Goal: Transaction & Acquisition: Purchase product/service

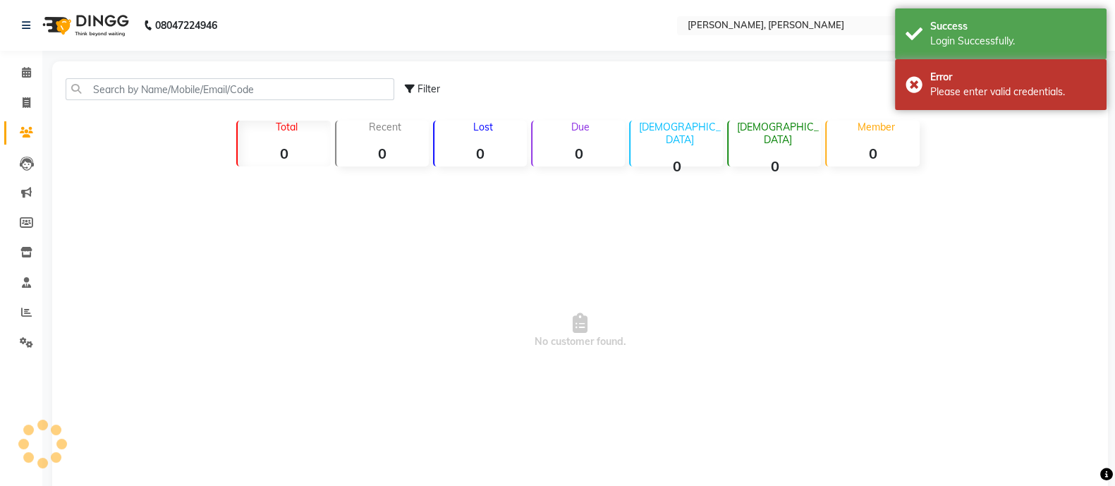
select select "en"
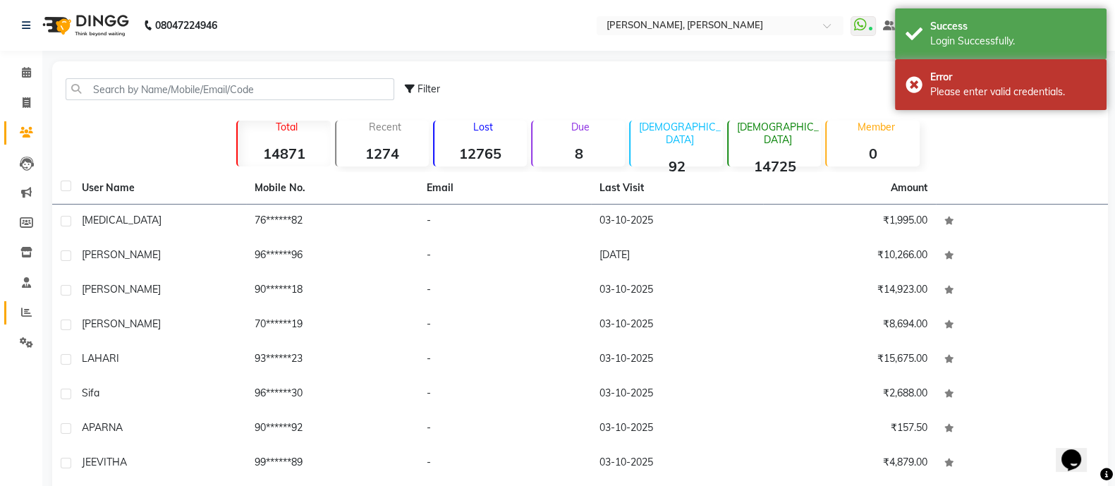
click at [21, 315] on icon at bounding box center [26, 312] width 11 height 11
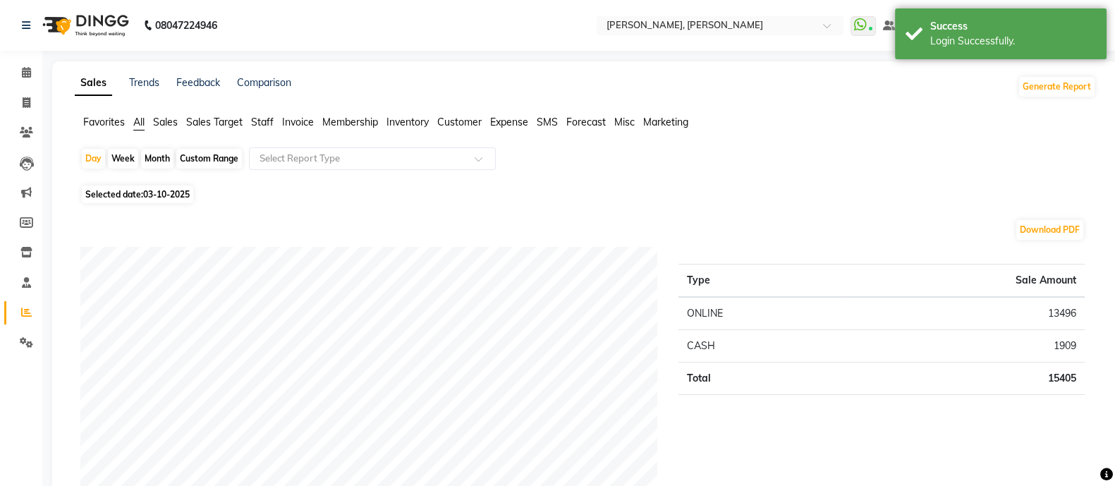
click at [257, 127] on span "Staff" at bounding box center [262, 122] width 23 height 13
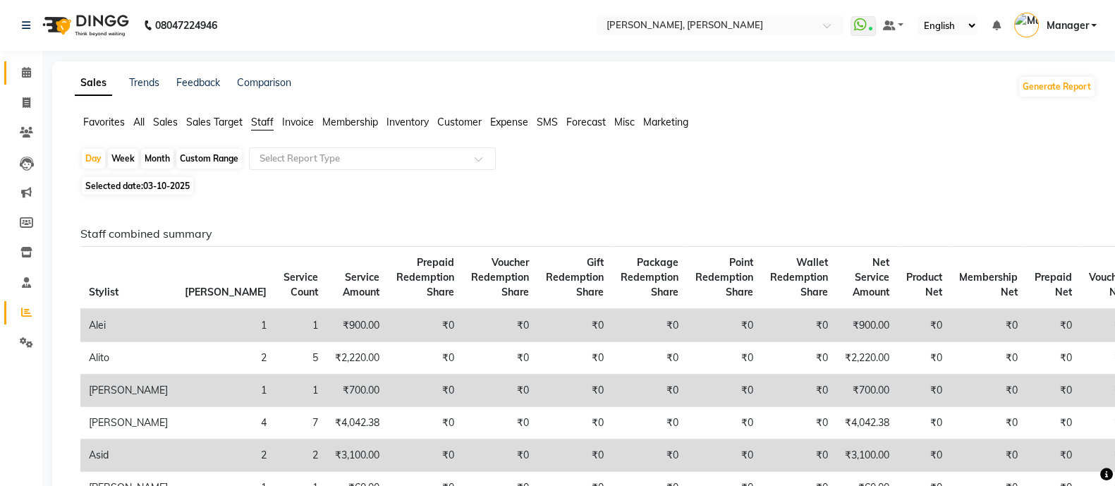
click at [16, 78] on span at bounding box center [26, 73] width 25 height 16
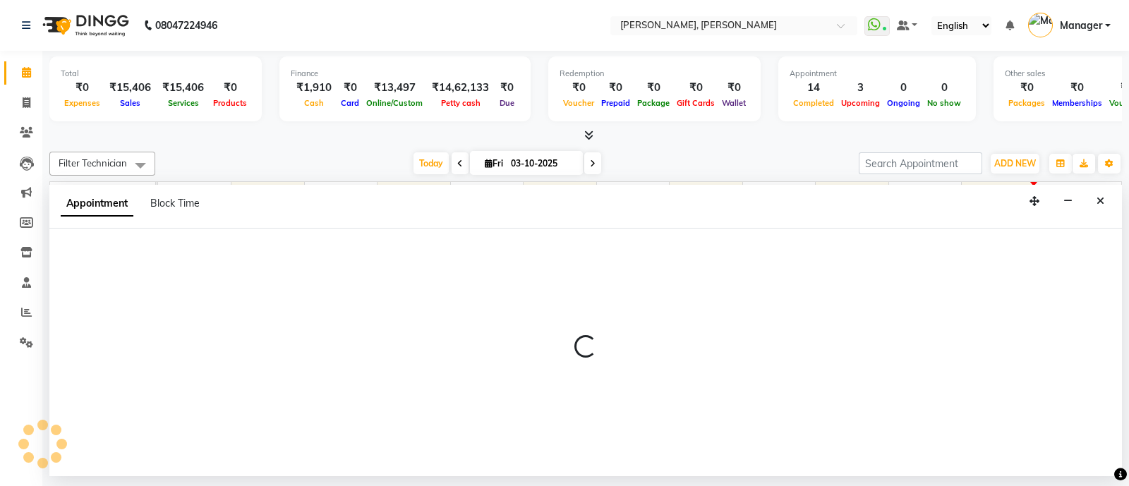
select select "72162"
select select "tentative"
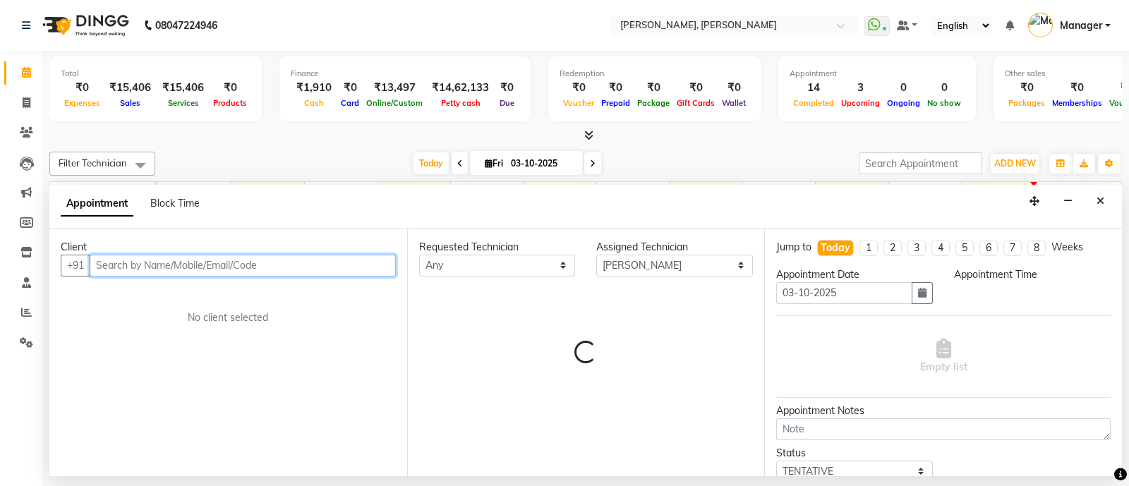
select select "900"
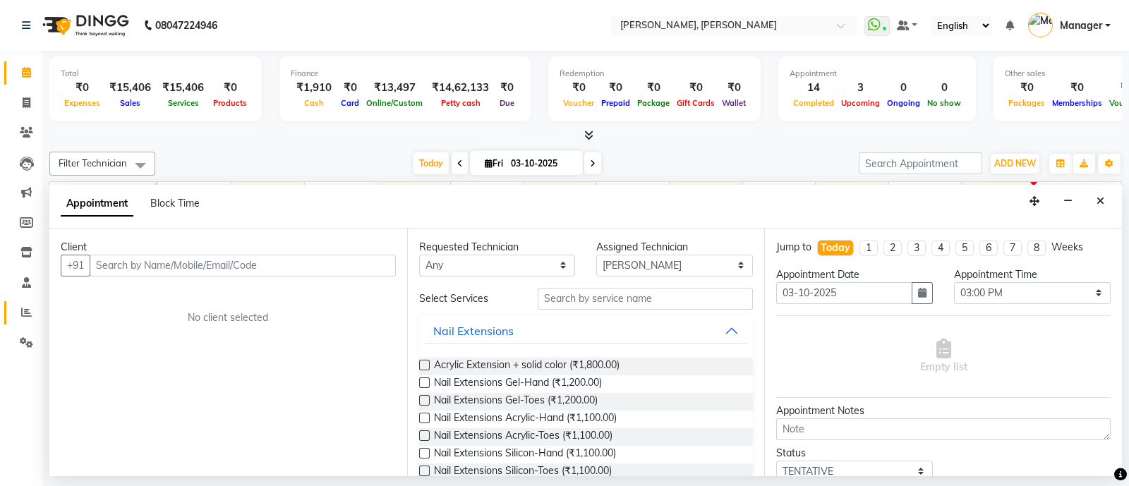
click at [24, 317] on icon at bounding box center [26, 312] width 11 height 11
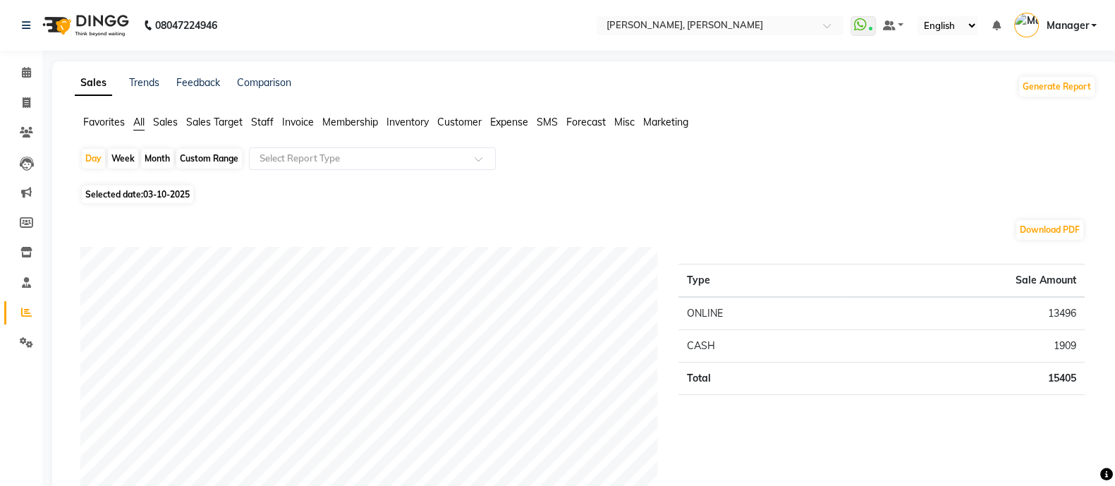
click at [260, 125] on span "Staff" at bounding box center [262, 122] width 23 height 13
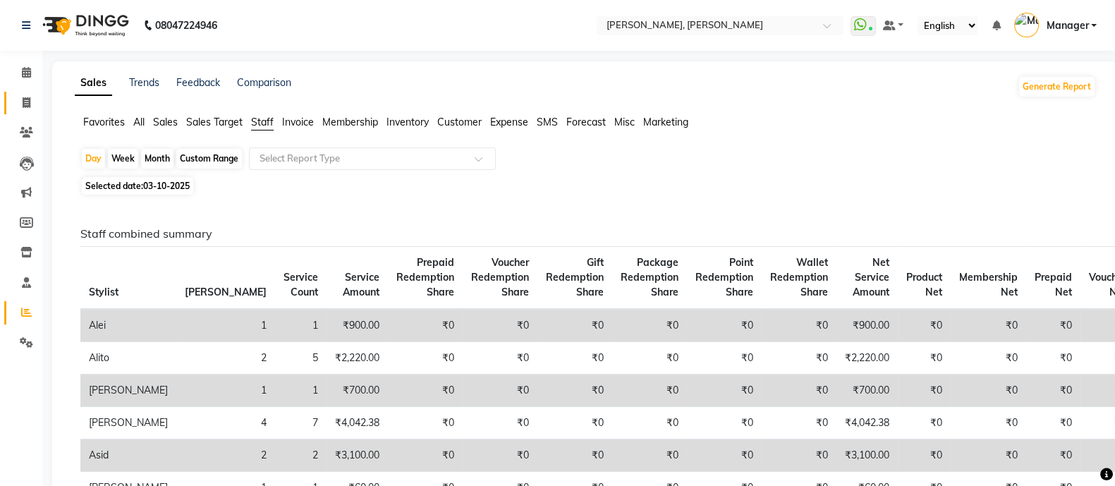
click at [25, 110] on span at bounding box center [26, 103] width 25 height 16
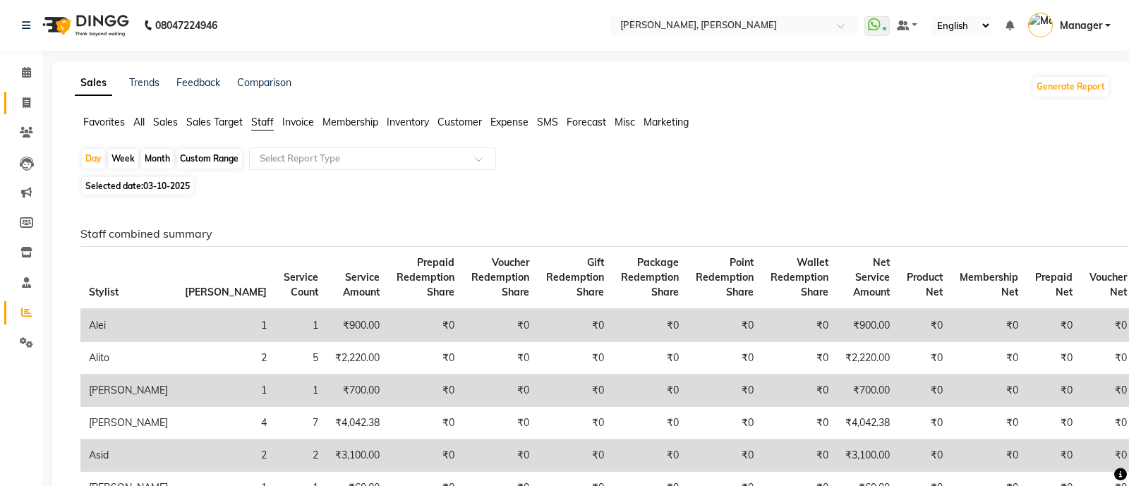
select select "service"
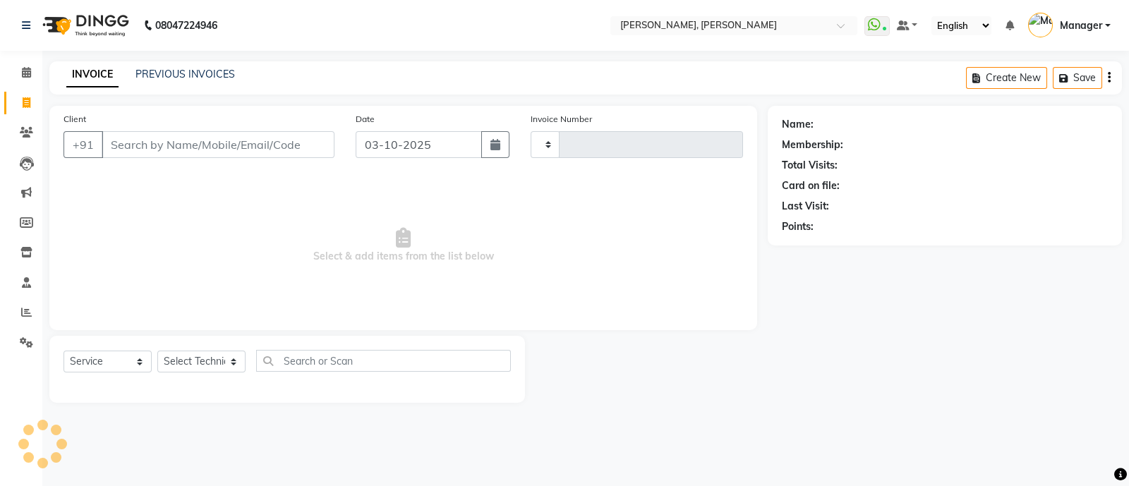
type input "4307"
select select "3767"
click at [212, 367] on select "Select Technician [PERSON_NAME] [PERSON_NAME] Asid Hanmi [PERSON_NAME] Manager …" at bounding box center [201, 362] width 88 height 22
select select "38070"
click at [157, 351] on select "Select Technician [PERSON_NAME] [PERSON_NAME] Asid Hanmi [PERSON_NAME] Manager …" at bounding box center [201, 362] width 88 height 22
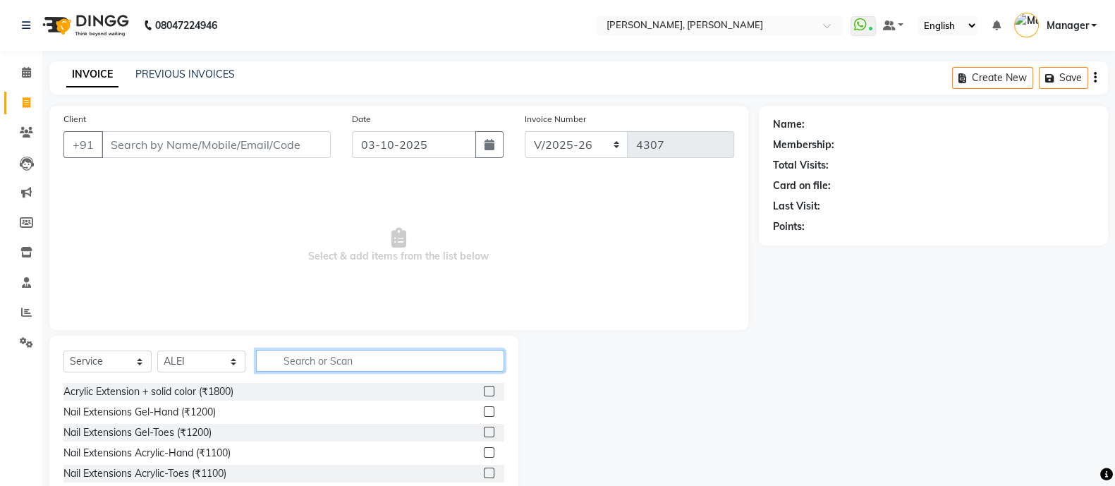
click at [333, 365] on input "text" at bounding box center [380, 361] width 248 height 22
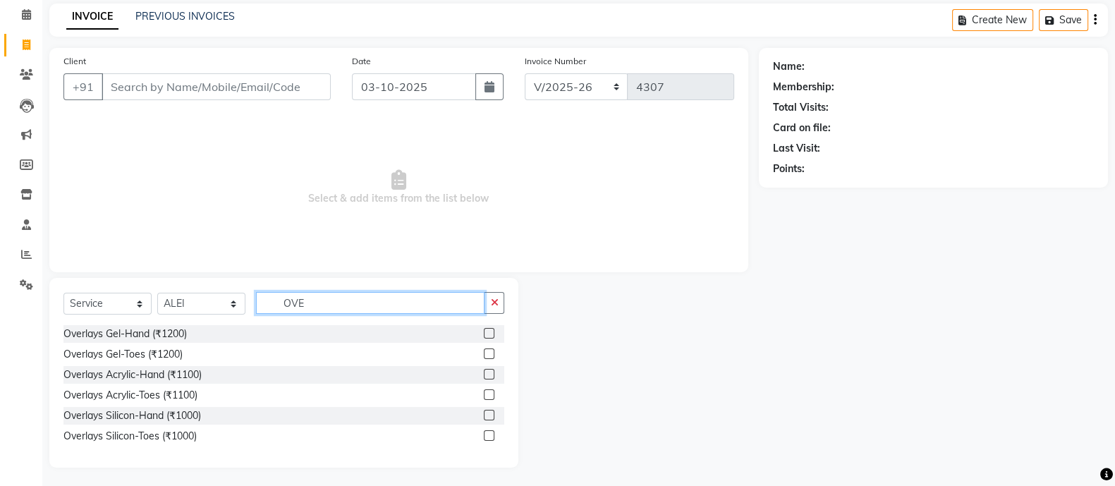
scroll to position [61, 0]
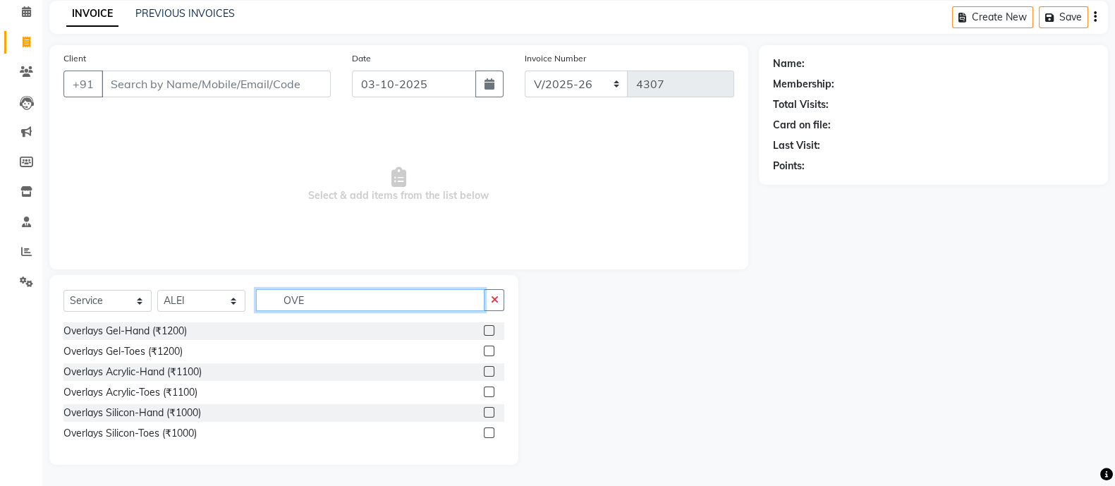
type input "OVE"
click at [490, 391] on label at bounding box center [489, 392] width 11 height 11
click at [490, 391] on input "checkbox" at bounding box center [488, 392] width 9 height 9
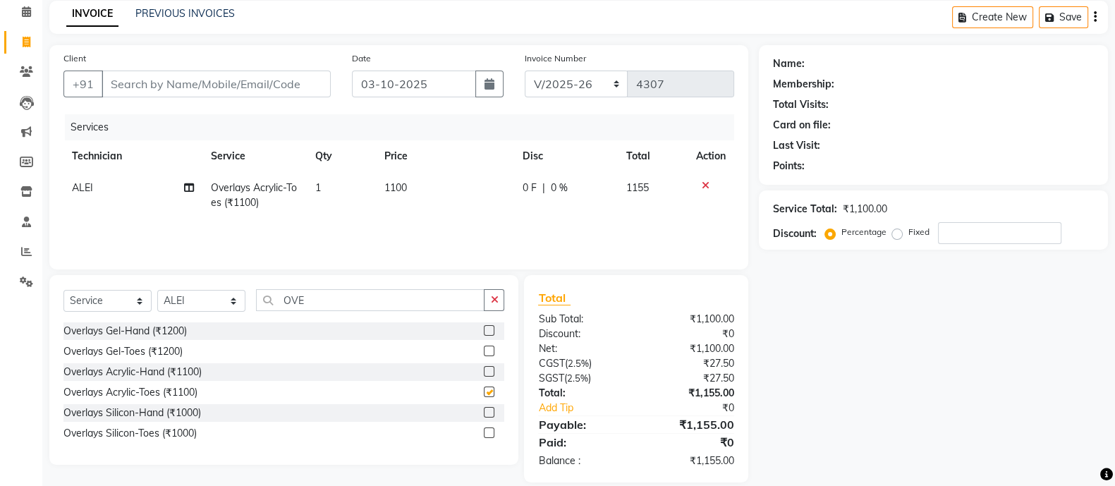
checkbox input "false"
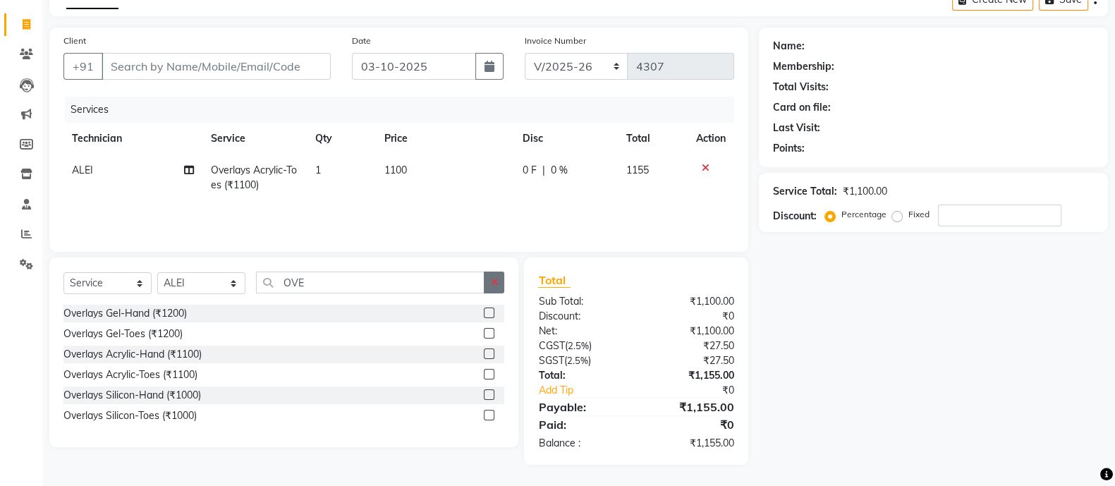
click at [494, 282] on icon "button" at bounding box center [494, 282] width 8 height 10
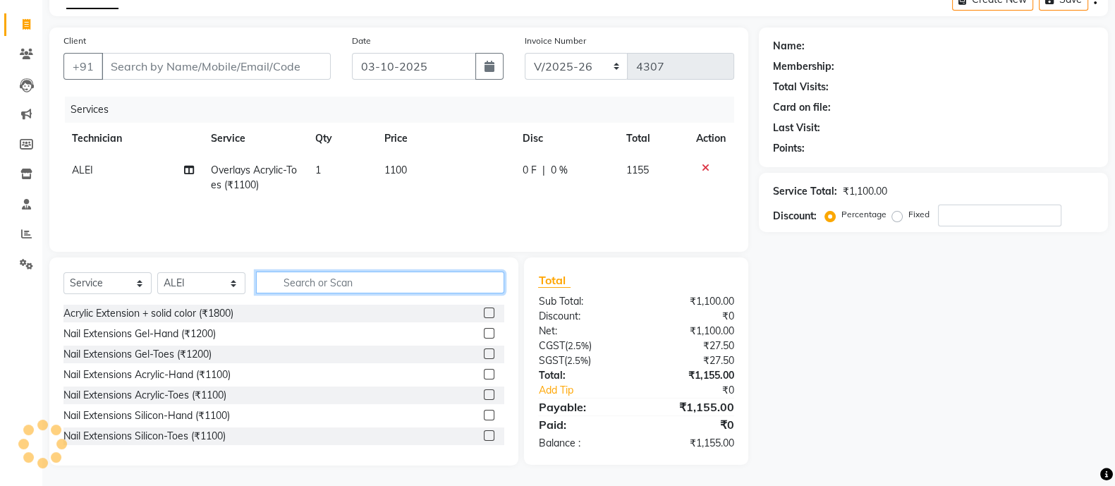
click at [334, 284] on input "text" at bounding box center [380, 283] width 248 height 22
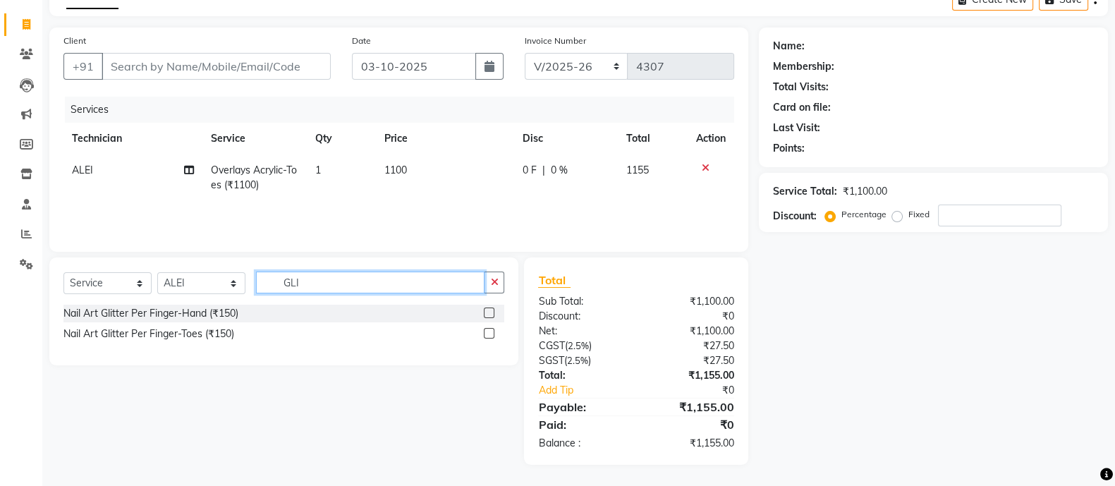
type input "GLI"
click at [490, 333] on label at bounding box center [489, 333] width 11 height 11
click at [490, 333] on input "checkbox" at bounding box center [488, 333] width 9 height 9
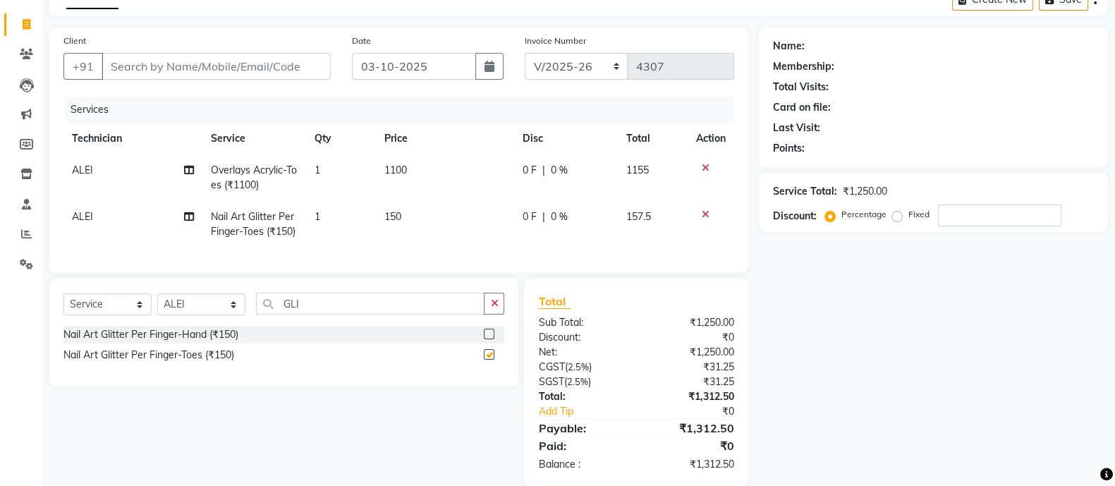
checkbox input "false"
click at [432, 212] on td "150" at bounding box center [445, 224] width 138 height 47
select select "38070"
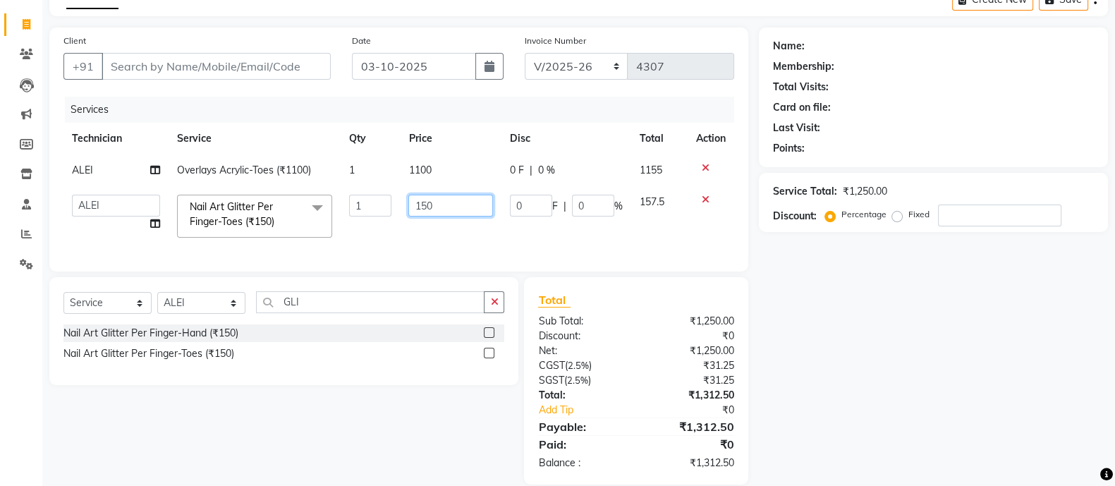
click at [460, 207] on input "150" at bounding box center [450, 206] width 84 height 22
type input "1200"
click at [497, 307] on button "button" at bounding box center [494, 302] width 20 height 22
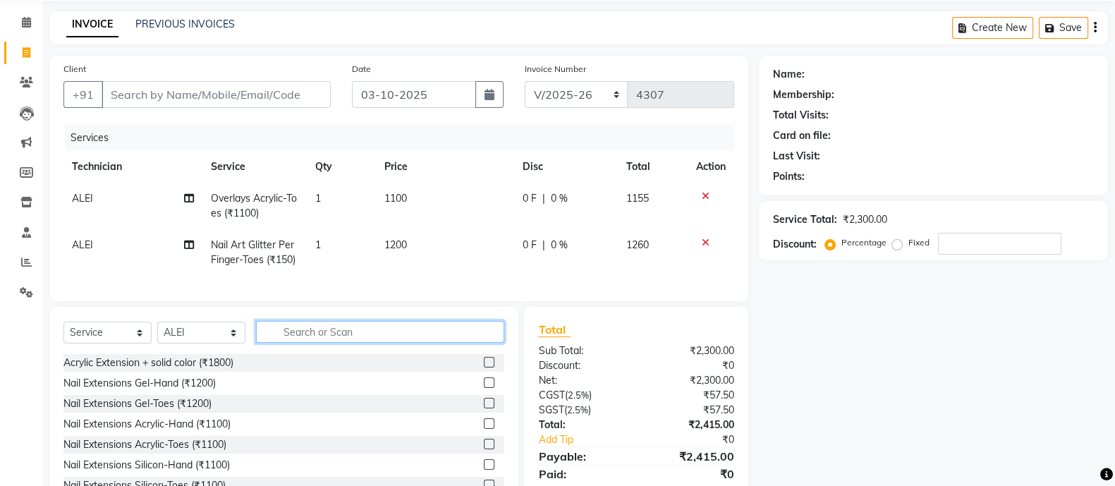
scroll to position [49, 0]
click at [314, 343] on input "text" at bounding box center [380, 333] width 248 height 22
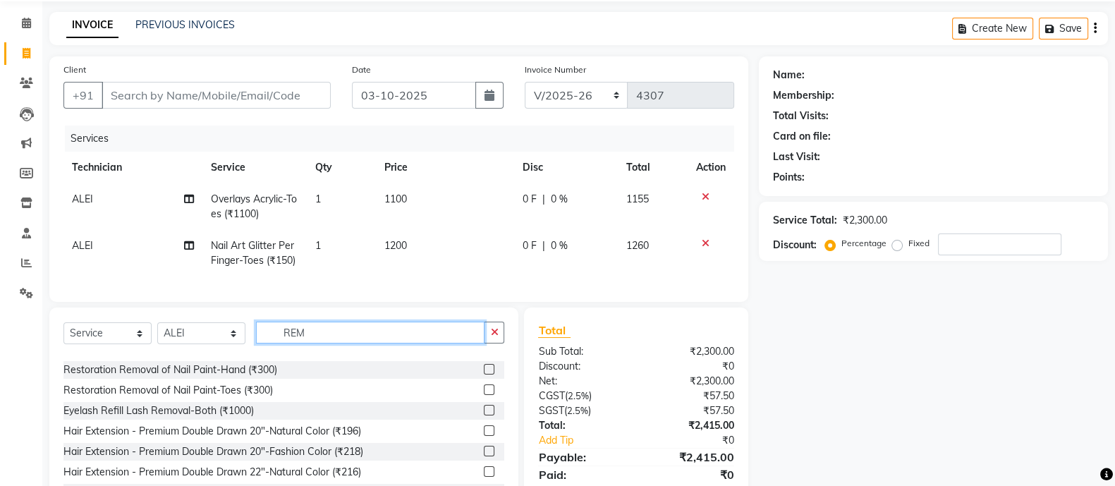
scroll to position [33, 0]
type input "REM"
click at [484, 396] on label at bounding box center [489, 391] width 11 height 11
click at [484, 396] on input "checkbox" at bounding box center [488, 391] width 9 height 9
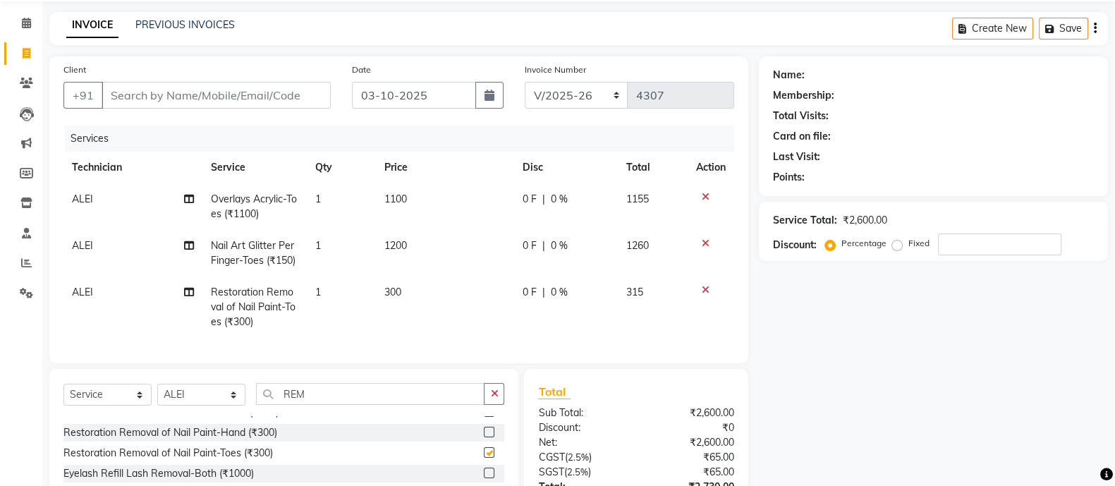
checkbox input "false"
click at [504, 405] on button "button" at bounding box center [494, 394] width 20 height 22
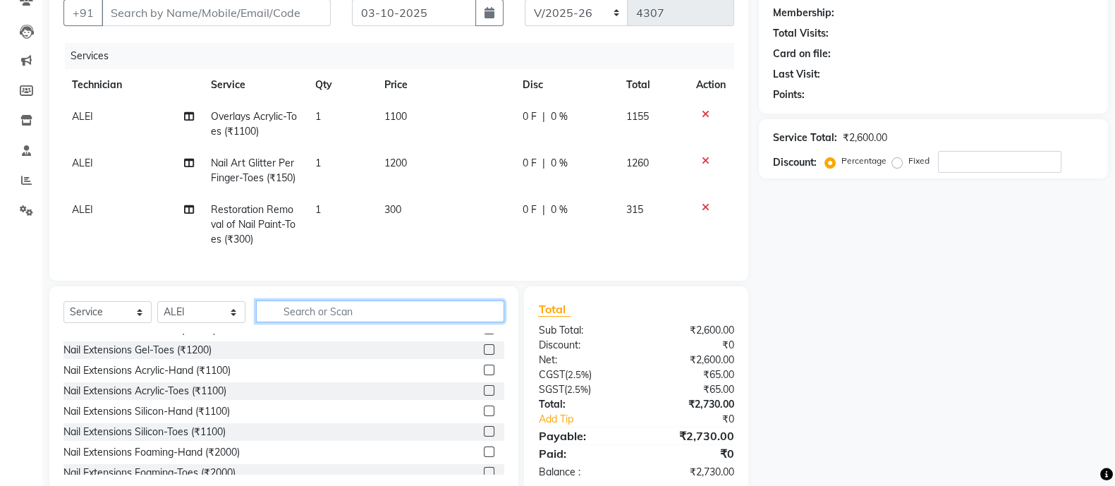
scroll to position [175, 0]
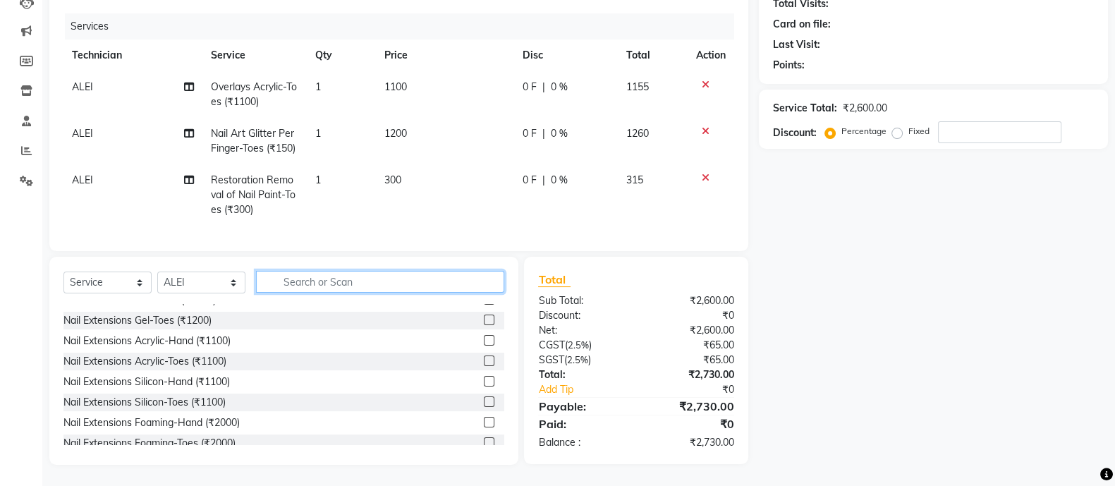
click at [330, 284] on input "text" at bounding box center [380, 282] width 248 height 22
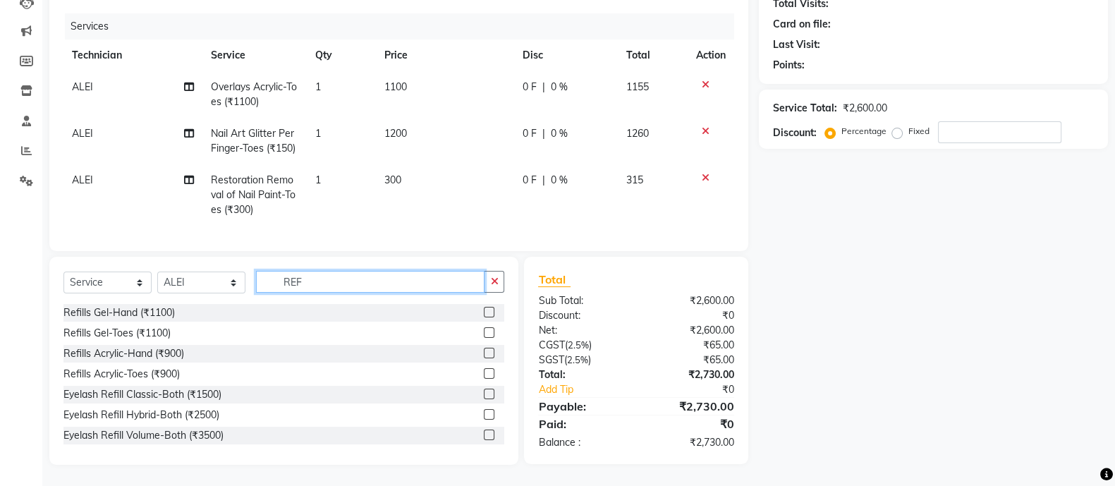
type input "REF"
click at [484, 353] on label at bounding box center [489, 353] width 11 height 11
click at [484, 353] on input "checkbox" at bounding box center [488, 353] width 9 height 9
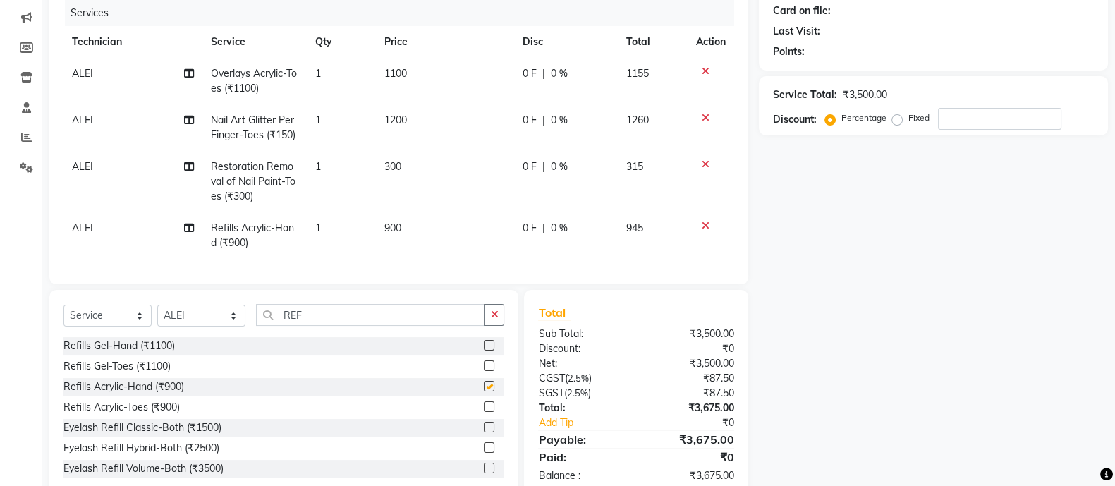
checkbox input "false"
click at [493, 320] on icon "button" at bounding box center [494, 315] width 8 height 10
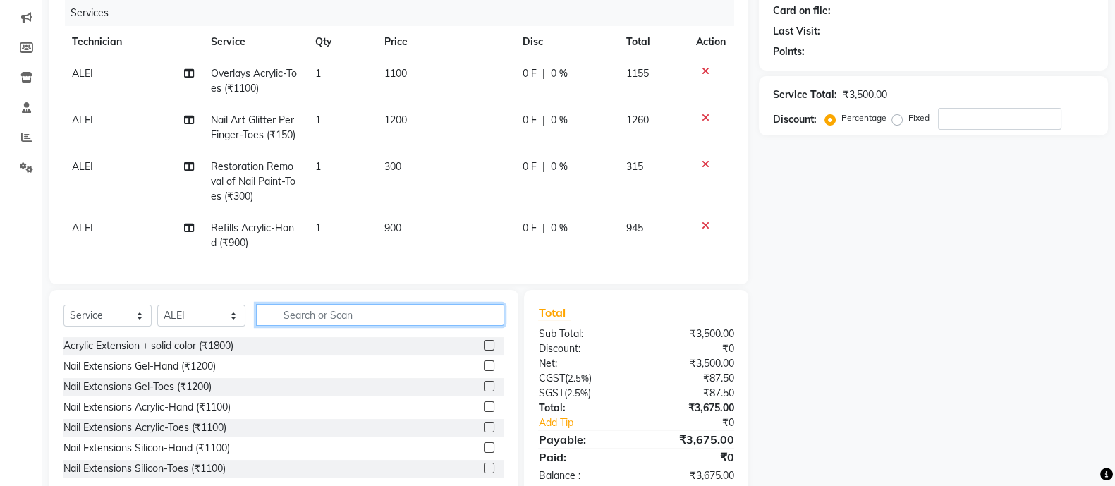
click at [337, 326] on input "text" at bounding box center [380, 315] width 248 height 22
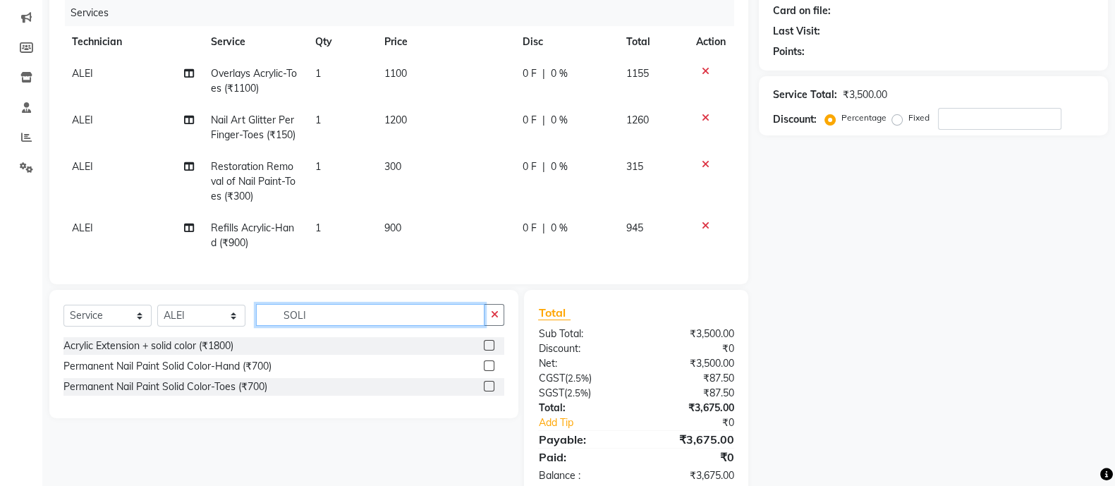
type input "SOLI"
click at [490, 371] on label at bounding box center [489, 365] width 11 height 11
click at [490, 371] on input "checkbox" at bounding box center [488, 366] width 9 height 9
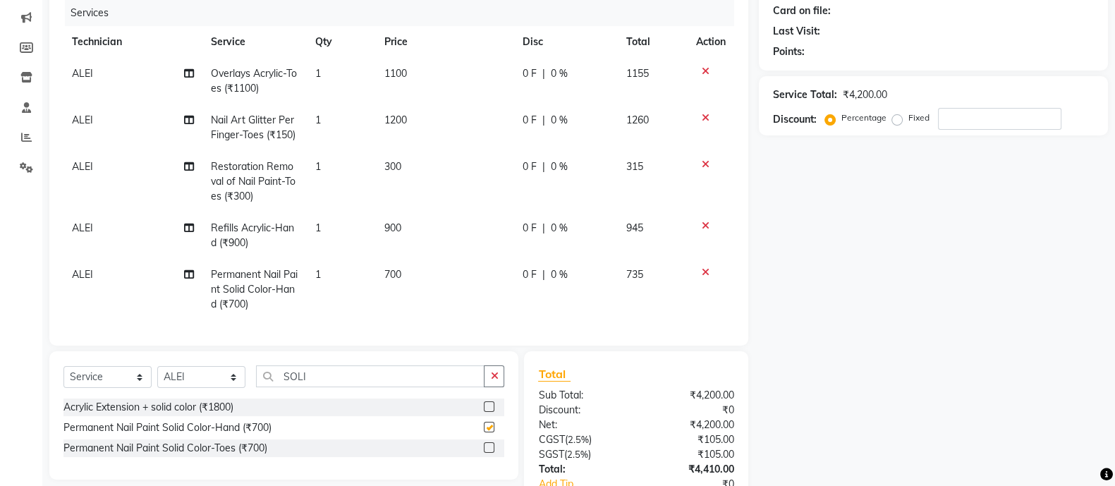
checkbox input "false"
click at [497, 381] on icon "button" at bounding box center [494, 376] width 8 height 10
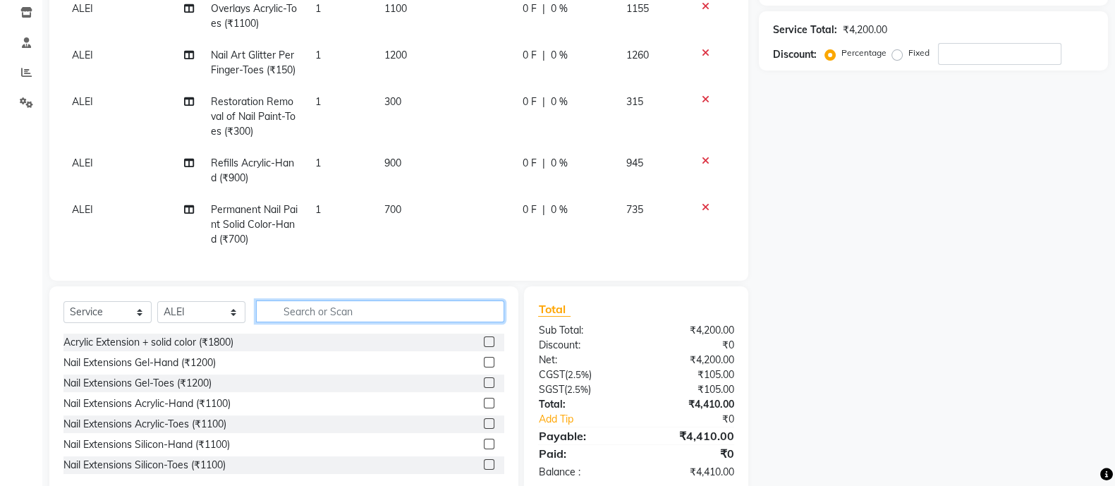
scroll to position [283, 0]
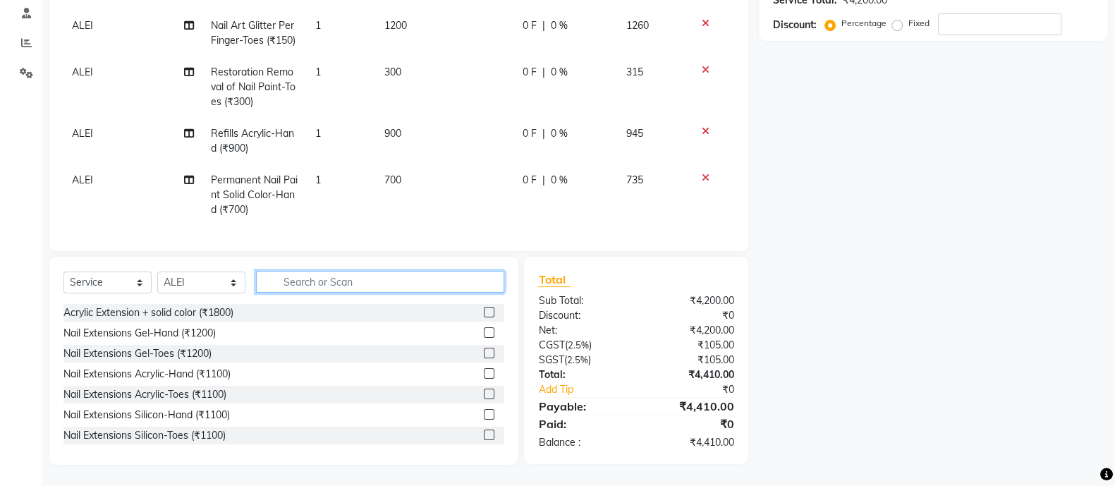
click at [317, 286] on input "text" at bounding box center [380, 282] width 248 height 22
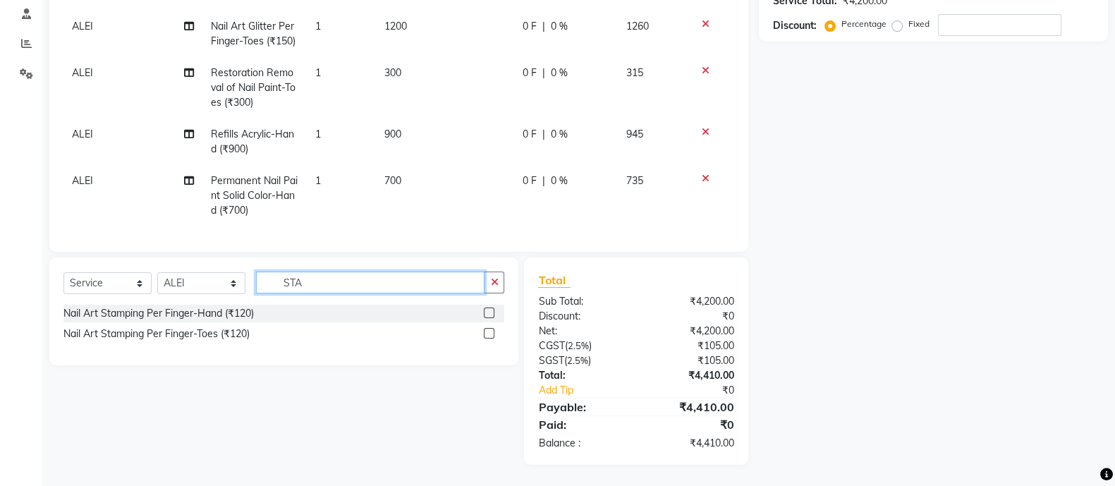
type input "STA"
click at [490, 312] on label at bounding box center [489, 313] width 11 height 11
click at [490, 312] on input "checkbox" at bounding box center [488, 313] width 9 height 9
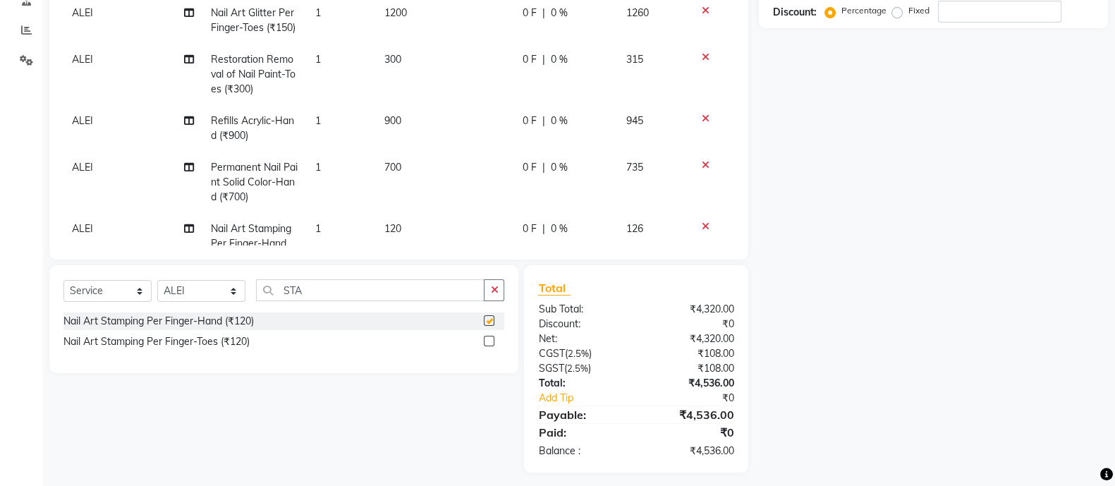
checkbox input "false"
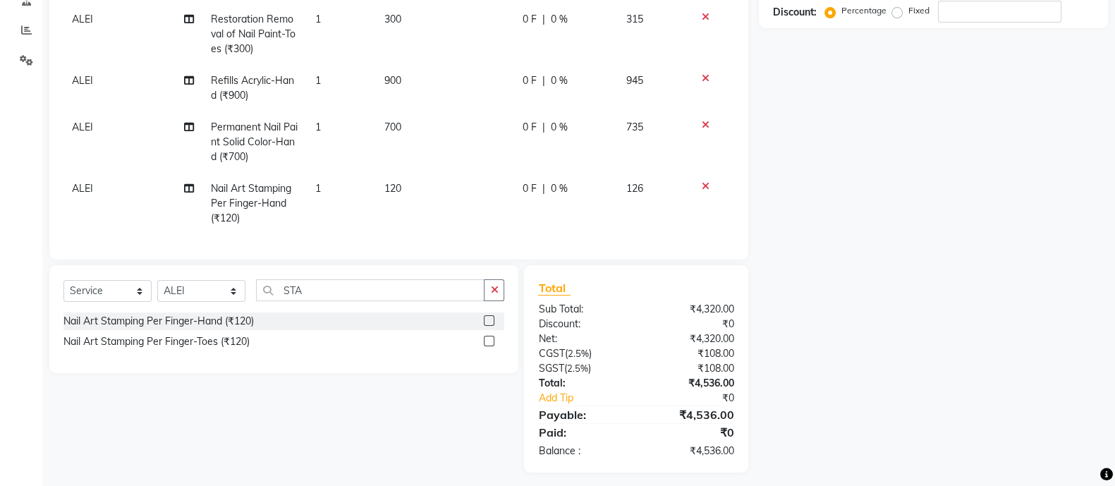
click at [430, 174] on td "120" at bounding box center [445, 203] width 138 height 61
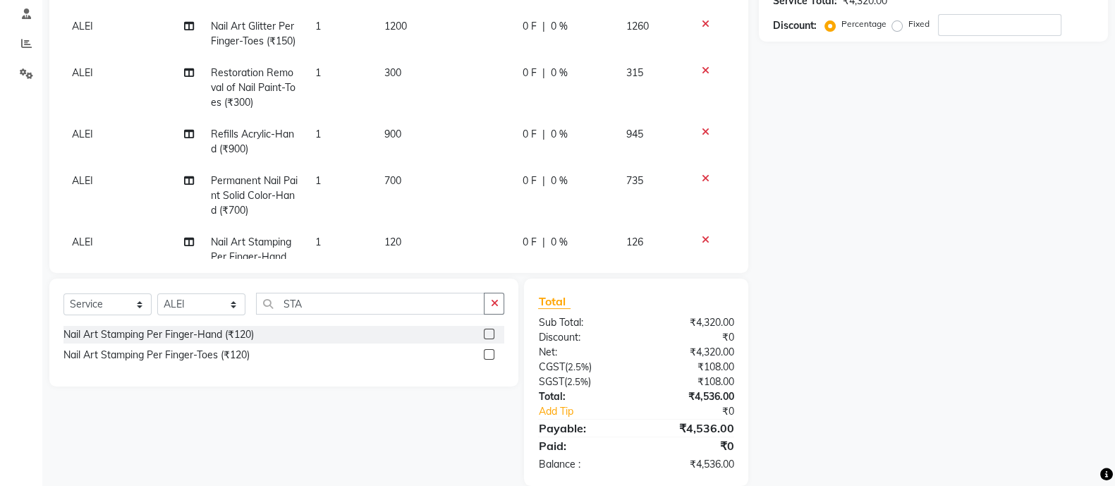
select select "38070"
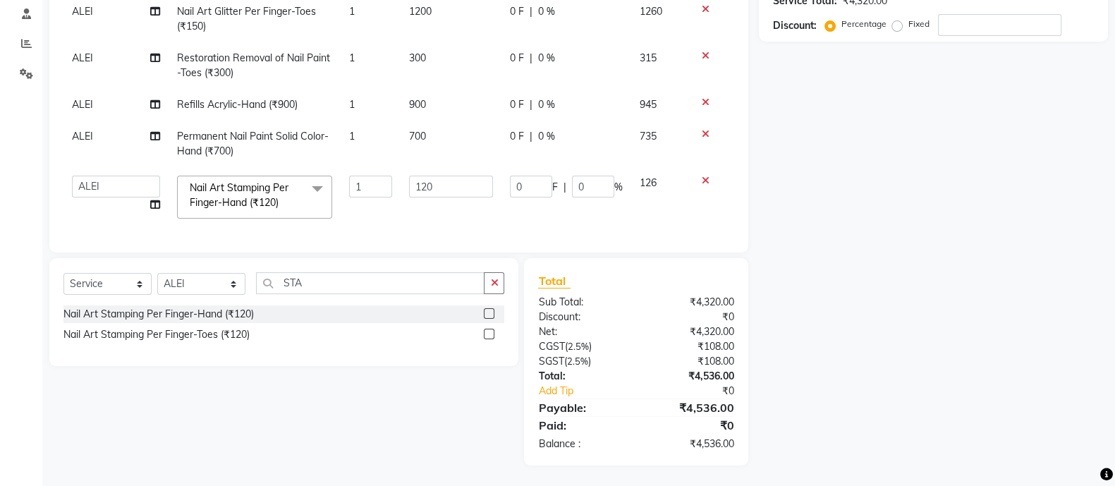
click at [458, 184] on td "120" at bounding box center [451, 197] width 101 height 60
click at [447, 175] on input "120" at bounding box center [451, 186] width 84 height 22
type input "150"
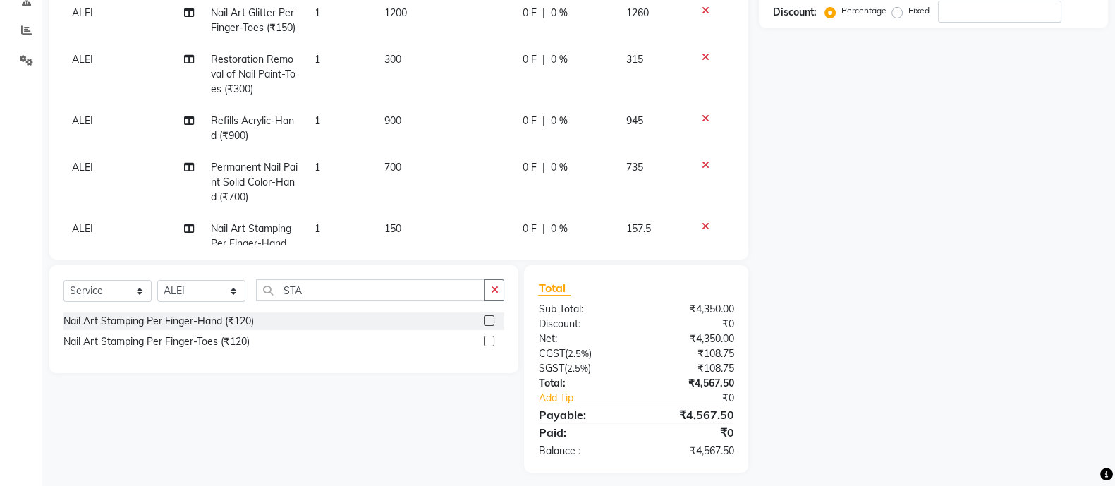
click at [336, 187] on td "1" at bounding box center [340, 182] width 69 height 61
select select "38070"
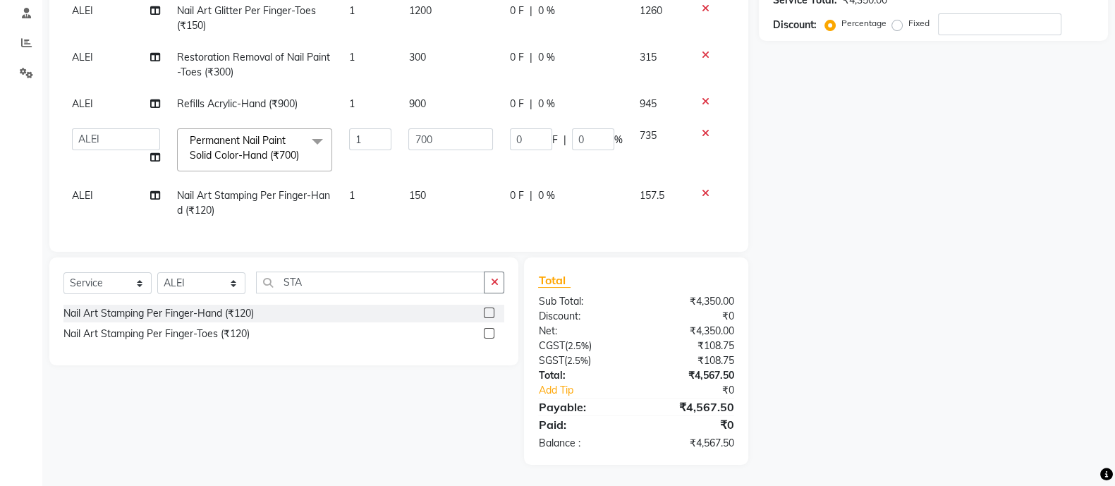
click at [367, 200] on td "1" at bounding box center [371, 203] width 60 height 47
select select "38070"
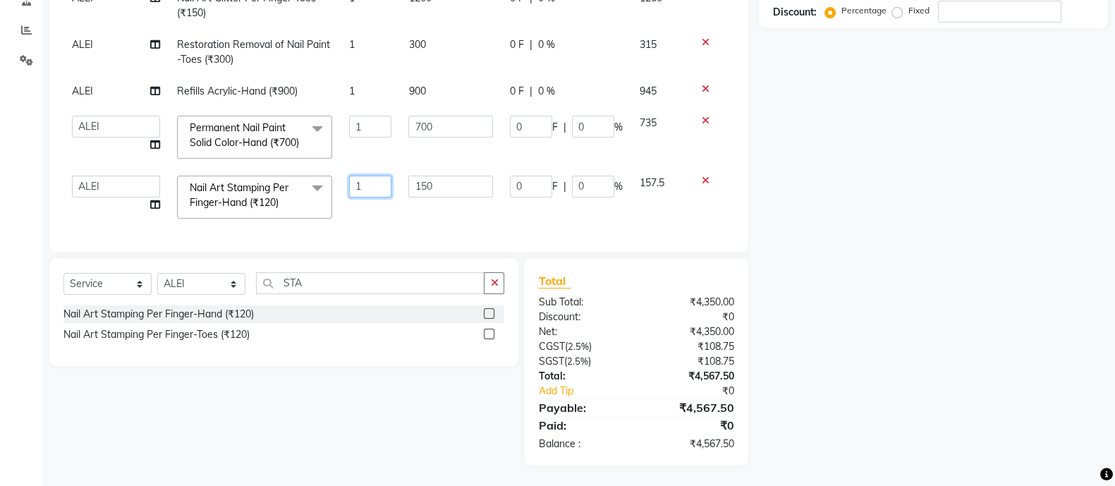
click at [367, 197] on input "1" at bounding box center [370, 187] width 43 height 22
type input "6"
click at [501, 284] on button "button" at bounding box center [494, 283] width 20 height 22
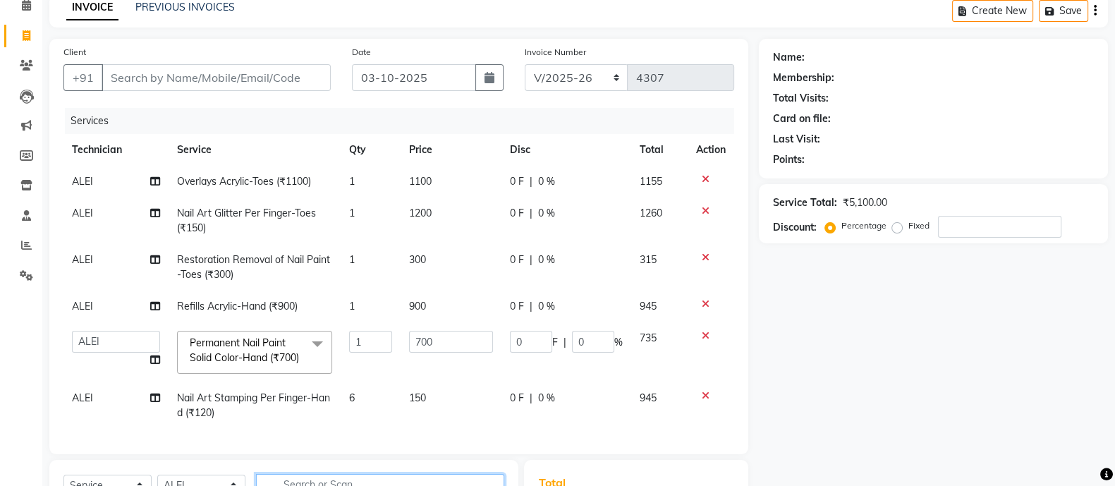
scroll to position [0, 0]
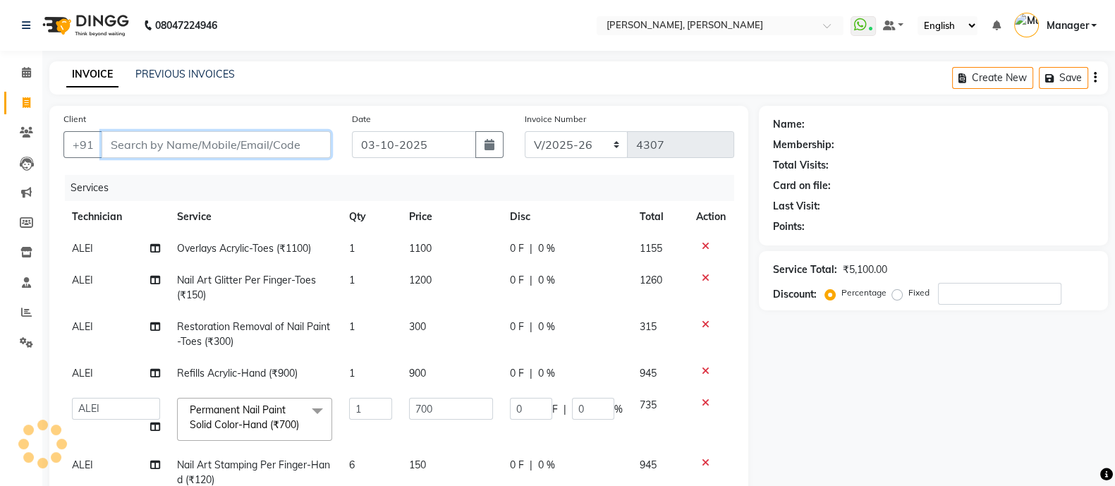
click at [184, 148] on input "Client" at bounding box center [216, 144] width 229 height 27
type input "7"
type input "0"
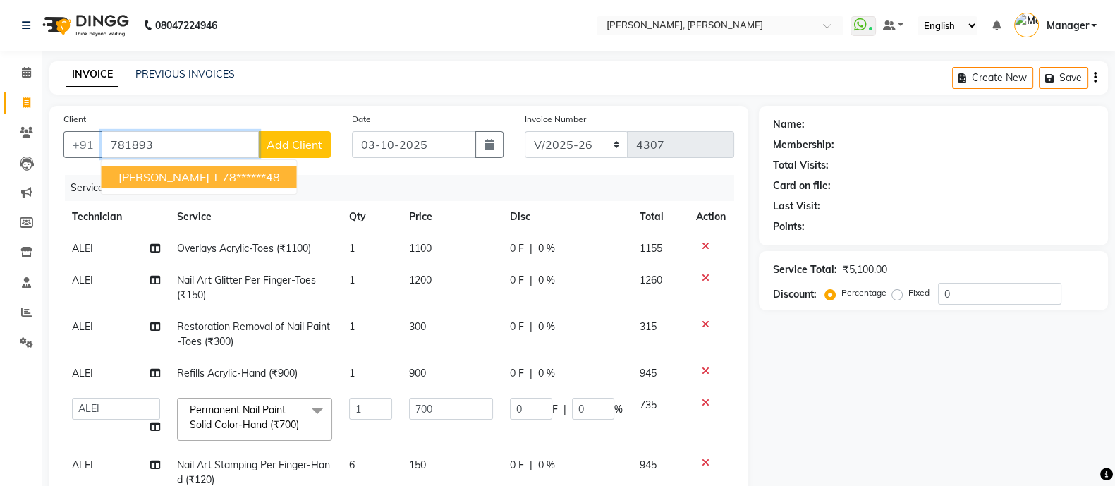
click at [172, 178] on span "[PERSON_NAME] T" at bounding box center [168, 177] width 101 height 14
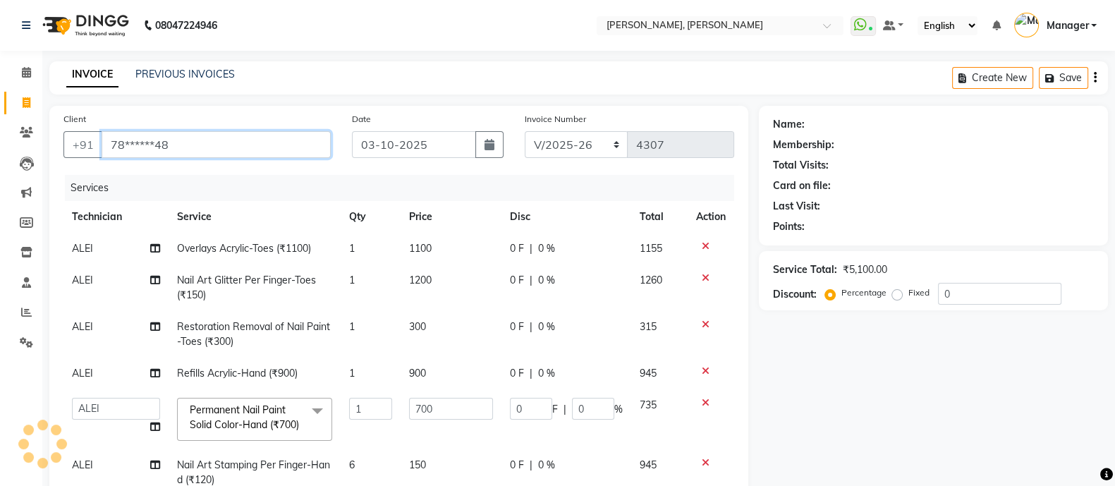
type input "78******48"
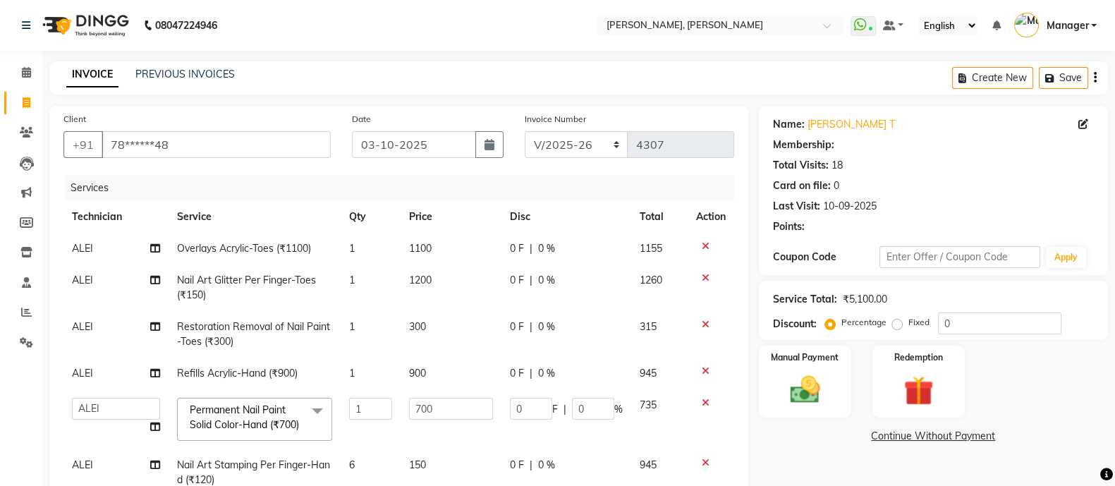
select select "1: Object"
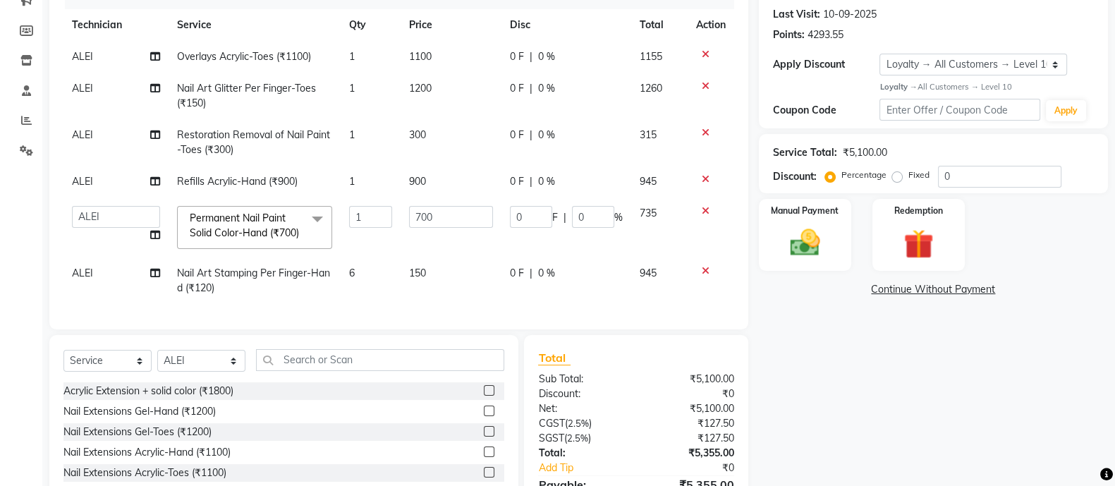
scroll to position [193, 0]
click at [90, 176] on span "ALEI" at bounding box center [82, 180] width 21 height 13
select select "38070"
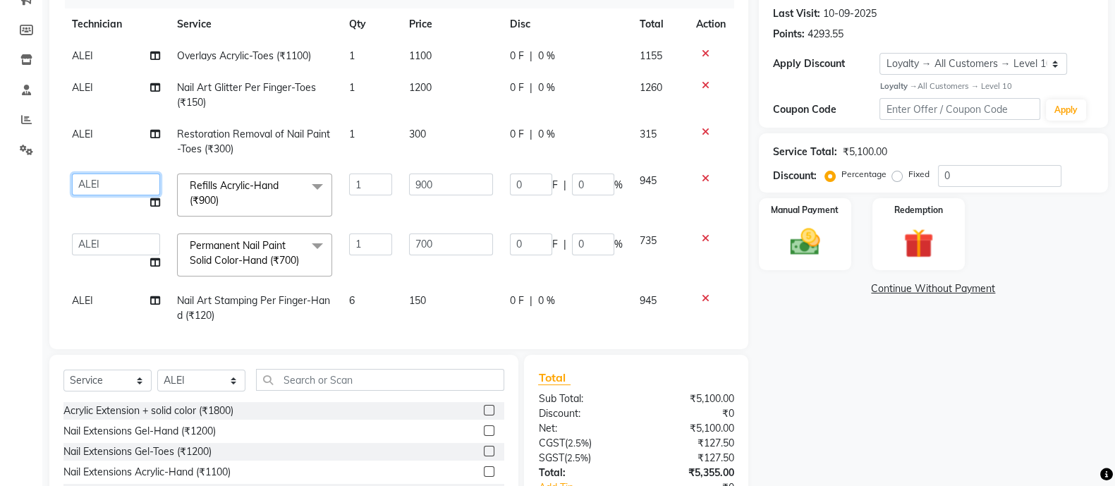
click at [130, 185] on select "[PERSON_NAME] [PERSON_NAME] Asid Hanmi [PERSON_NAME] Manager [PERSON_NAME] beau…" at bounding box center [116, 185] width 88 height 22
select select "63957"
click at [109, 250] on select "[PERSON_NAME] [PERSON_NAME] Asid Hanmi [PERSON_NAME] Manager [PERSON_NAME] beau…" at bounding box center [116, 244] width 88 height 22
select select "63957"
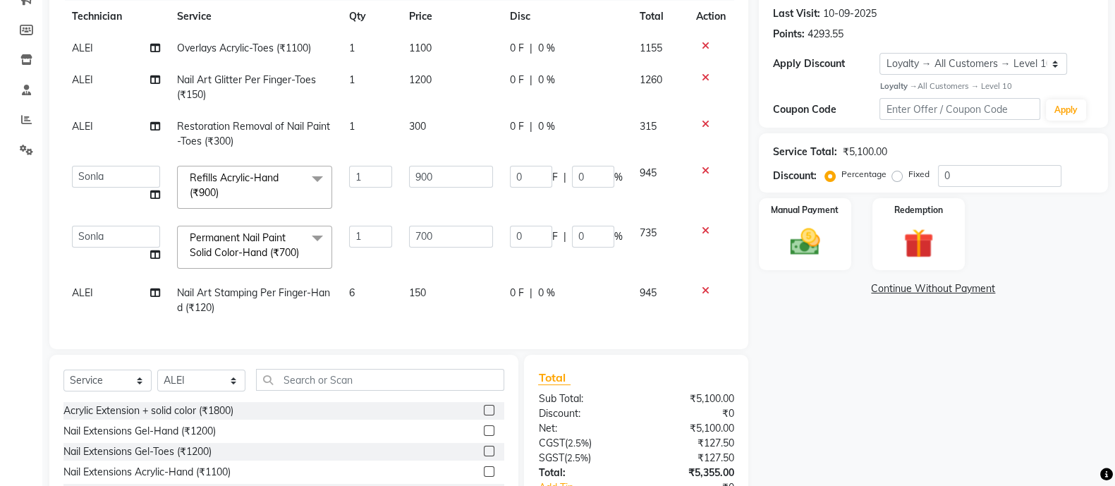
scroll to position [35, 0]
click at [99, 280] on td "ALEI" at bounding box center [115, 300] width 105 height 47
select select "38070"
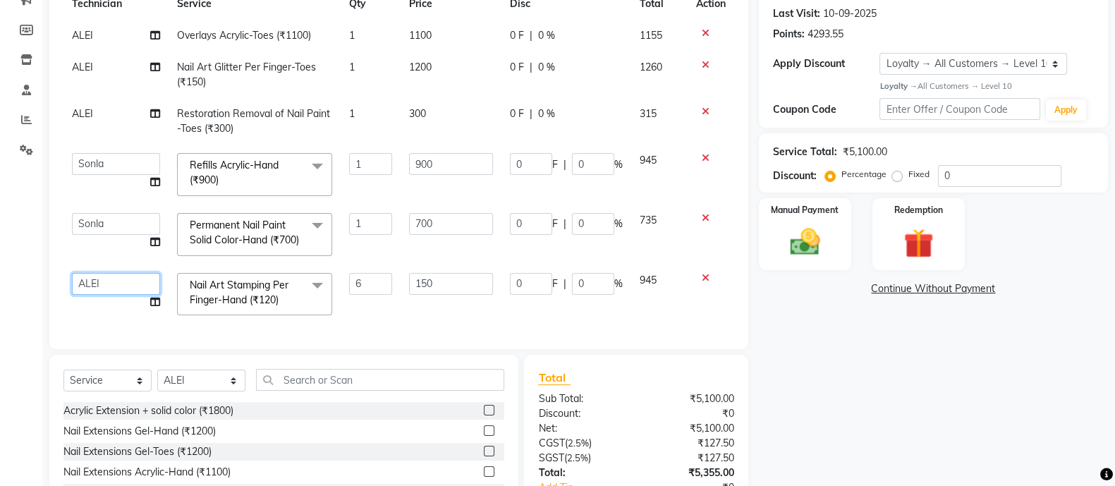
click at [110, 286] on select "[PERSON_NAME] [PERSON_NAME] Asid Hanmi [PERSON_NAME] Manager [PERSON_NAME] beau…" at bounding box center [116, 284] width 88 height 22
select select "63957"
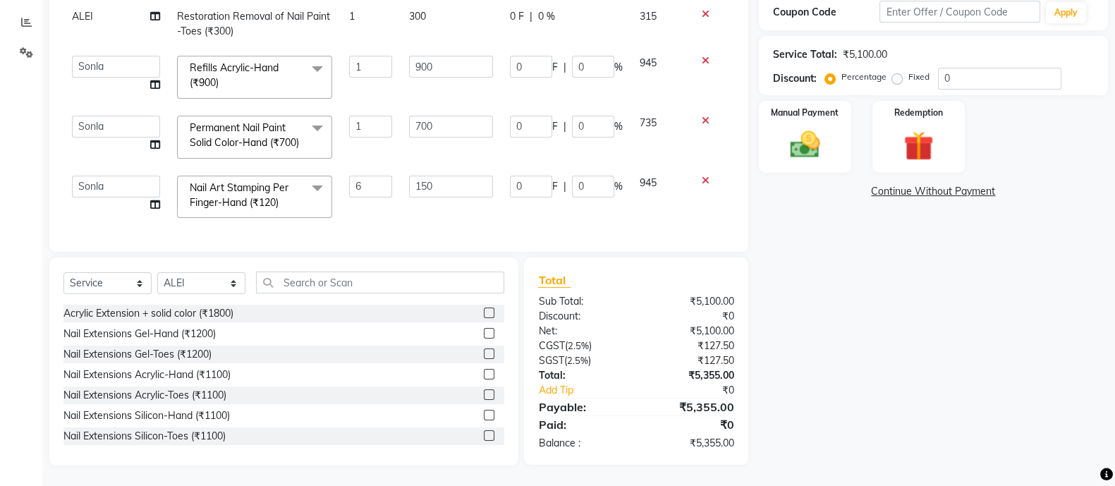
scroll to position [291, 0]
click at [806, 134] on img at bounding box center [805, 143] width 50 height 35
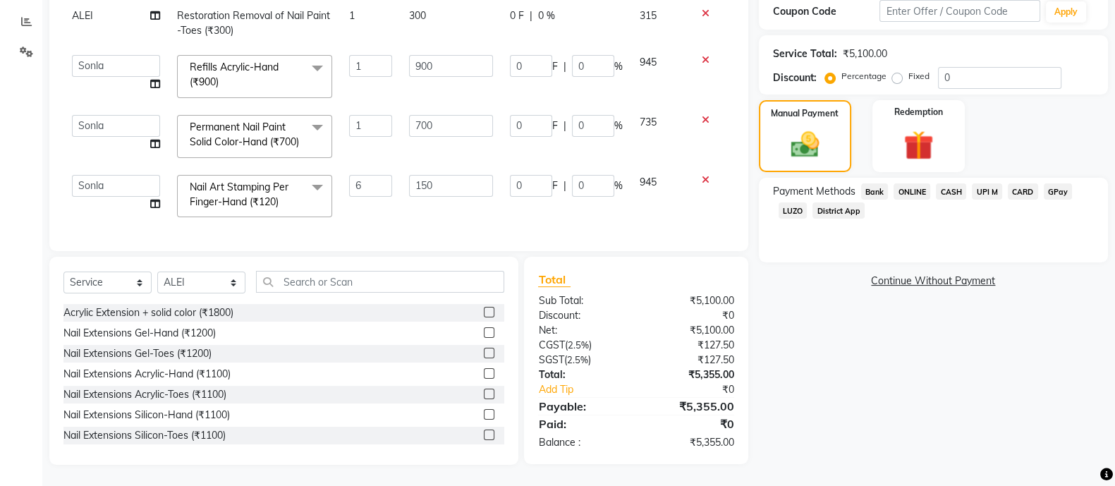
click at [952, 192] on span "CASH" at bounding box center [951, 191] width 30 height 16
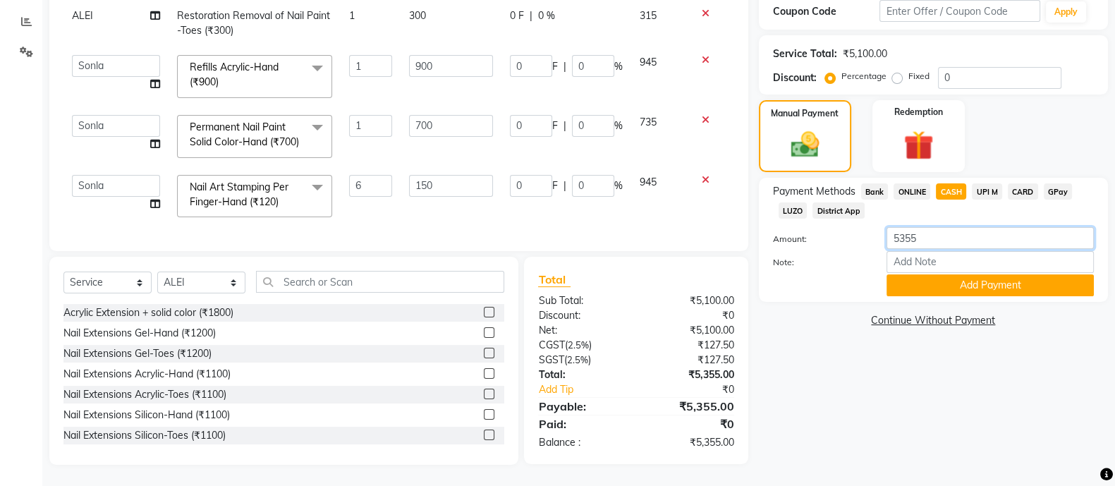
click at [947, 236] on input "5355" at bounding box center [990, 238] width 207 height 22
type input "5500"
click at [1006, 287] on button "Add Payment" at bounding box center [990, 285] width 207 height 22
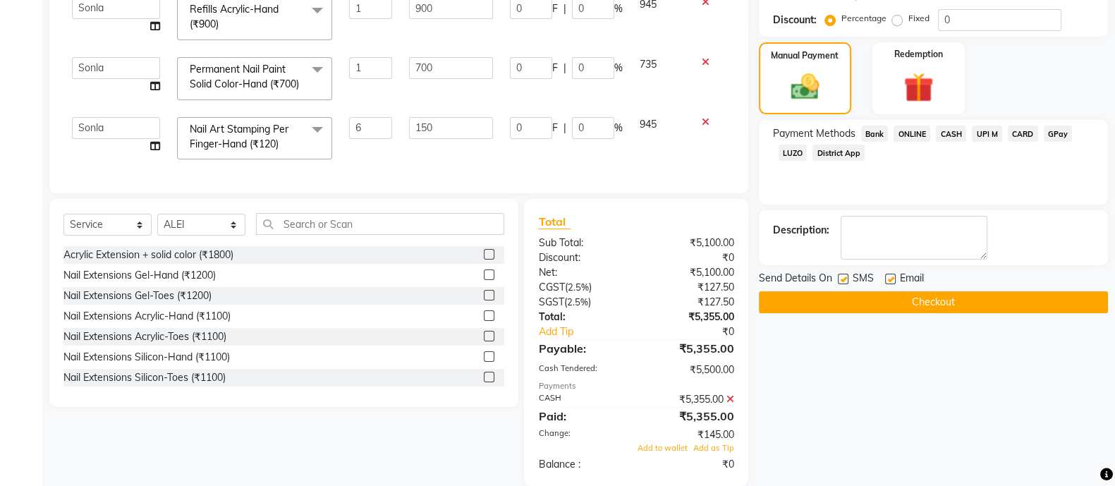
scroll to position [392, 0]
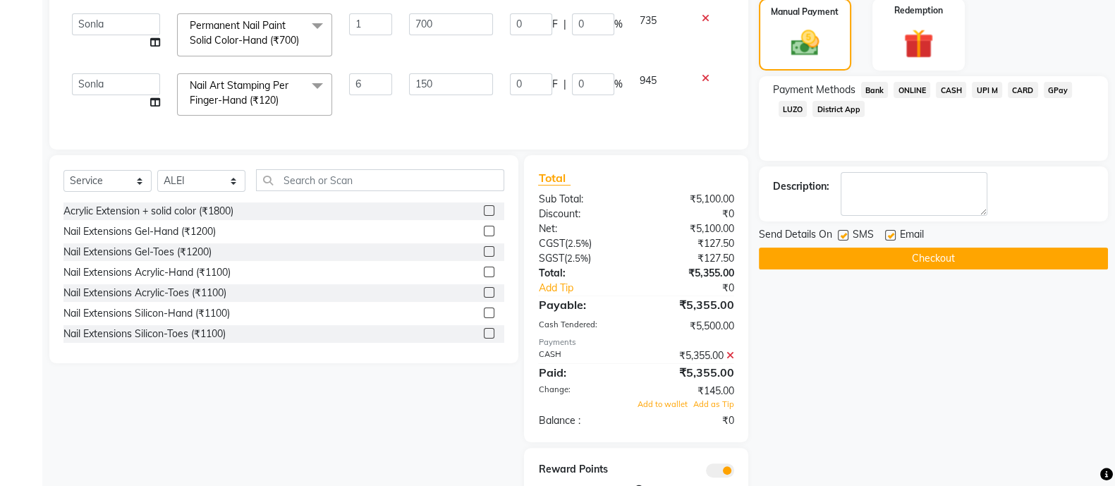
click at [727, 357] on icon at bounding box center [730, 356] width 8 height 10
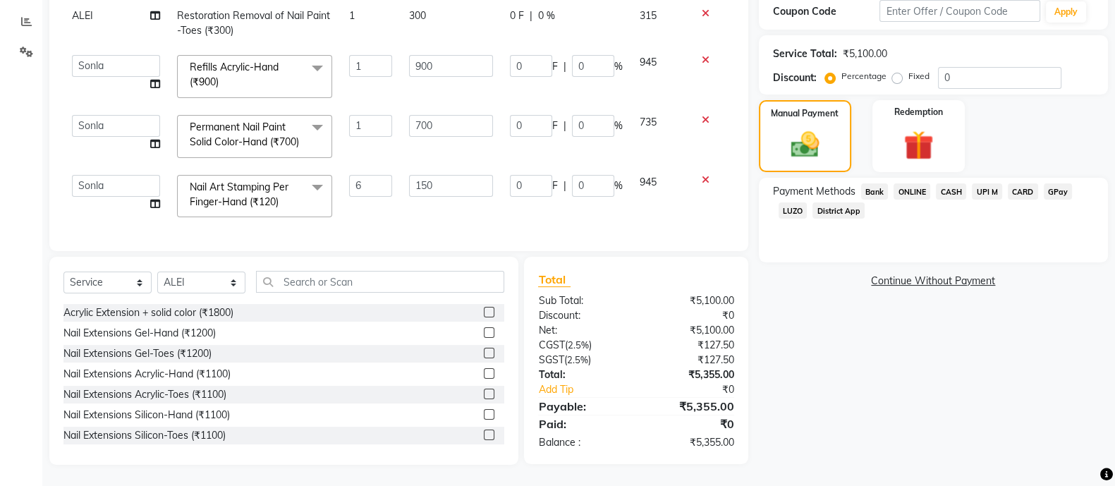
click at [956, 189] on span "CASH" at bounding box center [951, 191] width 30 height 16
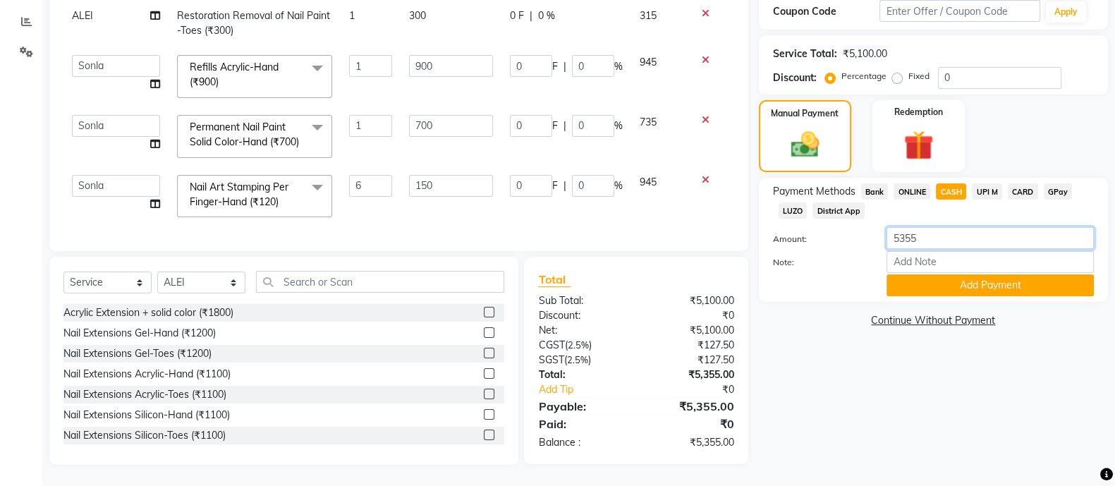
click at [931, 235] on input "5355" at bounding box center [990, 238] width 207 height 22
type input "5550"
click at [1011, 288] on button "Add Payment" at bounding box center [990, 285] width 207 height 22
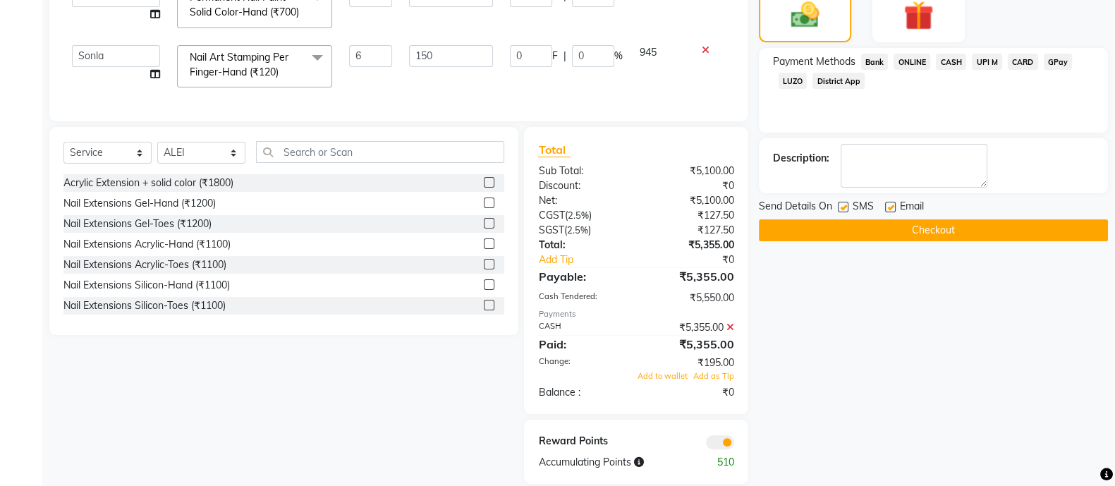
scroll to position [440, 0]
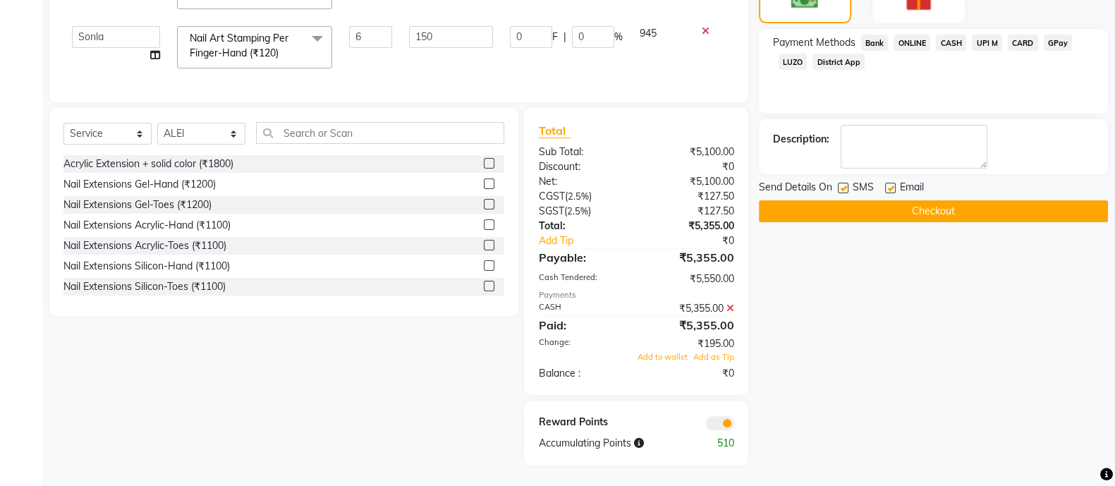
click at [1002, 213] on button "Checkout" at bounding box center [933, 211] width 349 height 22
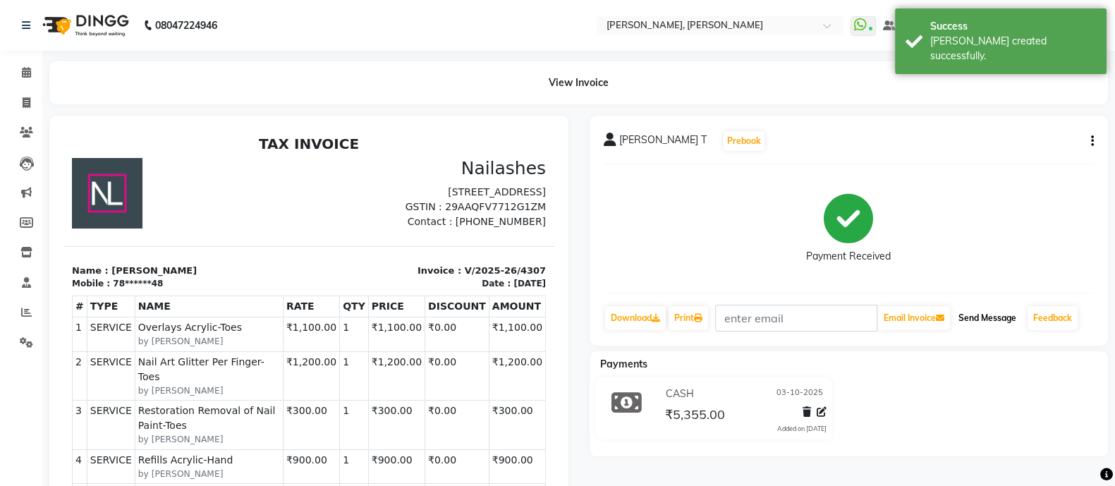
click at [991, 321] on button "Send Message" at bounding box center [987, 318] width 69 height 24
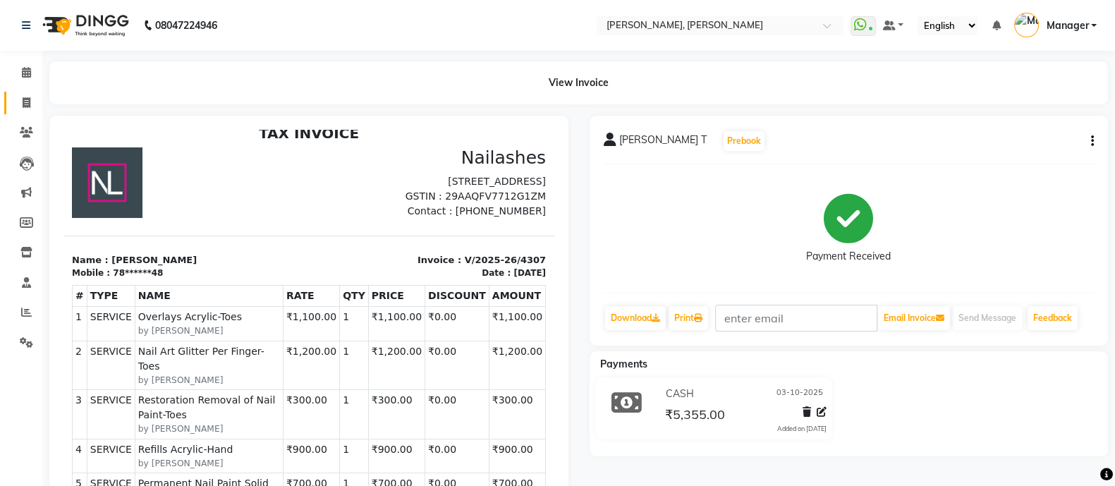
click at [28, 112] on link "Invoice" at bounding box center [21, 103] width 34 height 23
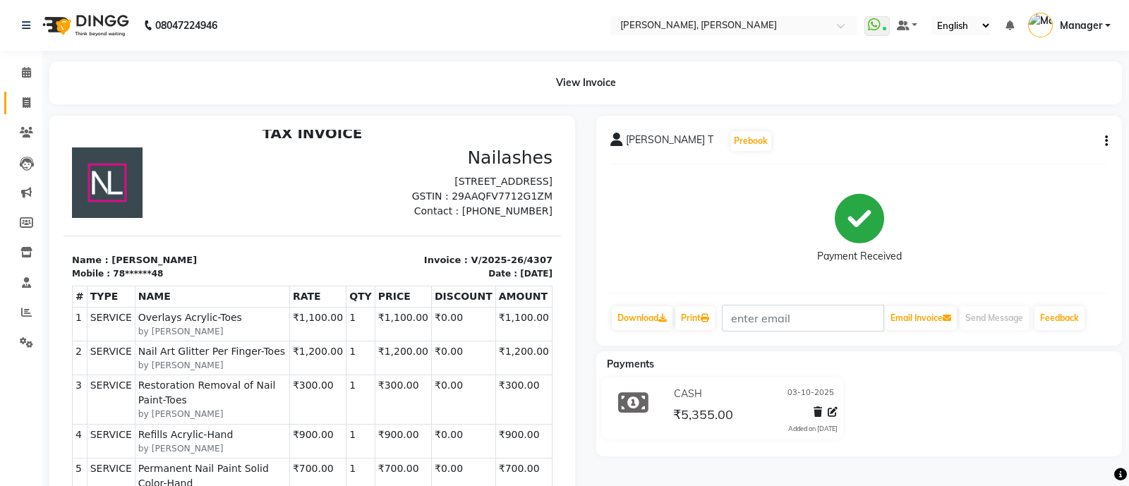
select select "3767"
select select "service"
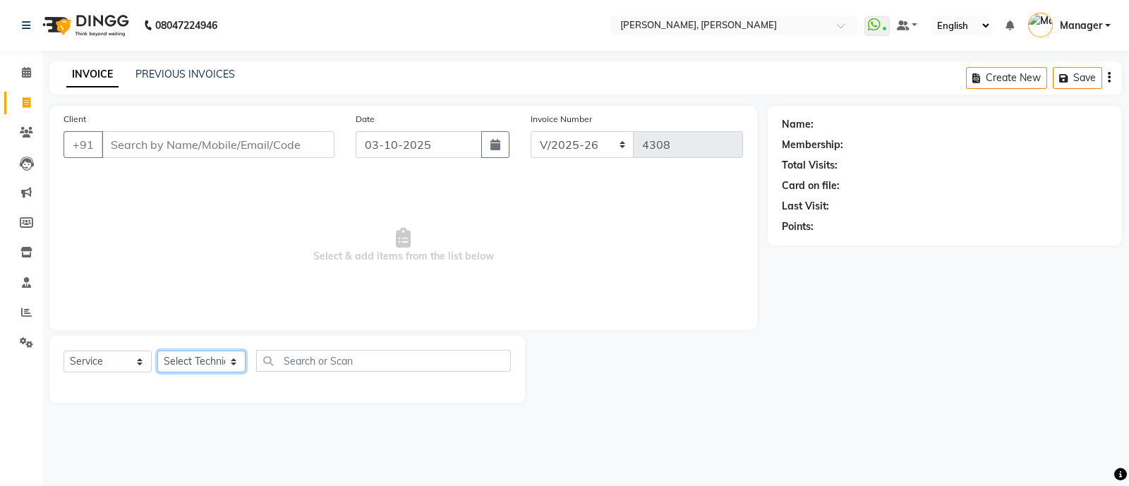
click at [192, 358] on select "Select Technician [PERSON_NAME] [PERSON_NAME] Asid Hanmi [PERSON_NAME] Manager …" at bounding box center [201, 362] width 88 height 22
click at [25, 81] on link "Calendar" at bounding box center [21, 72] width 34 height 23
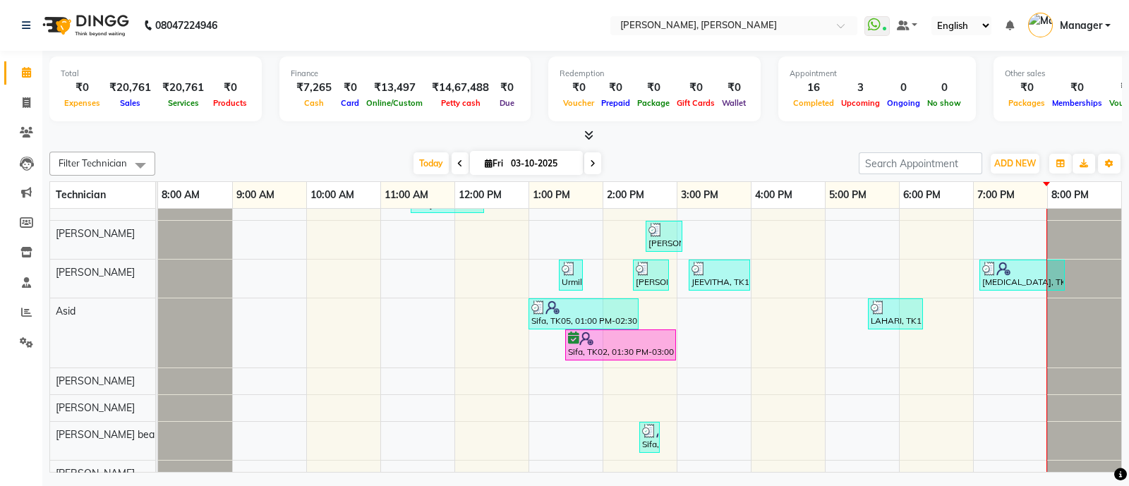
scroll to position [145, 0]
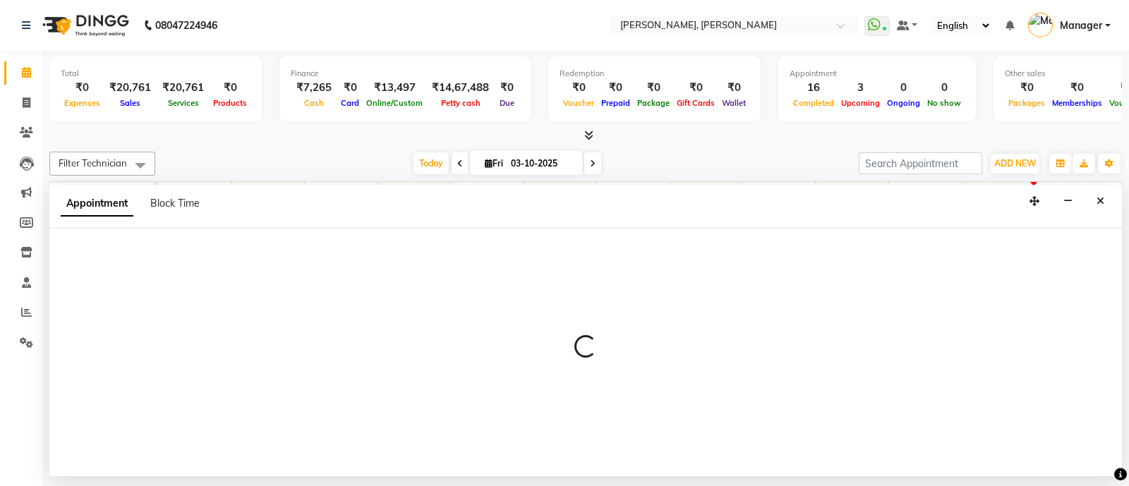
select select "58535"
select select "tentative"
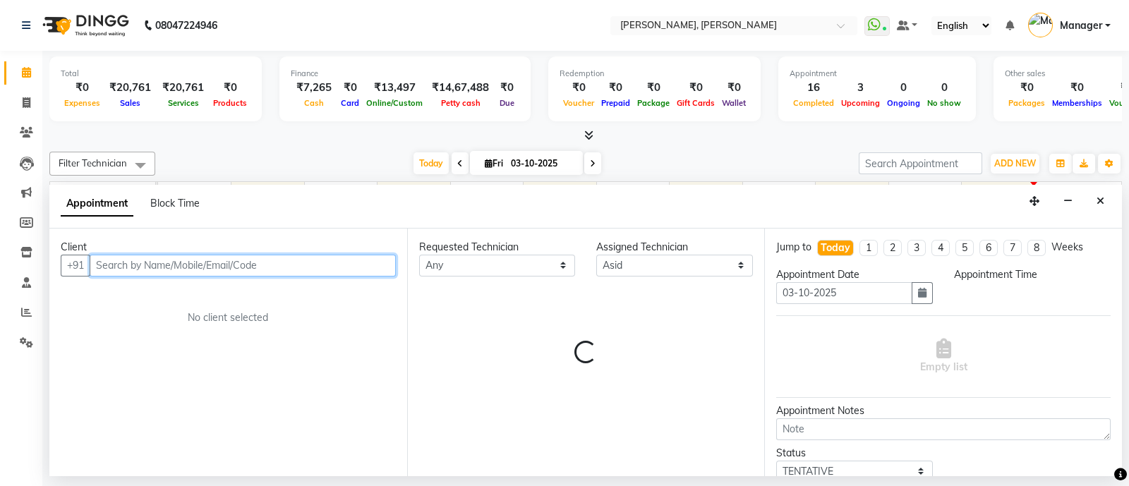
select select "960"
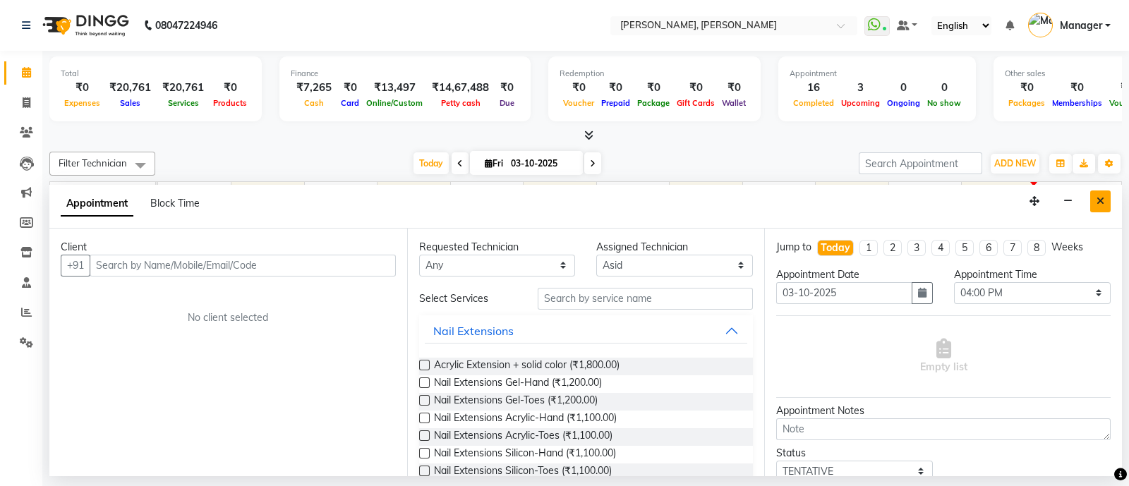
click at [1100, 200] on icon "Close" at bounding box center [1100, 201] width 8 height 10
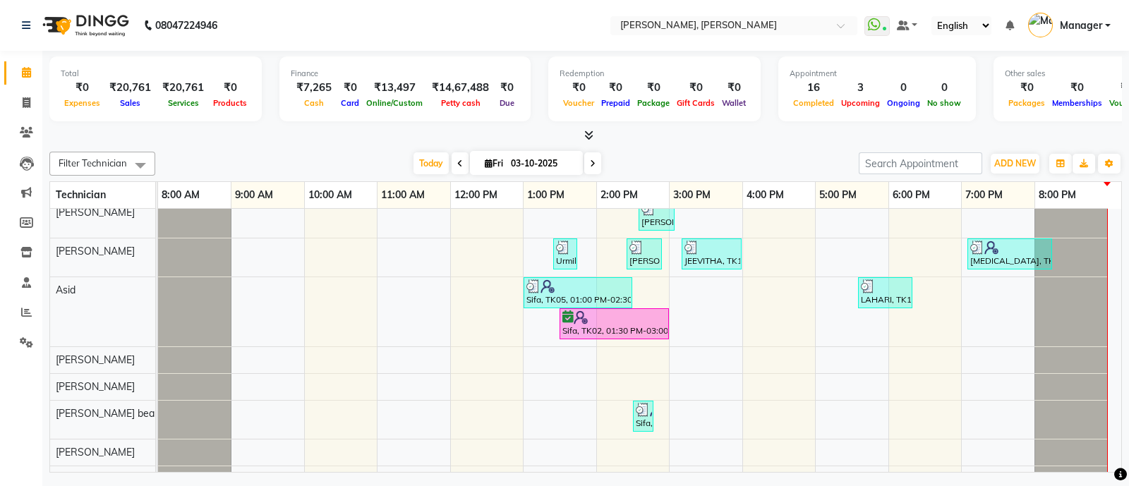
click at [32, 72] on span at bounding box center [26, 73] width 25 height 16
click at [592, 159] on icon at bounding box center [593, 163] width 6 height 8
type input "04-10-2025"
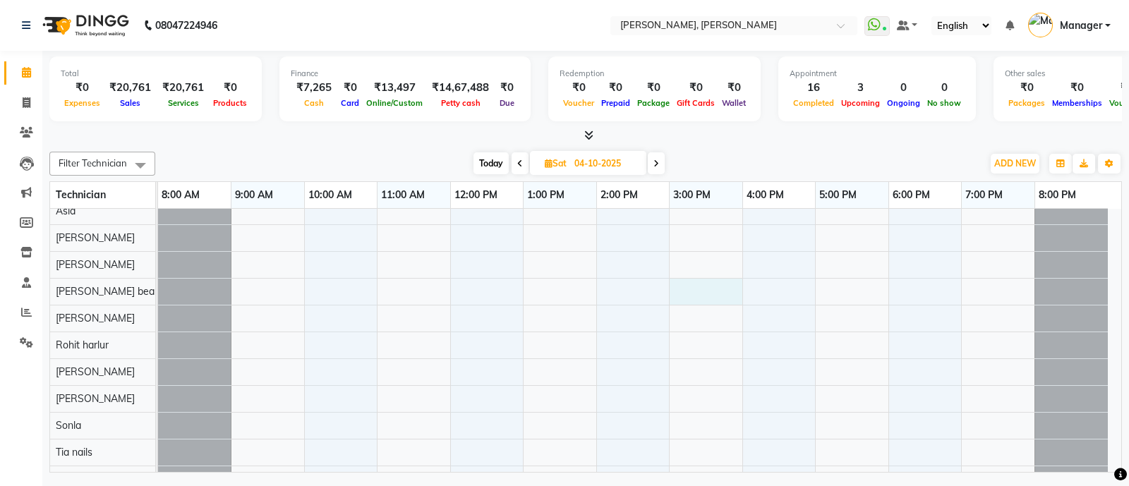
click at [692, 292] on div at bounding box center [639, 291] width 963 height 455
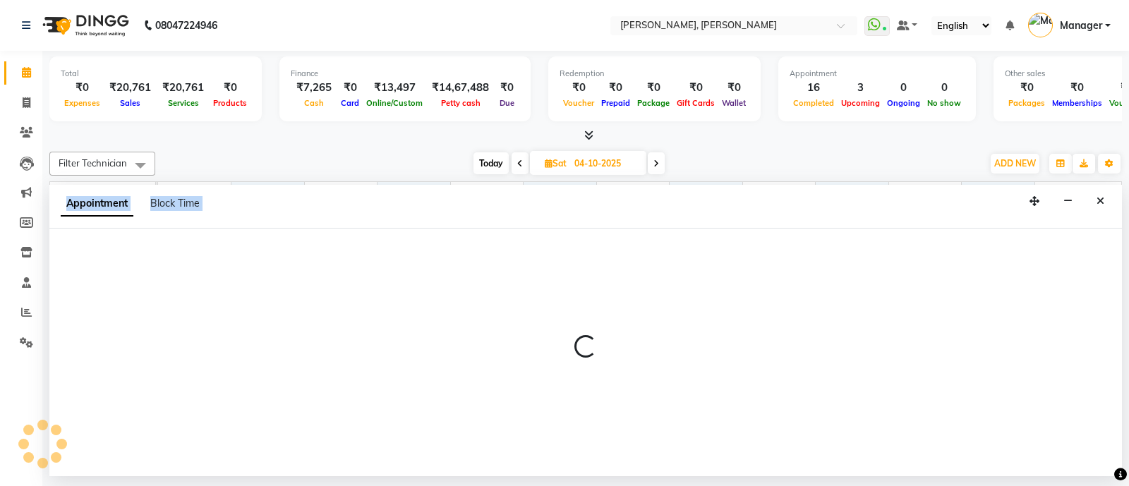
click at [692, 292] on div at bounding box center [585, 353] width 1072 height 248
select select "76742"
select select "900"
select select "tentative"
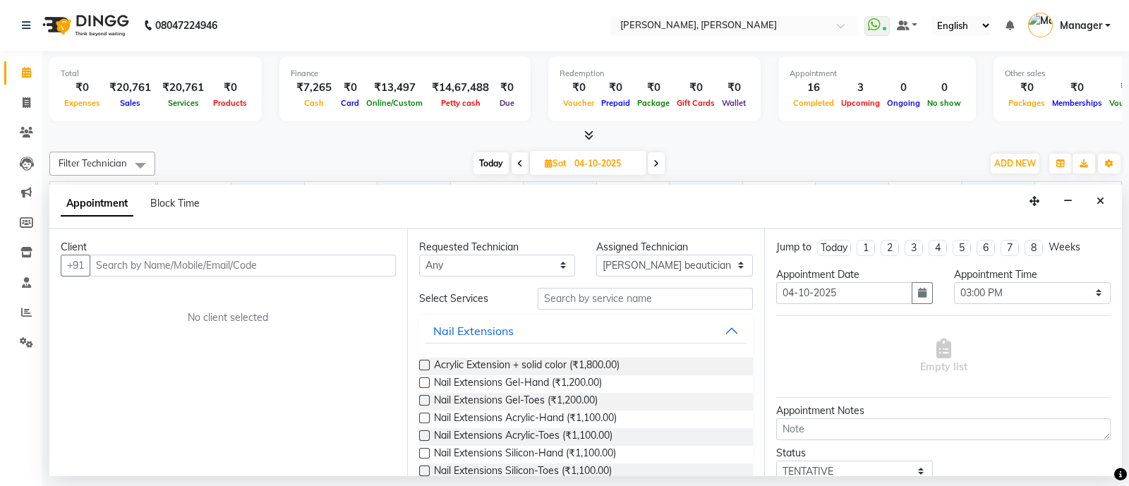
click at [163, 269] on input "text" at bounding box center [243, 266] width 306 height 22
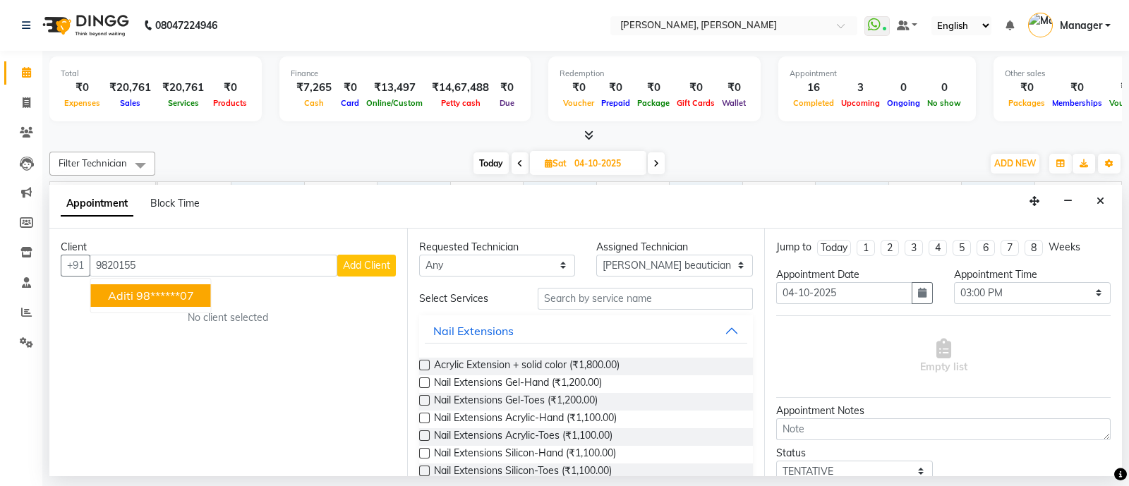
click at [141, 296] on ngb-highlight "98******07" at bounding box center [165, 295] width 58 height 14
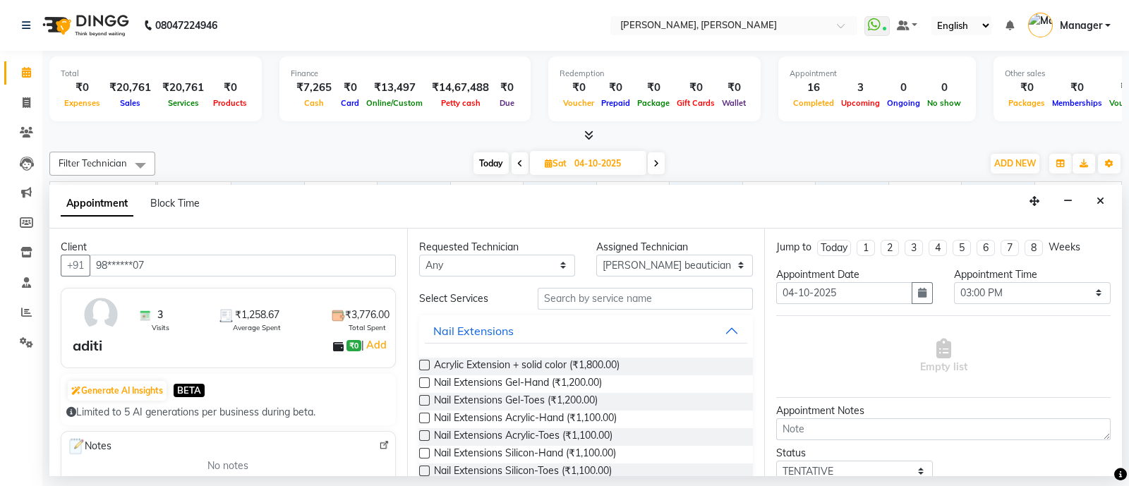
type input "98******07"
click at [427, 365] on label at bounding box center [424, 365] width 11 height 11
click at [427, 365] on input "checkbox" at bounding box center [423, 366] width 9 height 9
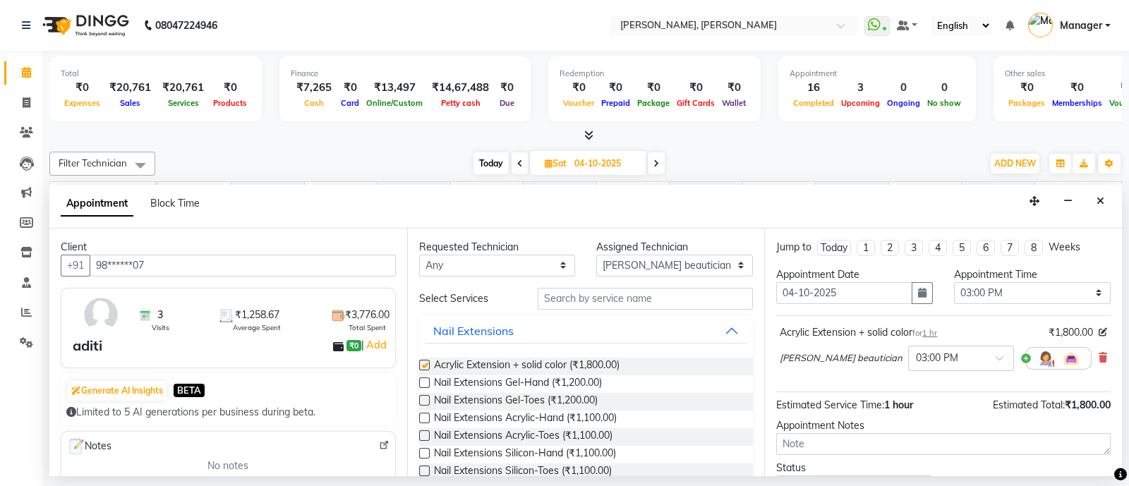
checkbox input "false"
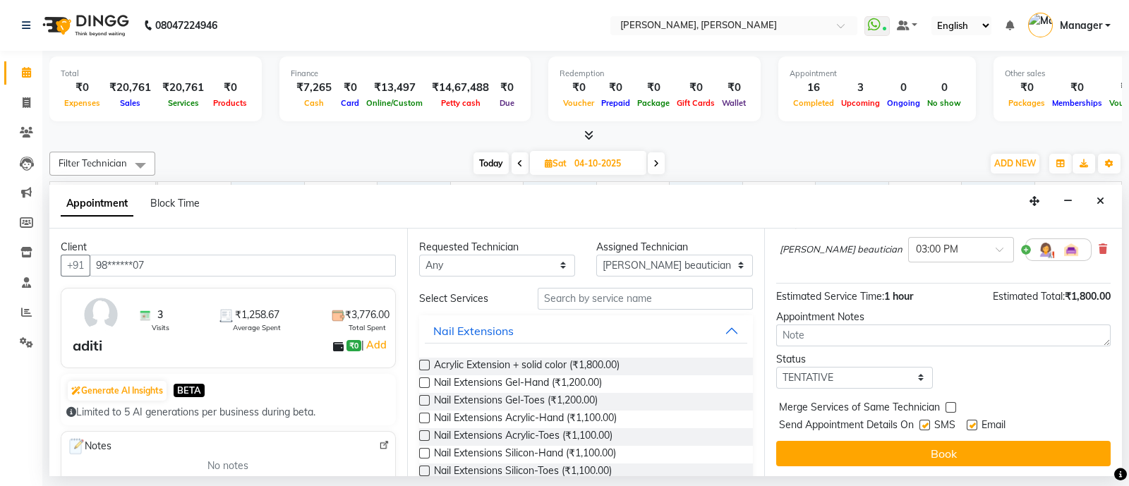
click at [965, 470] on div "Jump to [DATE] 1 2 3 4 5 6 7 8 Weeks Appointment Date [DATE] Appointment Time S…" at bounding box center [943, 353] width 358 height 248
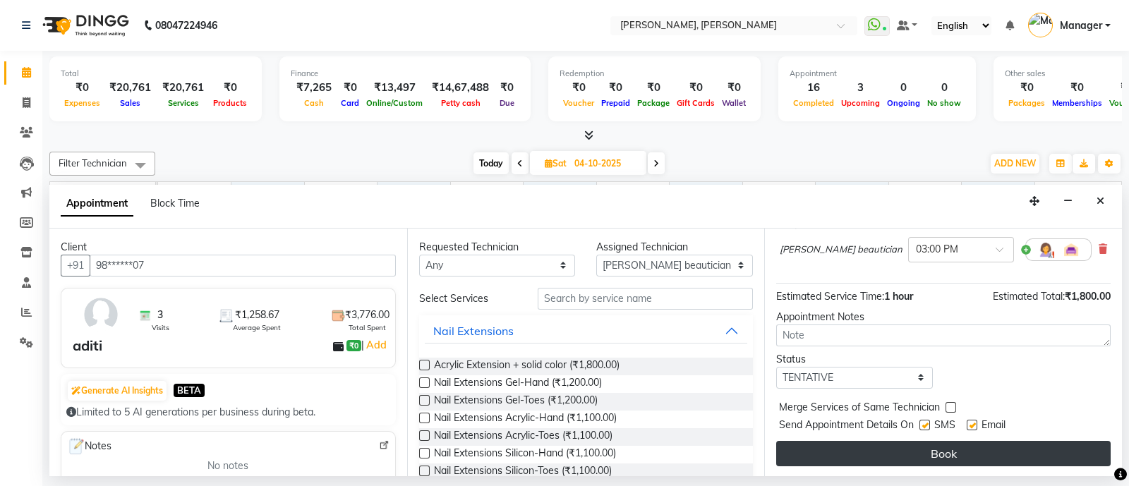
click at [964, 460] on button "Book" at bounding box center [943, 453] width 334 height 25
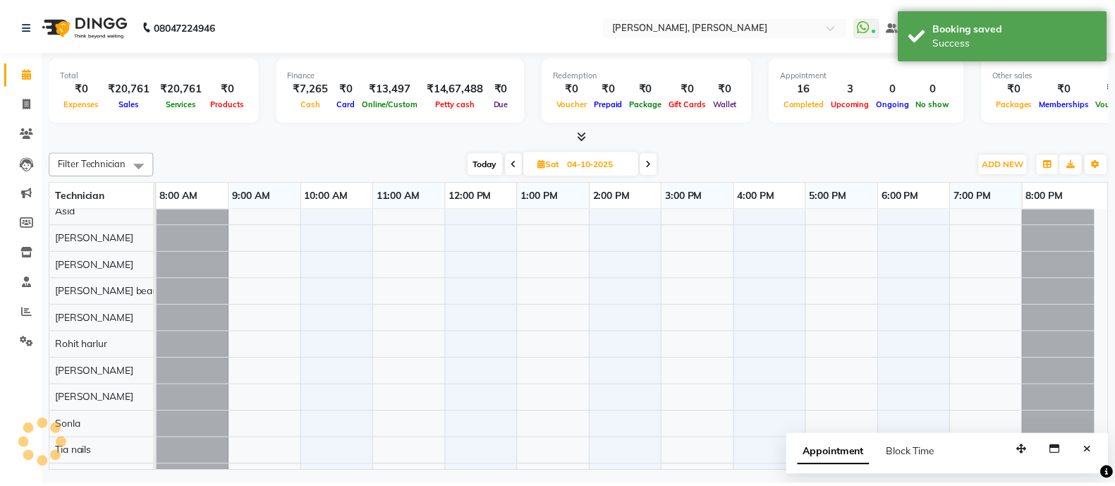
scroll to position [144, 0]
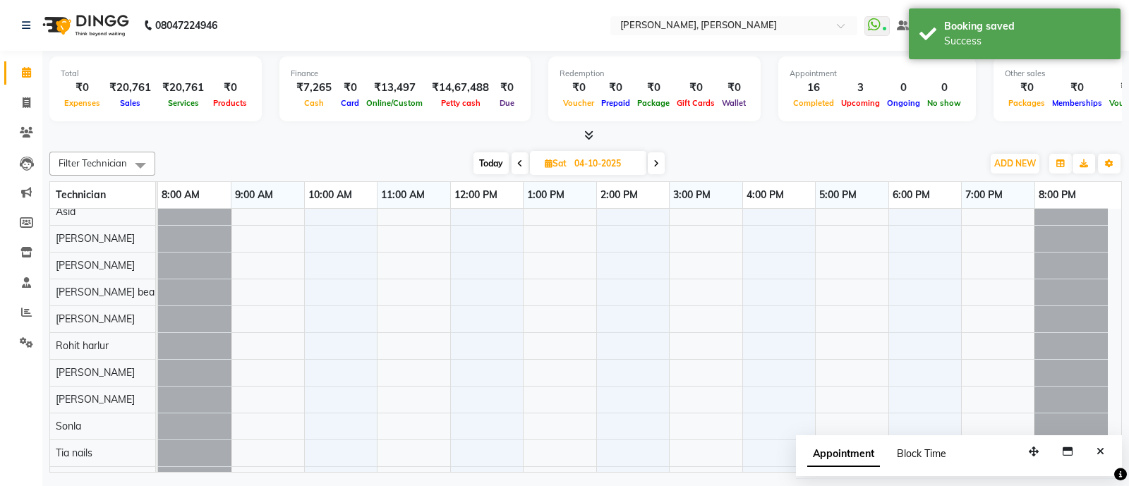
click at [922, 458] on span "Block Time" at bounding box center [920, 453] width 49 height 13
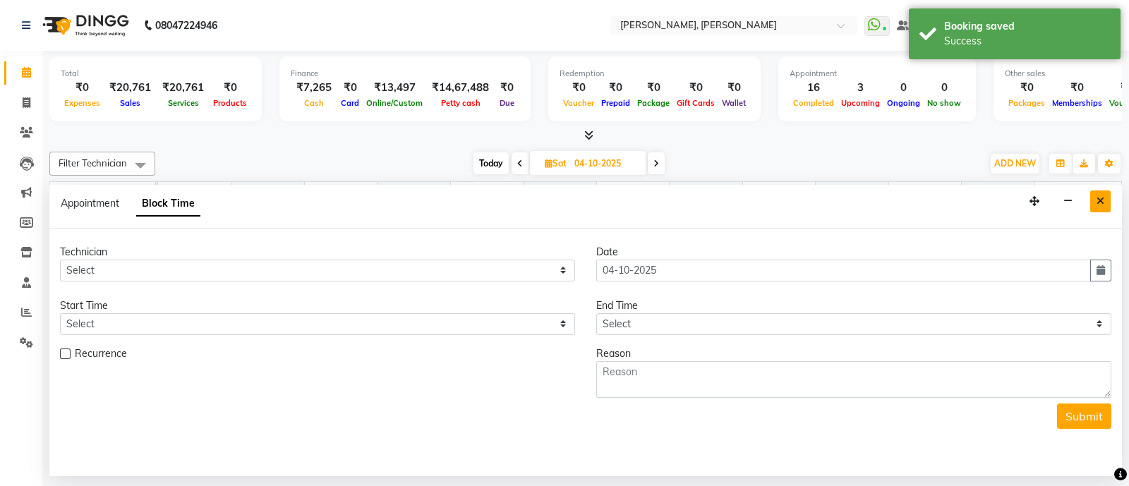
click at [1100, 200] on icon "Close" at bounding box center [1100, 201] width 8 height 10
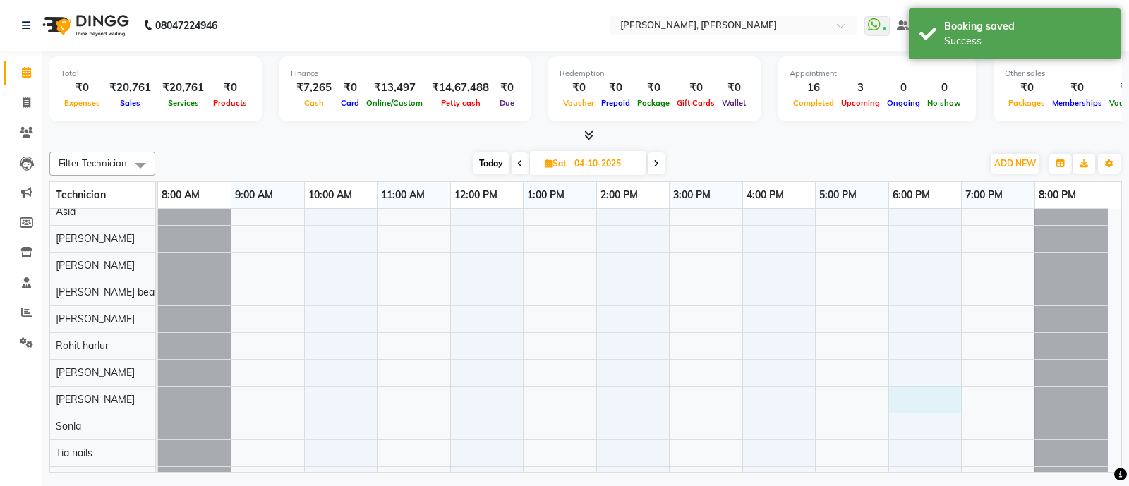
select select "64801"
select select "1080"
select select "tentative"
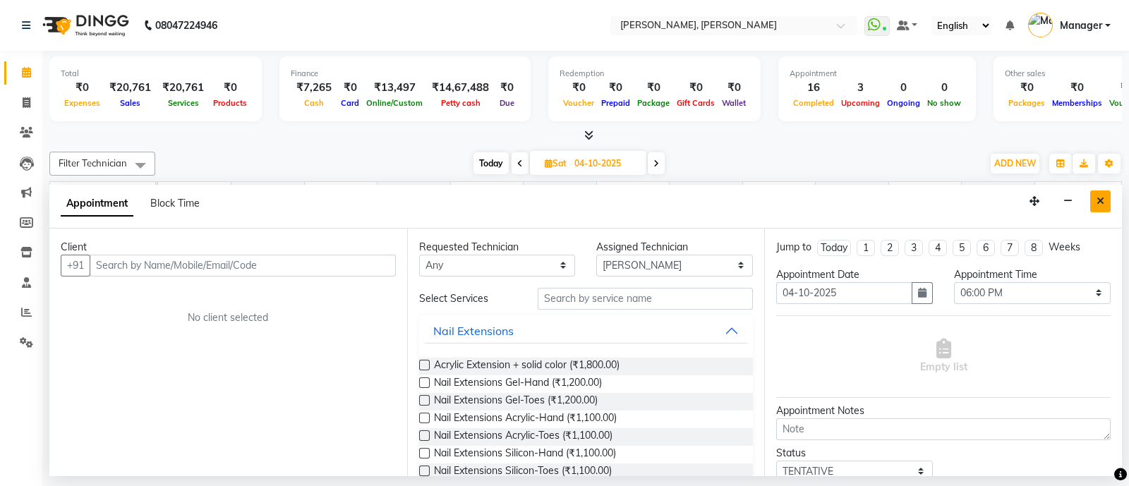
click at [1102, 206] on button "Close" at bounding box center [1100, 201] width 20 height 22
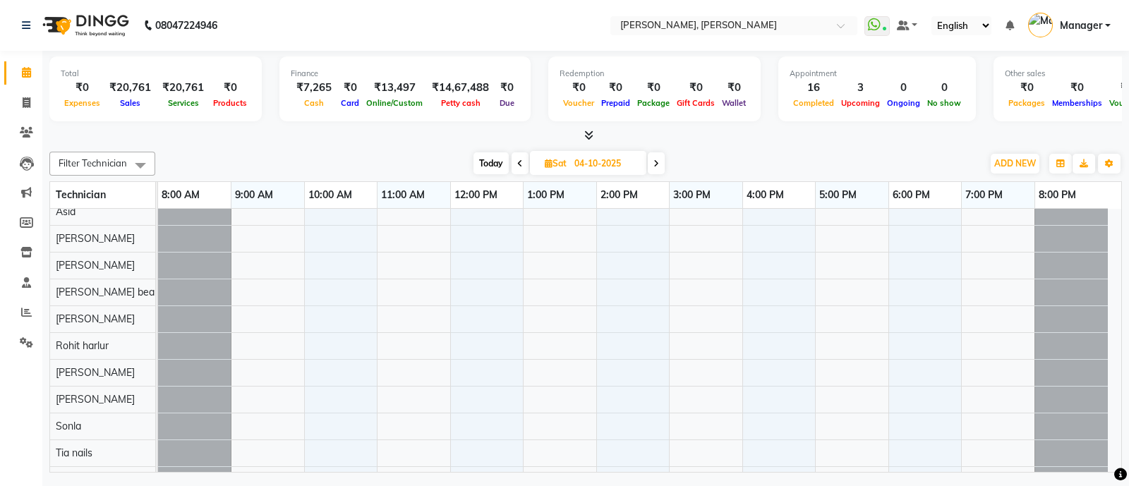
click at [520, 166] on icon at bounding box center [520, 163] width 6 height 8
type input "03-10-2025"
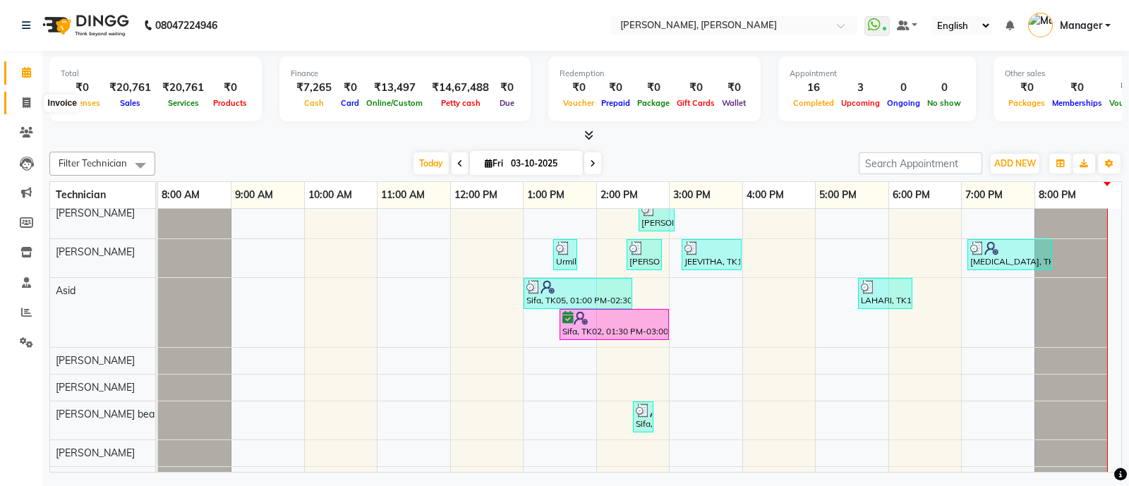
click at [20, 96] on span at bounding box center [26, 103] width 25 height 16
select select "3767"
select select "service"
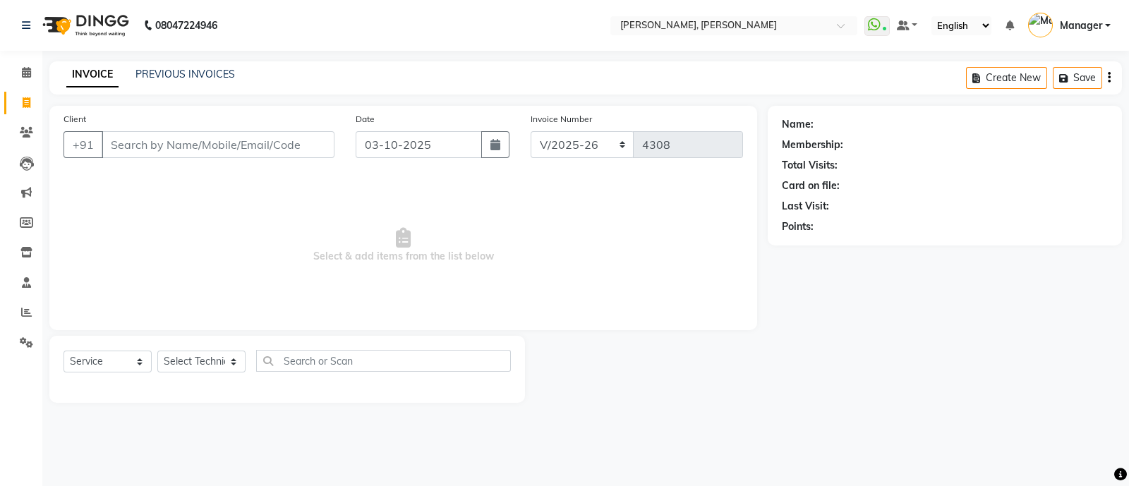
click at [162, 153] on input "Client" at bounding box center [218, 144] width 233 height 27
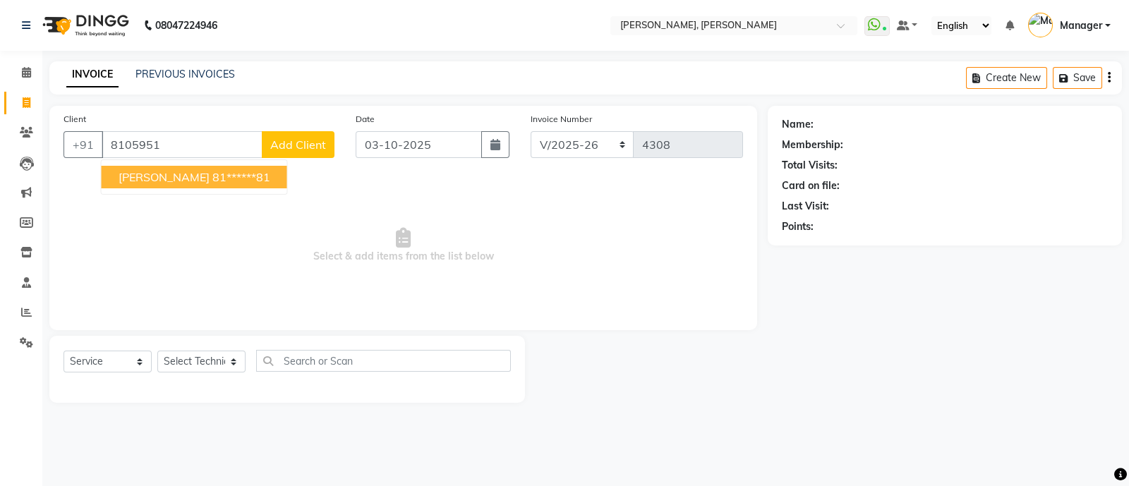
click at [171, 169] on button "[PERSON_NAME] 81******81" at bounding box center [195, 177] width 186 height 23
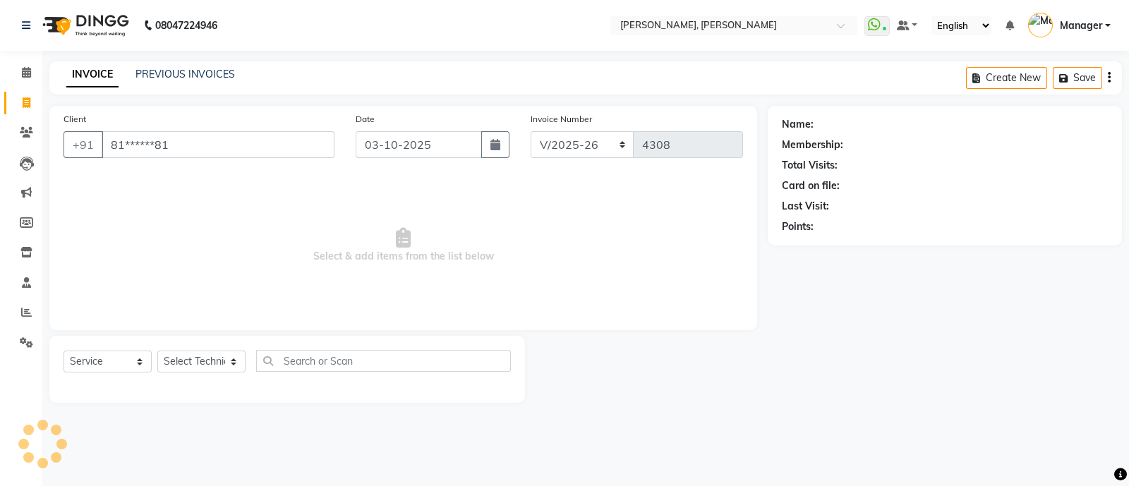
type input "81******81"
select select "1: Object"
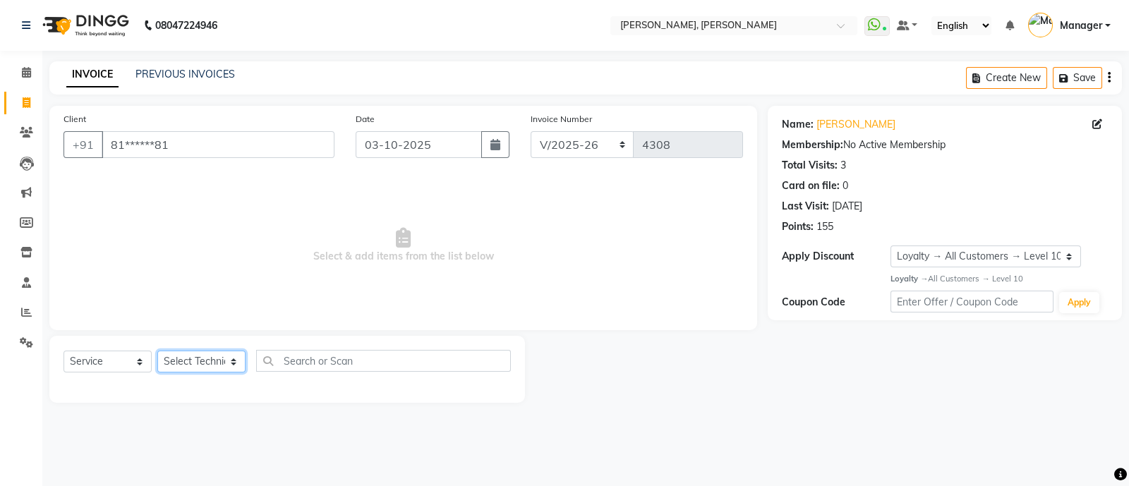
click at [197, 352] on select "Select Technician [PERSON_NAME] [PERSON_NAME] Asid Hanmi [PERSON_NAME] Manager …" at bounding box center [201, 362] width 88 height 22
select select "92184"
click at [157, 351] on select "Select Technician [PERSON_NAME] [PERSON_NAME] Asid Hanmi [PERSON_NAME] Manager …" at bounding box center [201, 362] width 88 height 22
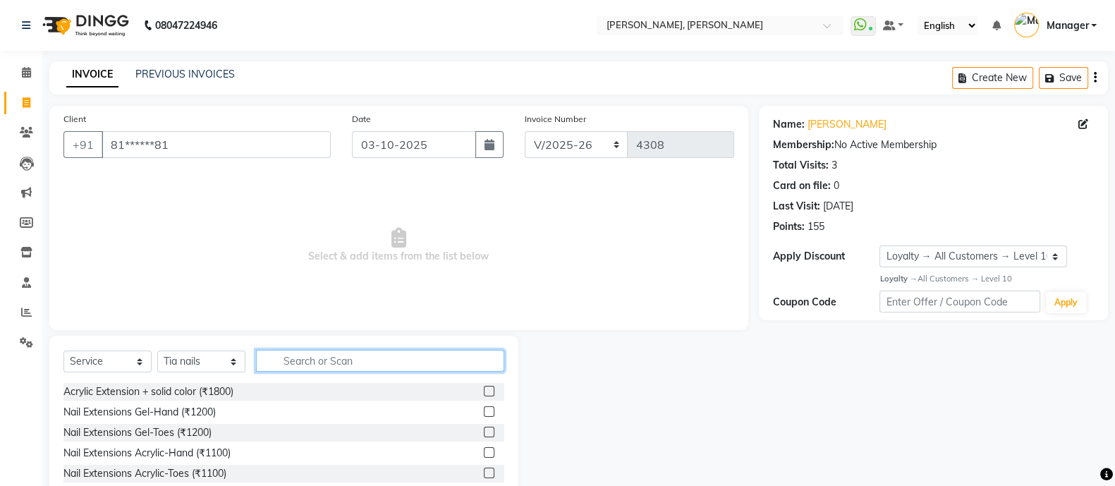
click at [305, 353] on input "text" at bounding box center [380, 361] width 248 height 22
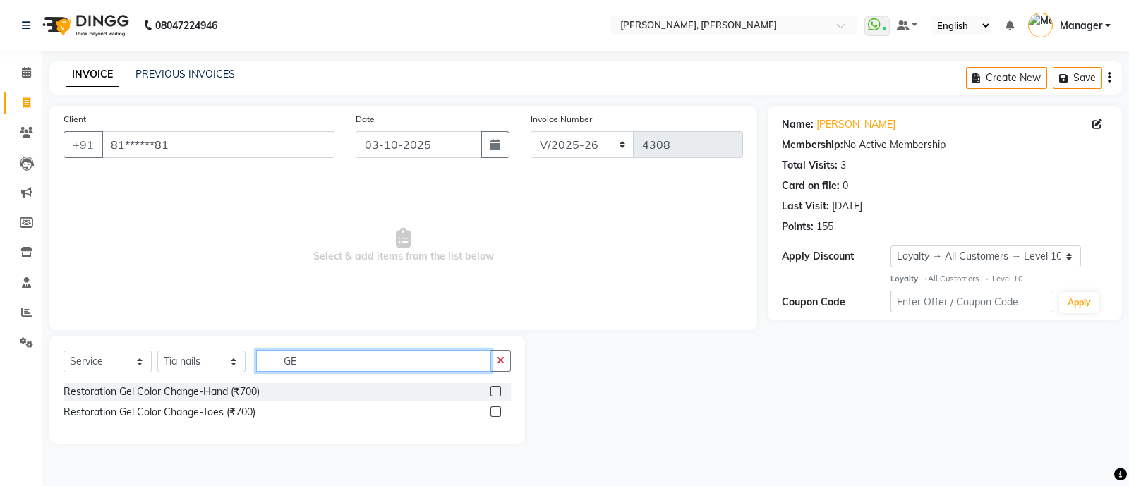
type input "G"
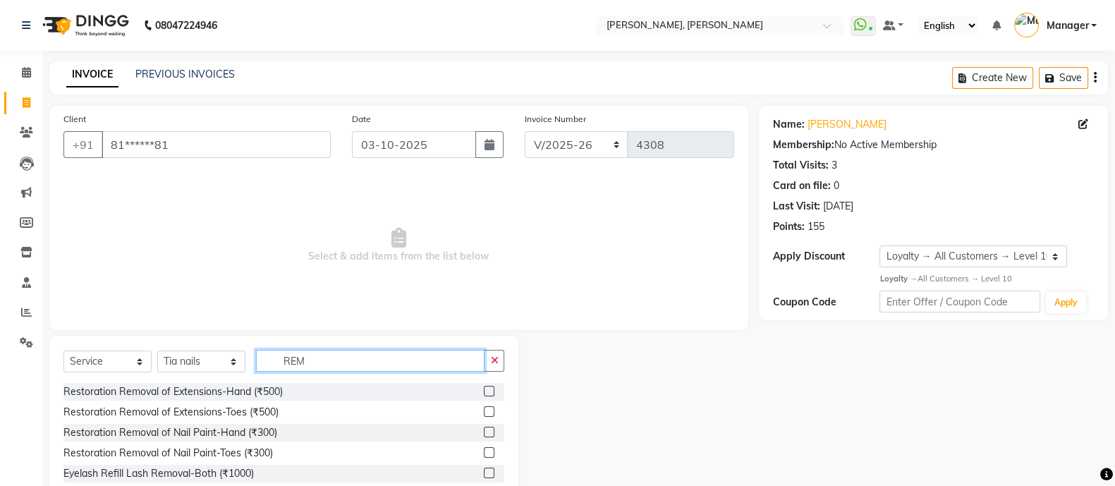
type input "REM"
click at [318, 434] on div "Restoration Removal of Nail Paint-Hand (₹300)" at bounding box center [283, 433] width 441 height 18
click at [484, 437] on label at bounding box center [489, 432] width 11 height 11
click at [484, 437] on input "checkbox" at bounding box center [488, 432] width 9 height 9
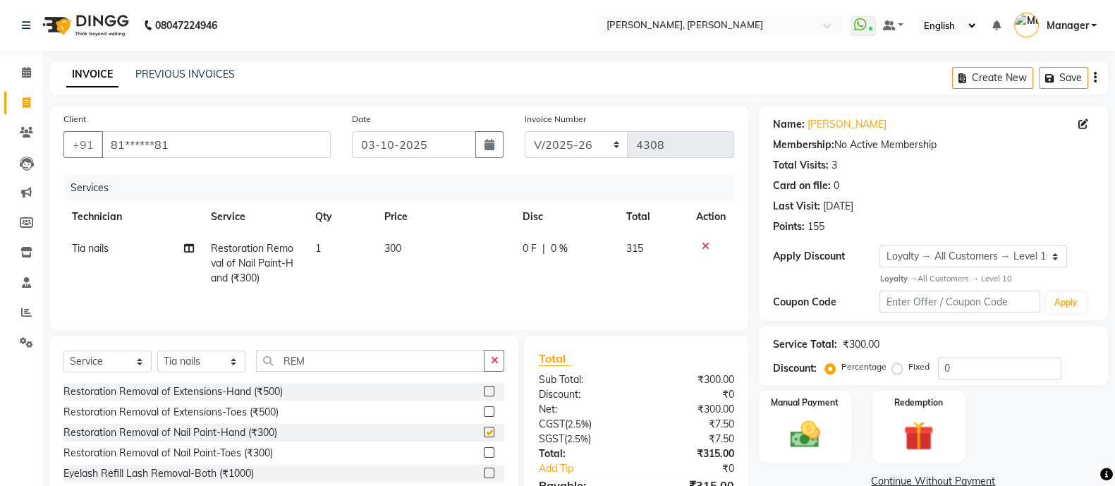
checkbox input "false"
click at [399, 248] on span "300" at bounding box center [392, 248] width 17 height 13
select select "92184"
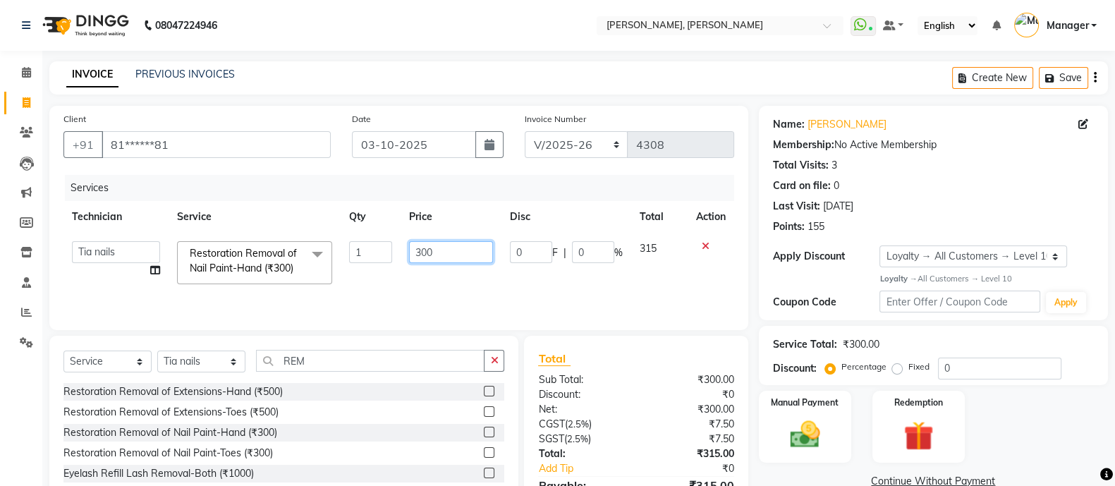
click at [470, 255] on input "300" at bounding box center [451, 252] width 84 height 22
type input "3"
type input "150"
click at [367, 368] on input "REM" at bounding box center [370, 361] width 229 height 22
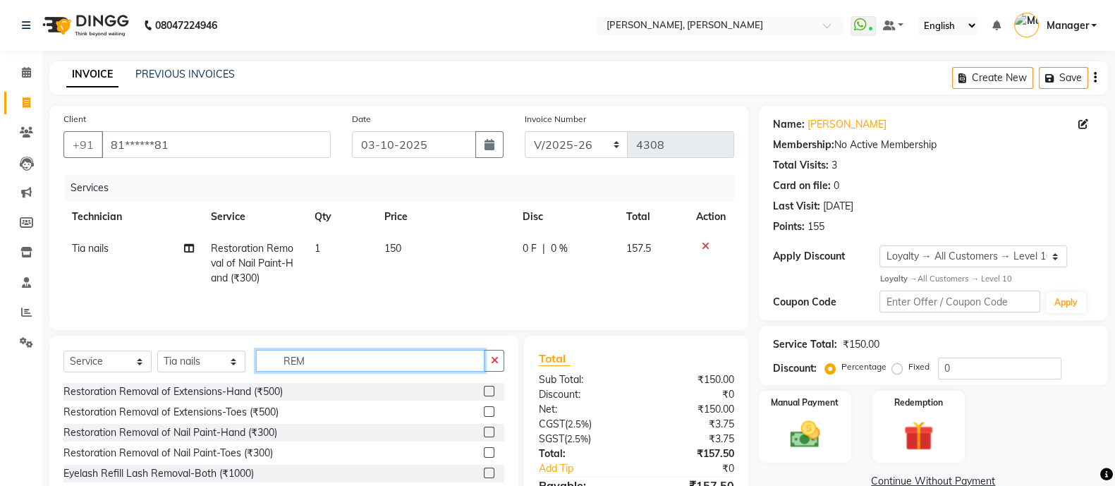
click at [377, 360] on input "REM" at bounding box center [370, 361] width 229 height 22
click at [400, 365] on input "REM" at bounding box center [370, 361] width 229 height 22
type input "R"
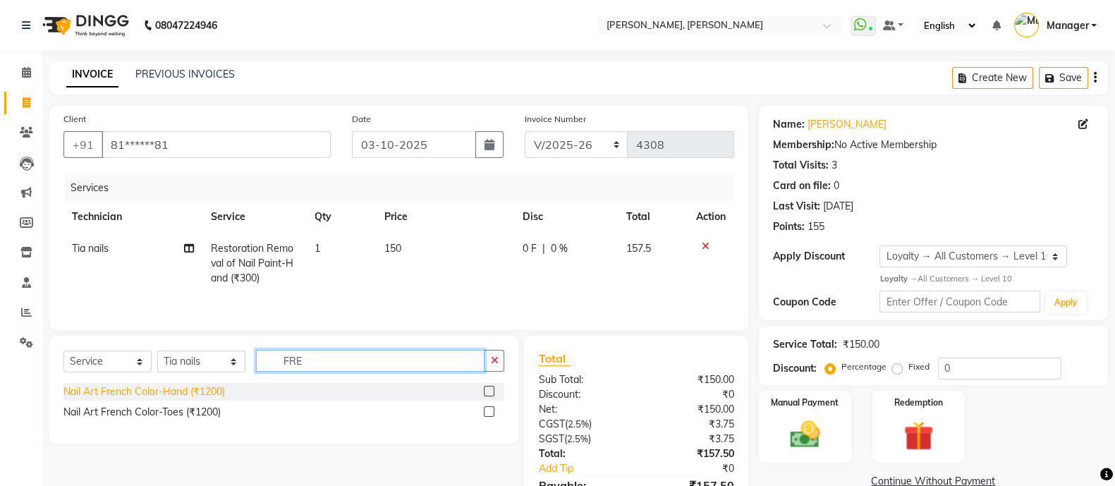
type input "FRE"
click at [144, 399] on div "Nail Art French Color-Hand (₹1200)" at bounding box center [144, 391] width 162 height 15
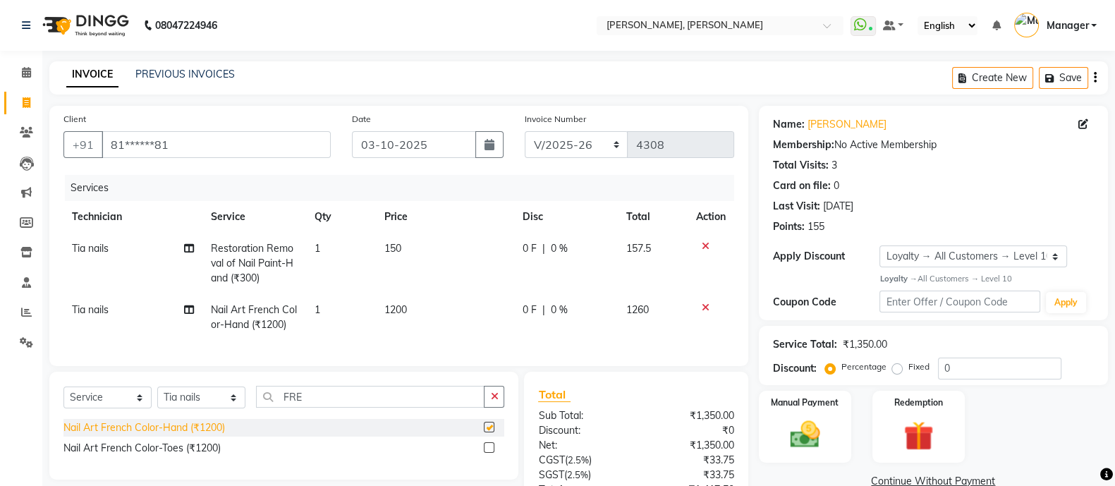
checkbox input "false"
click at [395, 315] on span "1200" at bounding box center [395, 309] width 23 height 13
select select "92184"
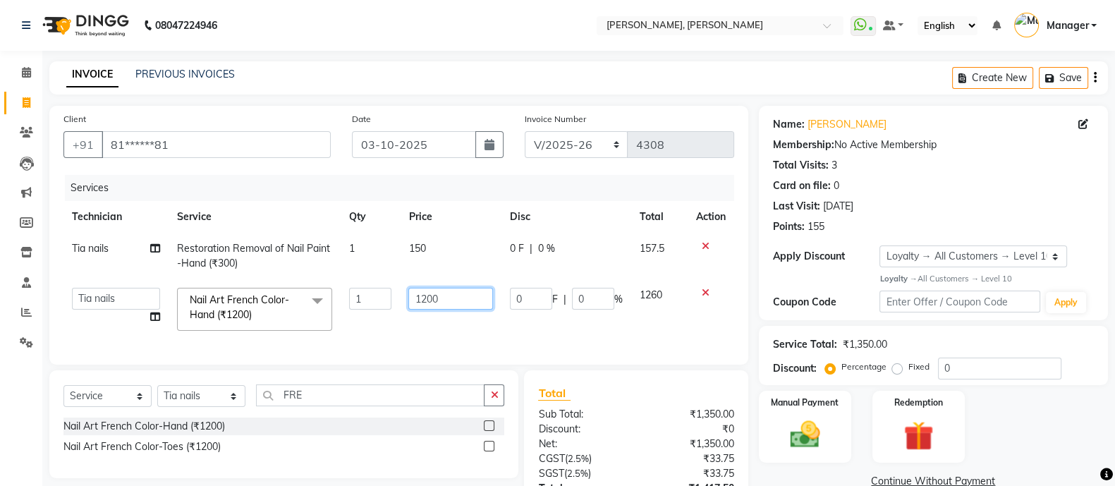
click at [451, 295] on input "1200" at bounding box center [450, 299] width 84 height 22
type input "1"
type input "600"
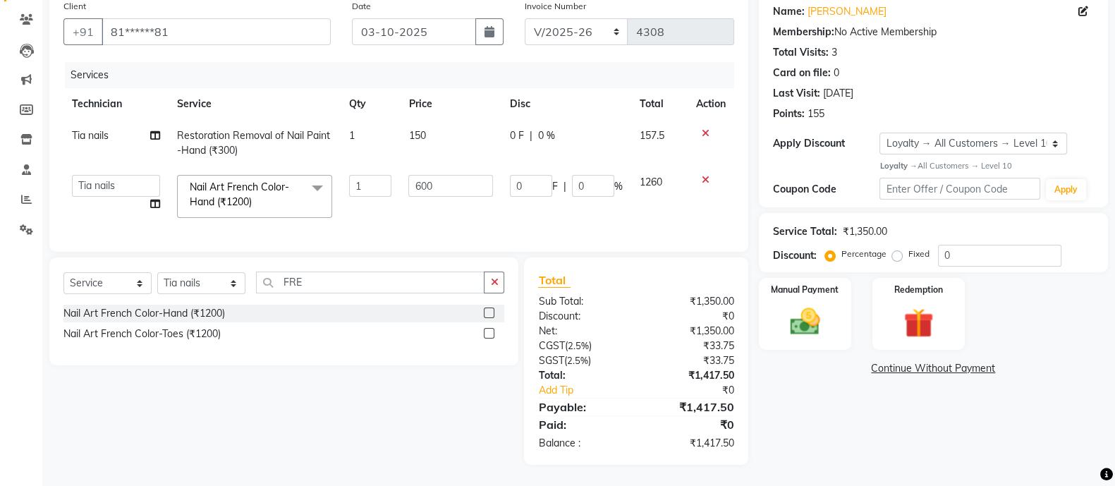
click at [854, 412] on div "Name: [PERSON_NAME] Membership: No Active Membership Total Visits: 3 Card on fi…" at bounding box center [939, 229] width 360 height 472
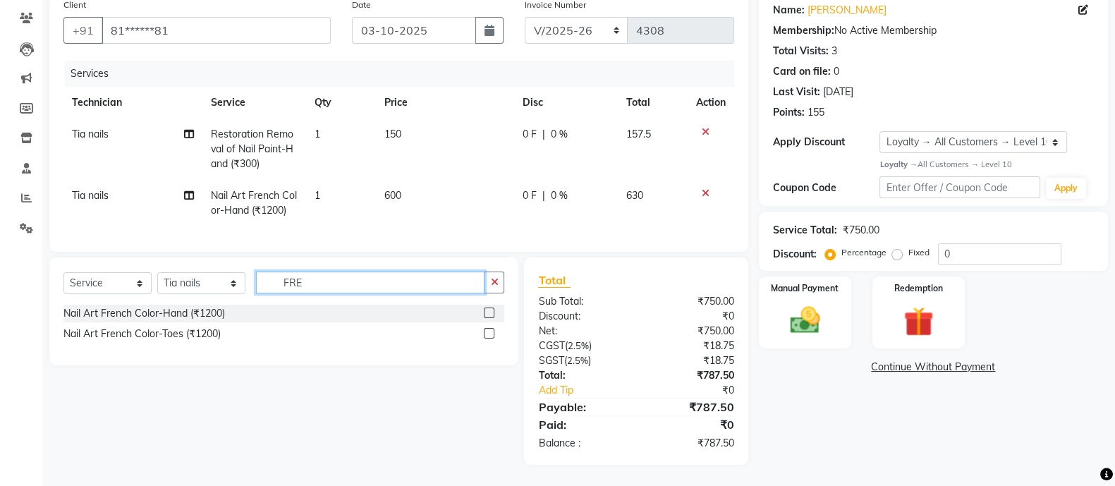
click at [322, 276] on input "FRE" at bounding box center [370, 283] width 229 height 22
type input "F"
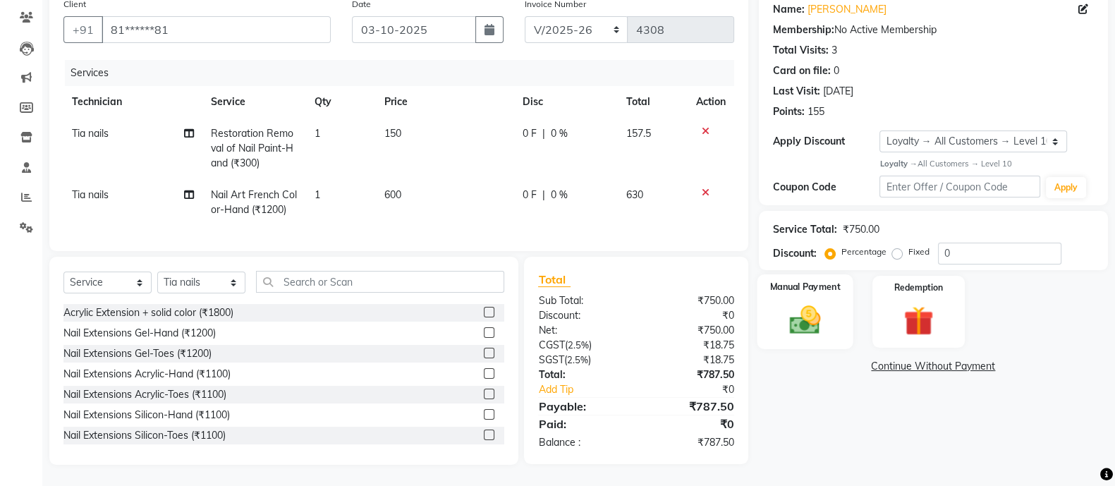
click at [765, 294] on div "Manual Payment" at bounding box center [805, 311] width 97 height 75
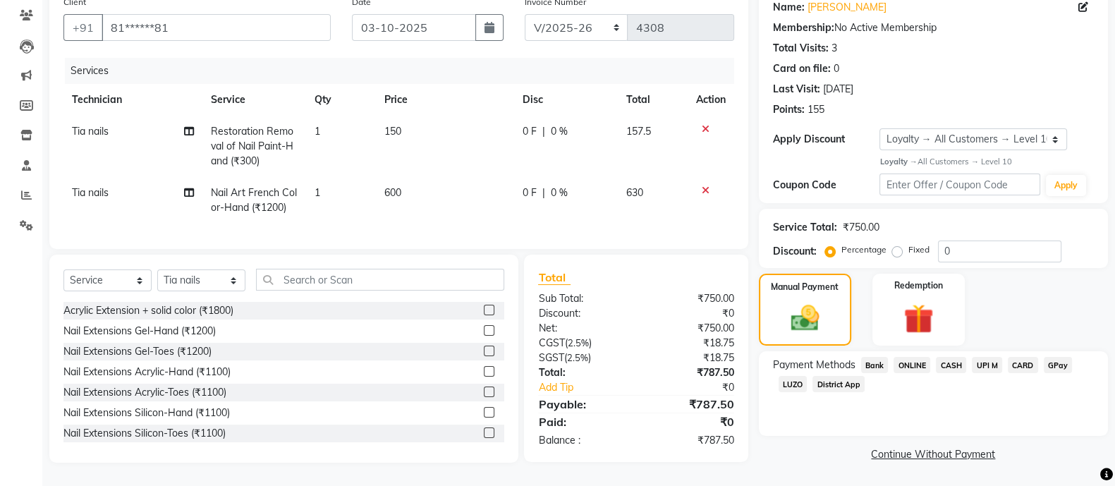
click at [913, 358] on span "ONLINE" at bounding box center [912, 365] width 37 height 16
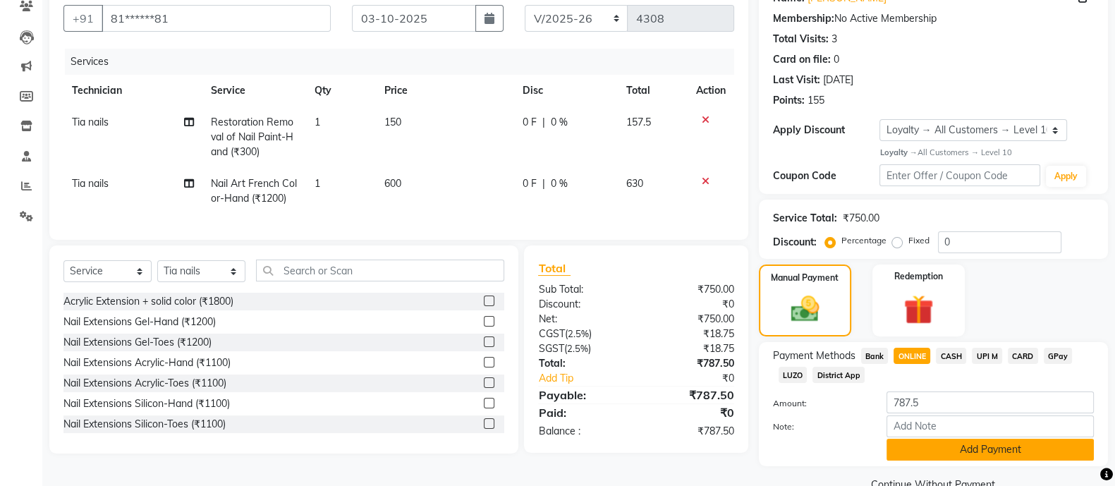
click at [966, 448] on button "Add Payment" at bounding box center [990, 450] width 207 height 22
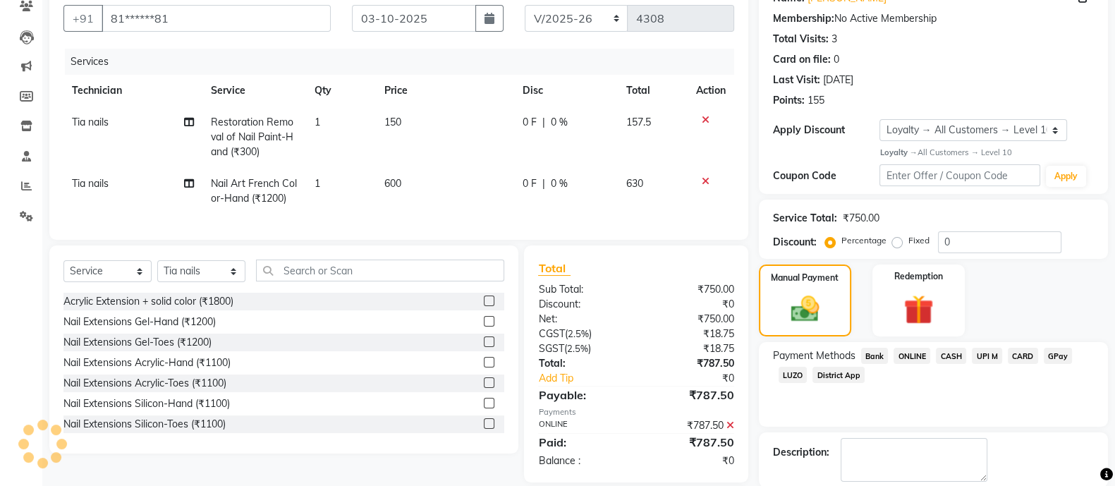
scroll to position [229, 0]
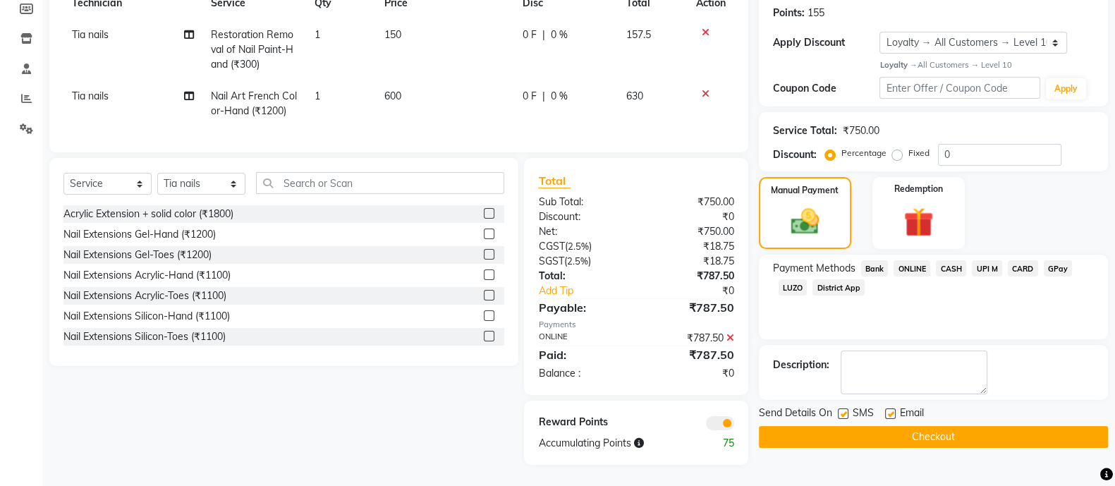
click at [944, 429] on button "Checkout" at bounding box center [933, 437] width 349 height 22
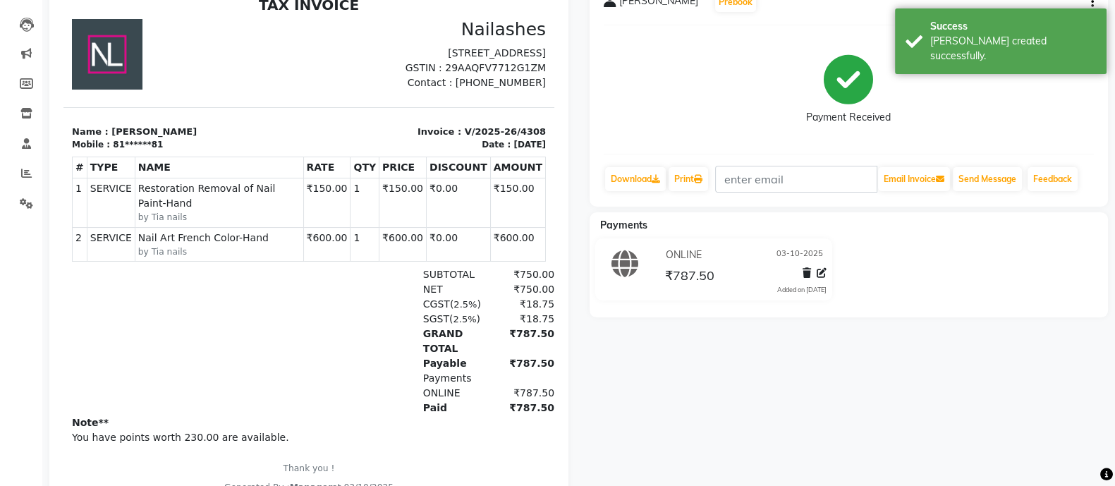
scroll to position [143, 0]
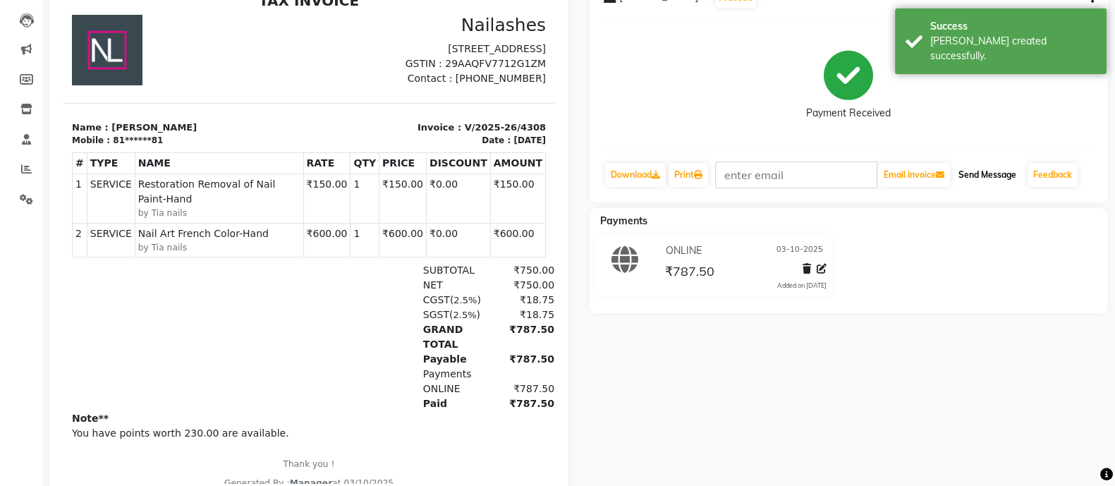
click at [996, 172] on button "Send Message" at bounding box center [987, 175] width 69 height 24
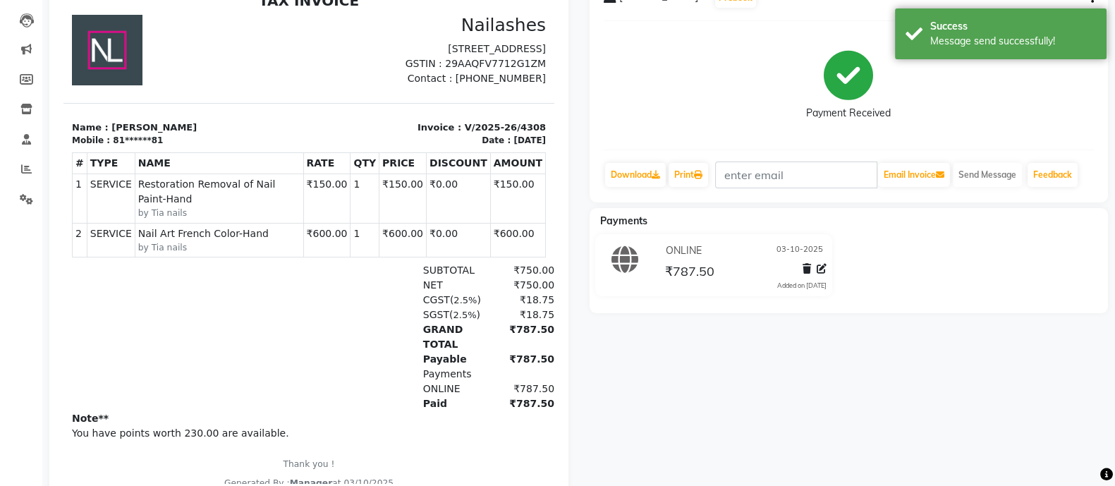
scroll to position [0, 0]
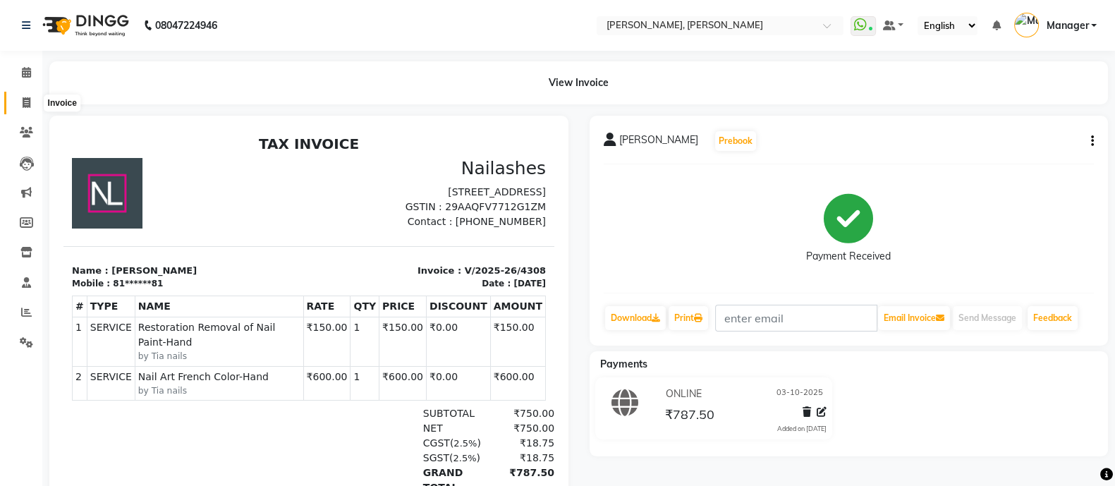
click at [28, 97] on icon at bounding box center [27, 102] width 8 height 11
select select "service"
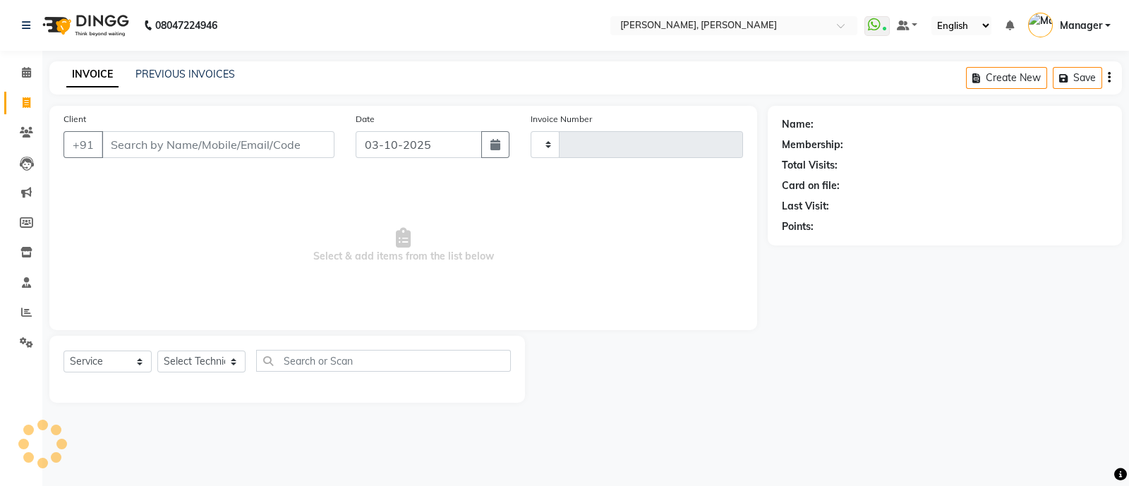
type input "4309"
select select "3767"
click at [138, 154] on input "Client" at bounding box center [218, 144] width 233 height 27
click at [135, 150] on input "Client" at bounding box center [218, 144] width 233 height 27
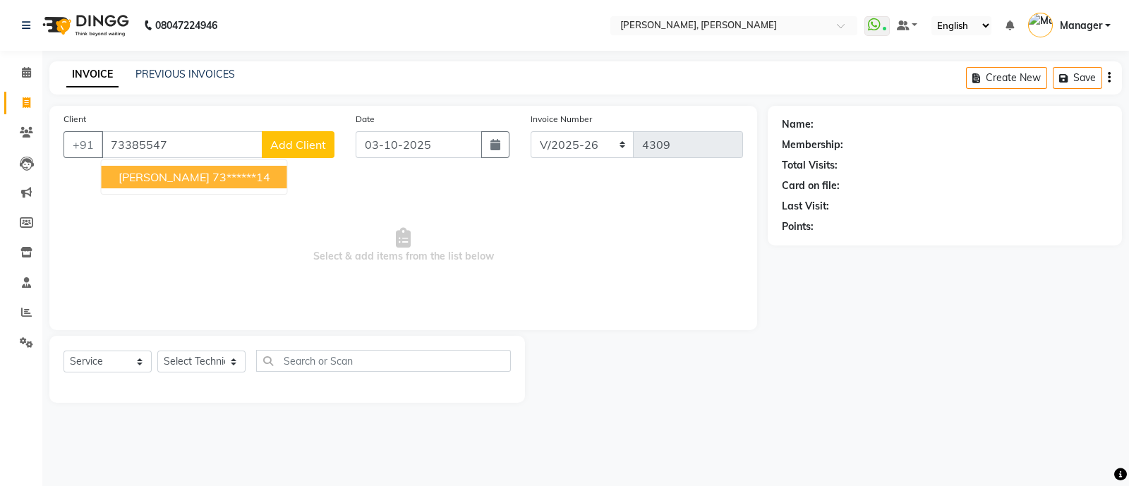
click at [152, 173] on button "[PERSON_NAME] 73******14" at bounding box center [195, 177] width 186 height 23
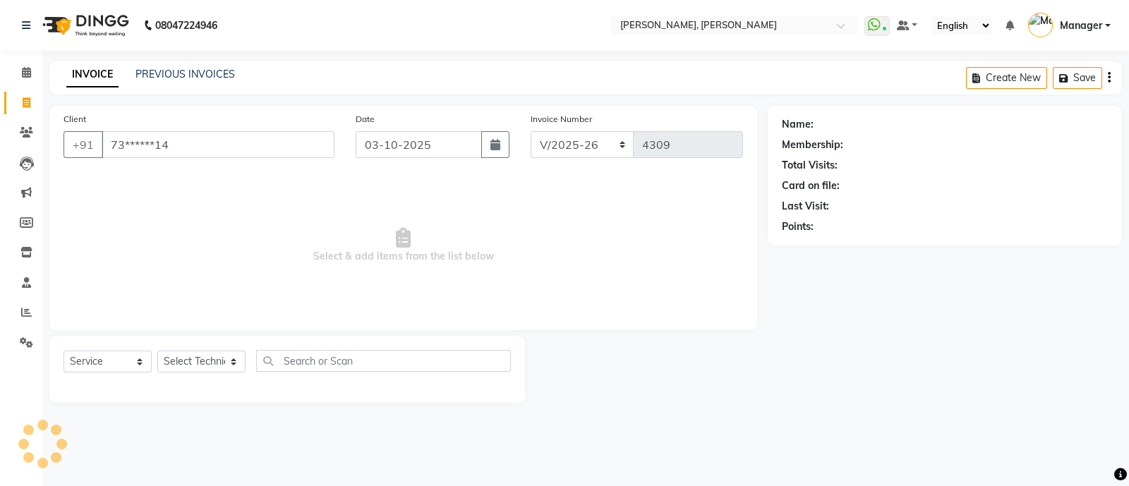
type input "73******14"
select select "1: Object"
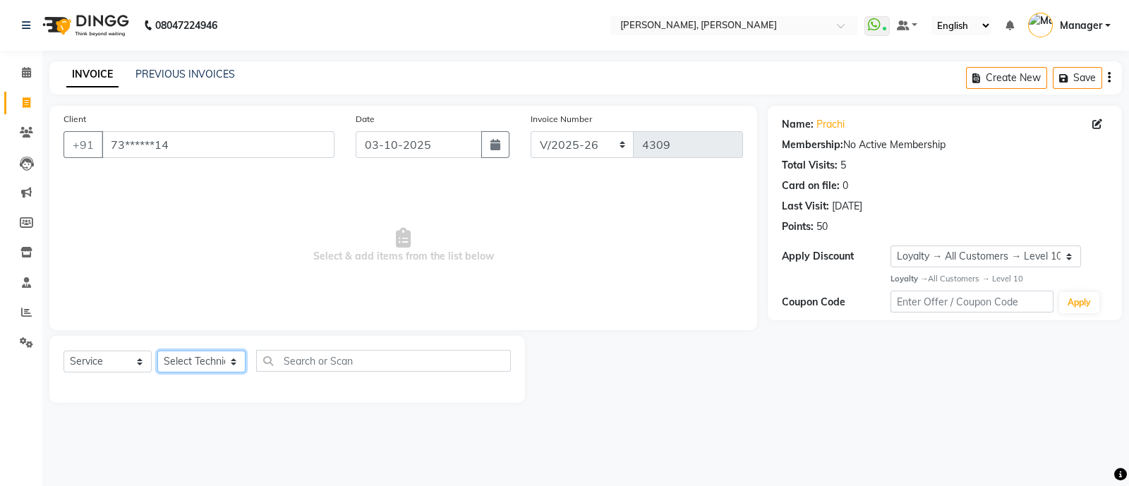
click at [186, 364] on select "Select Technician [PERSON_NAME] [PERSON_NAME] Asid Hanmi [PERSON_NAME] Manager …" at bounding box center [201, 362] width 88 height 22
select select "64801"
click at [157, 351] on select "Select Technician [PERSON_NAME] [PERSON_NAME] Asid Hanmi [PERSON_NAME] Manager …" at bounding box center [201, 362] width 88 height 22
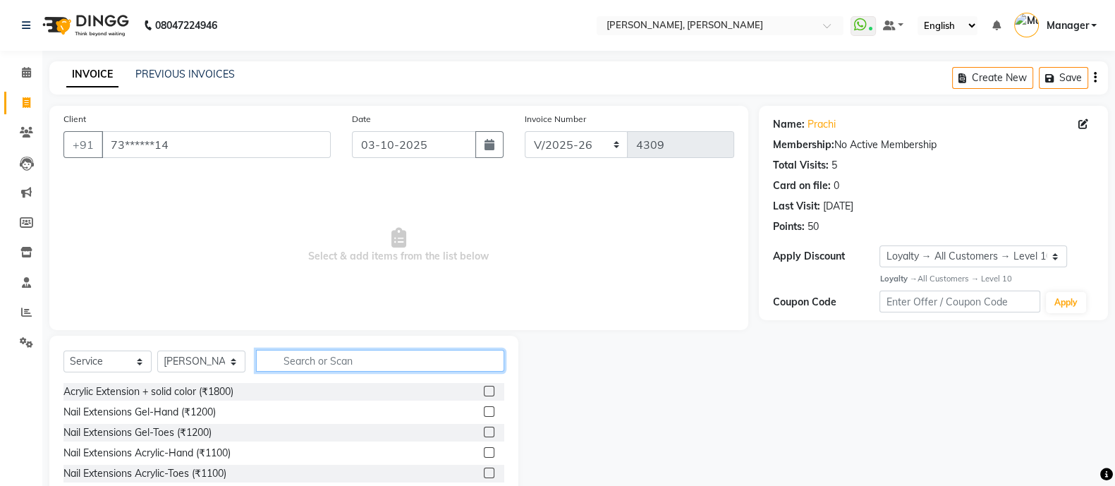
click at [315, 368] on input "text" at bounding box center [380, 361] width 248 height 22
type input "ACR"
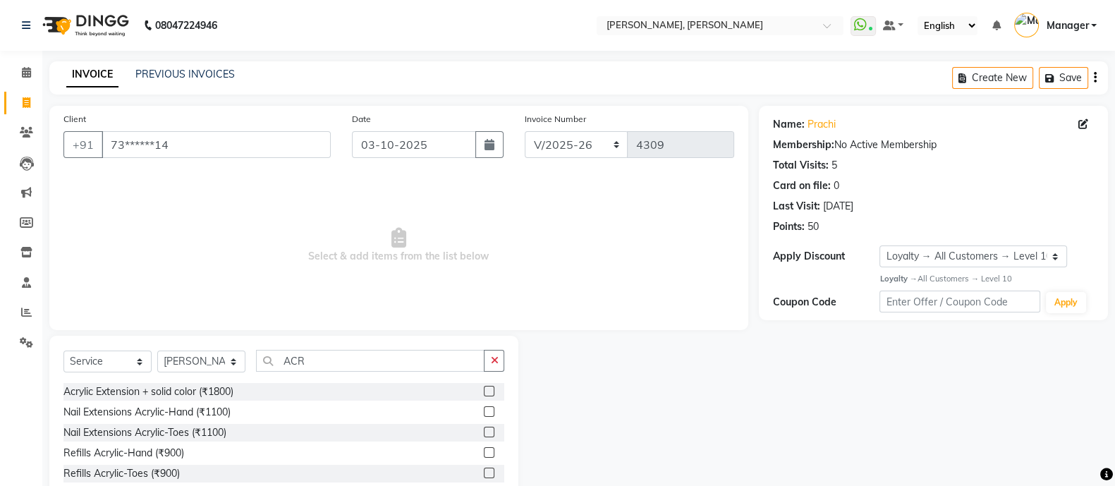
click at [341, 412] on div "Nail Extensions Acrylic-Hand (₹1100)" at bounding box center [283, 412] width 441 height 18
click at [484, 411] on label at bounding box center [489, 411] width 11 height 11
click at [484, 411] on input "checkbox" at bounding box center [488, 412] width 9 height 9
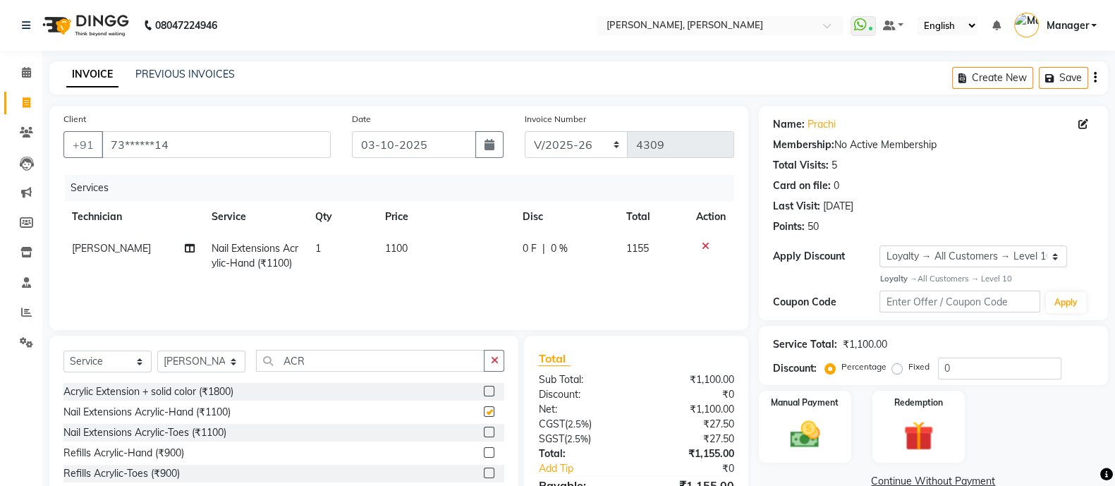
checkbox input "false"
click at [347, 364] on input "ACR" at bounding box center [370, 361] width 229 height 22
type input "A"
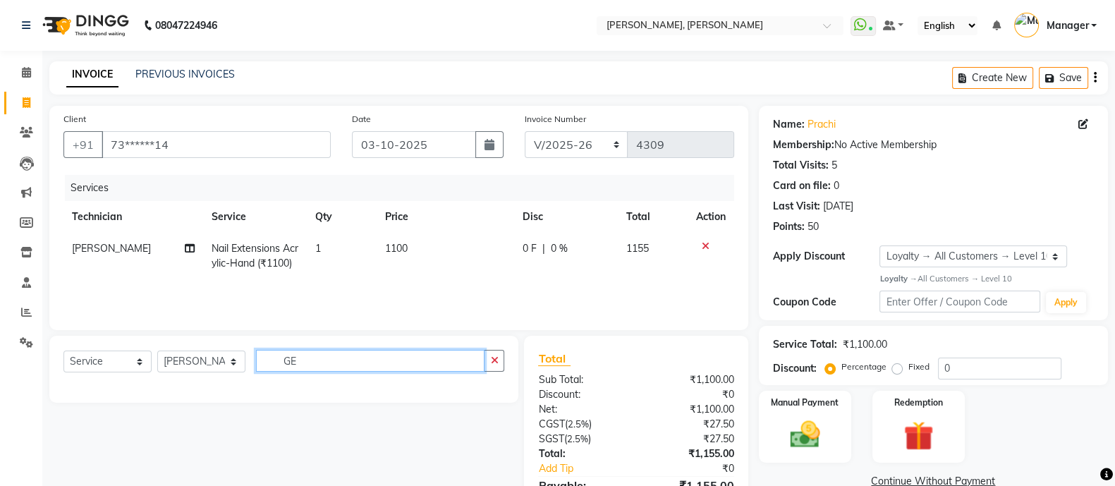
type input "G"
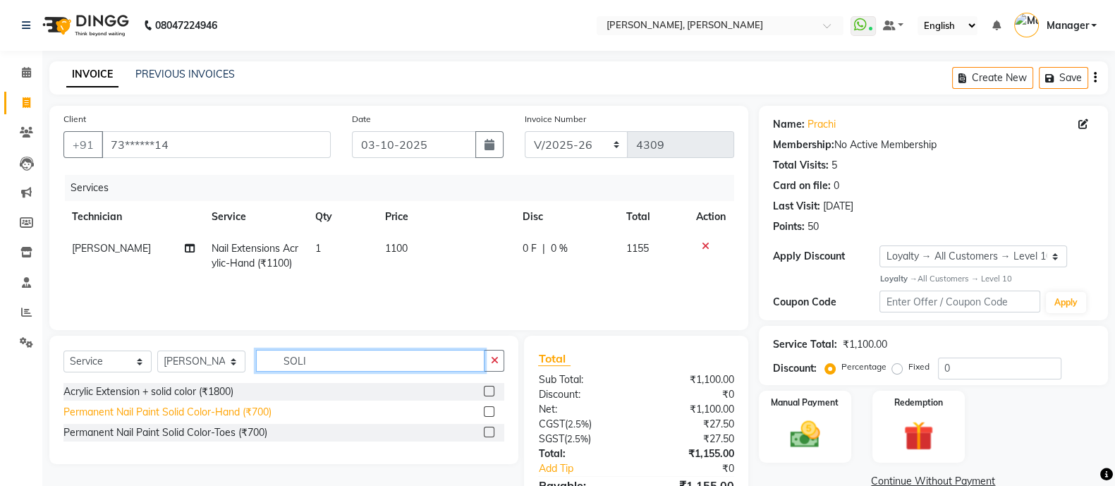
type input "SOLI"
click at [209, 411] on div "Permanent Nail Paint Solid Color-Hand (₹700)" at bounding box center [167, 412] width 208 height 15
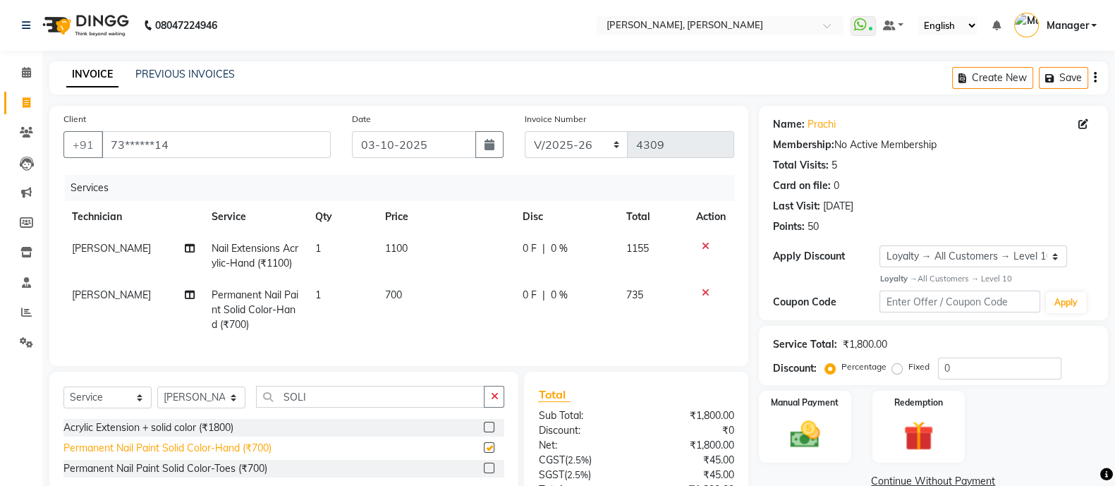
checkbox input "false"
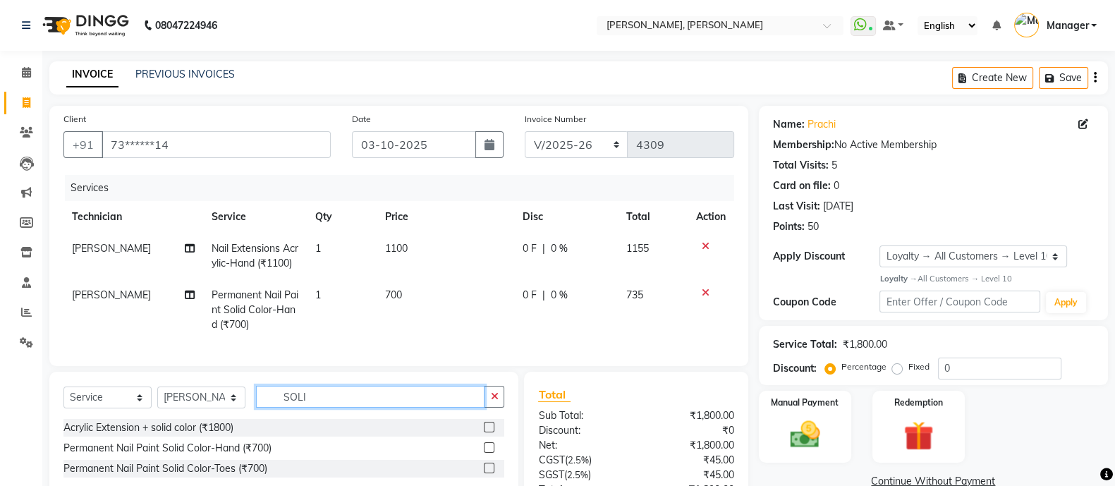
click at [350, 408] on input "SOLI" at bounding box center [370, 397] width 229 height 22
type input "S"
type input "ART"
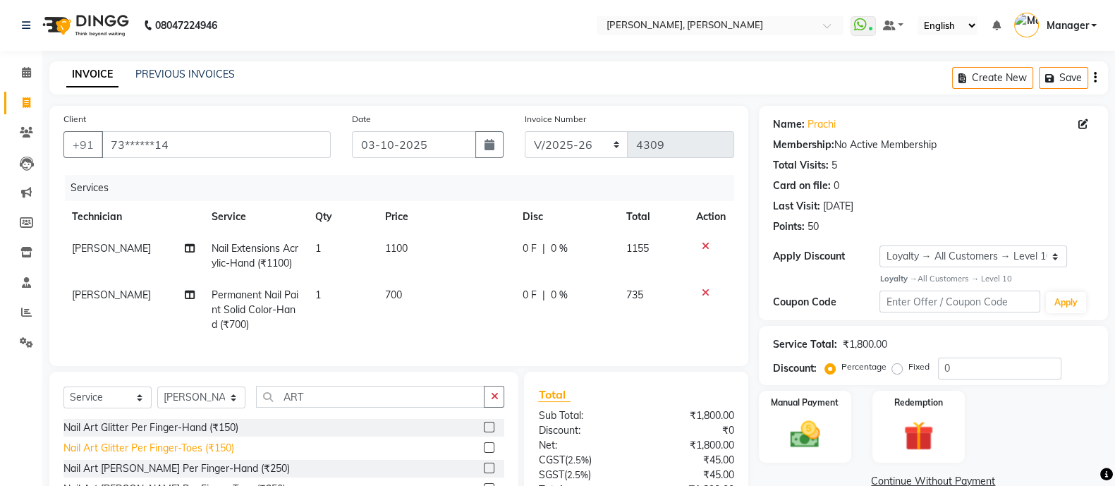
click at [221, 454] on div "Nail Art Glitter Per Finger-Toes (₹150)" at bounding box center [148, 448] width 171 height 15
checkbox input "false"
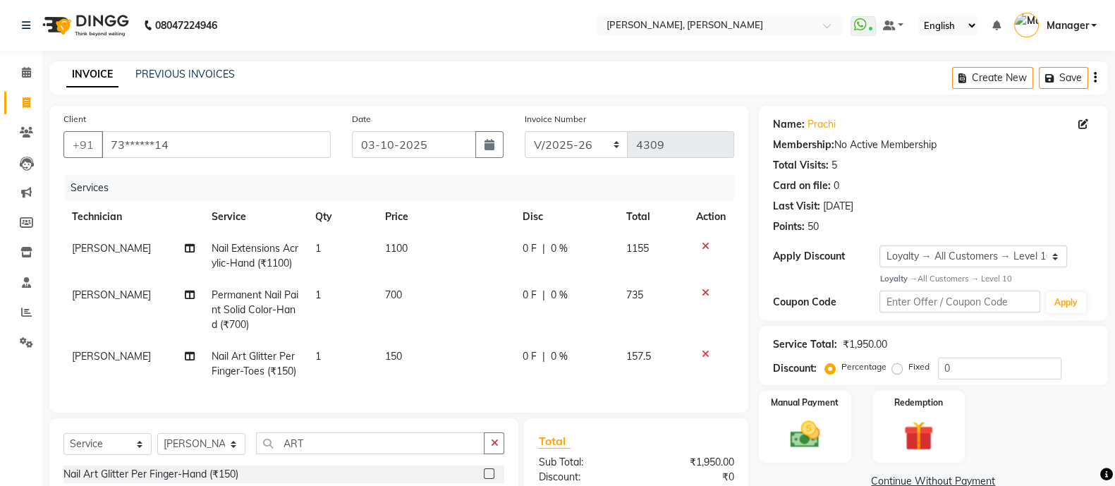
click at [388, 359] on span "150" at bounding box center [393, 356] width 17 height 13
select select "64801"
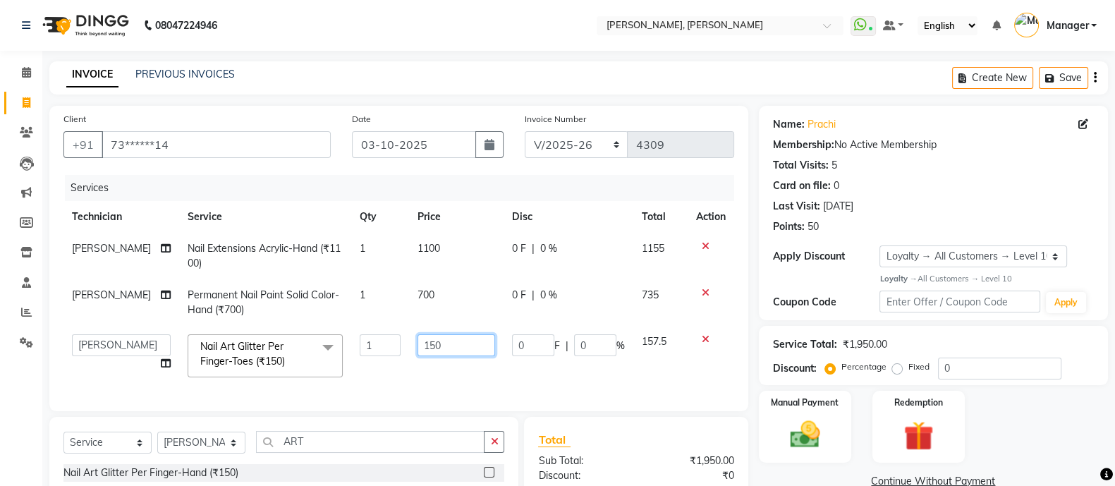
click at [438, 351] on input "150" at bounding box center [457, 345] width 78 height 22
type input "1"
type input "200"
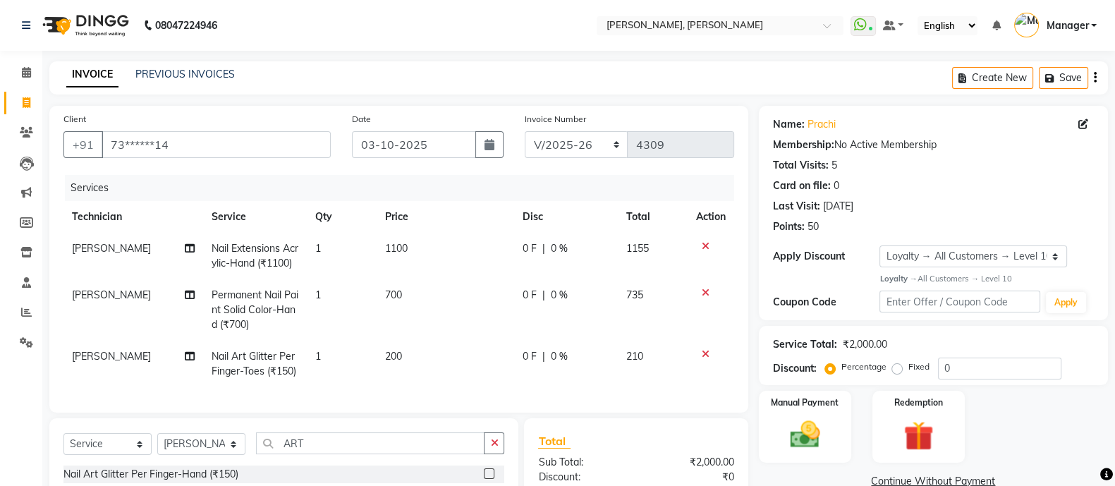
click at [321, 354] on td "1" at bounding box center [341, 364] width 69 height 47
select select "64801"
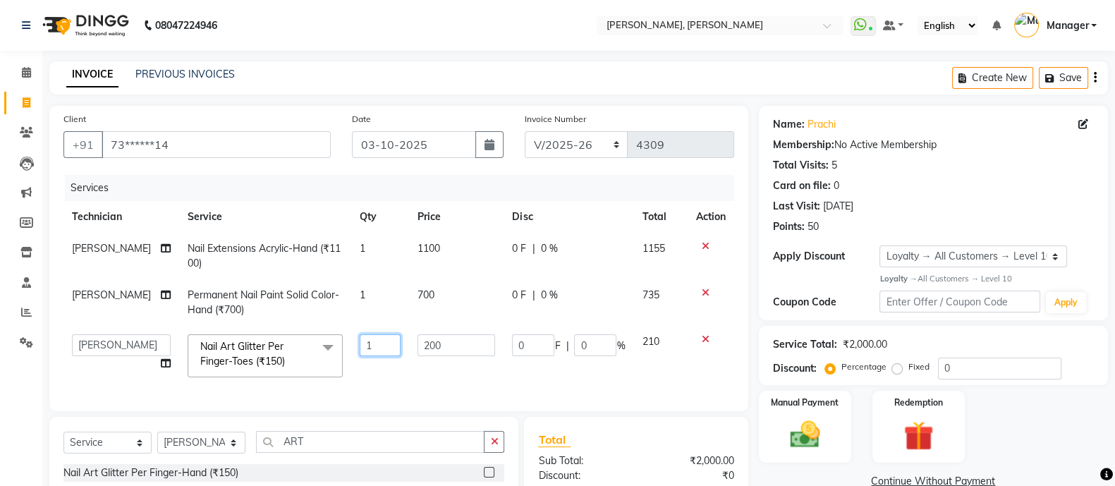
click at [365, 347] on input "1" at bounding box center [380, 345] width 41 height 22
type input "2"
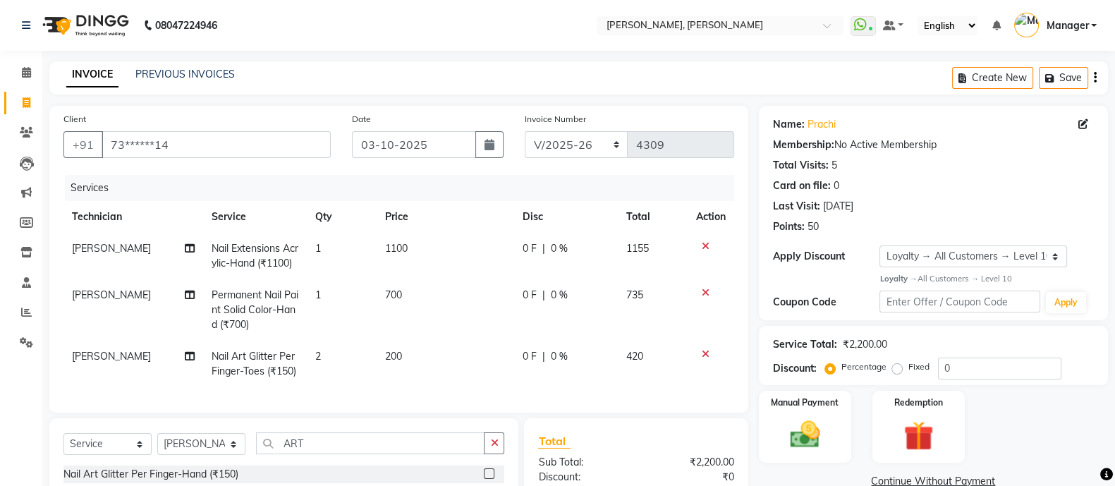
click at [550, 387] on div "Services Technician Service Qty Price Disc Total Action [PERSON_NAME] Nail Exte…" at bounding box center [398, 287] width 671 height 224
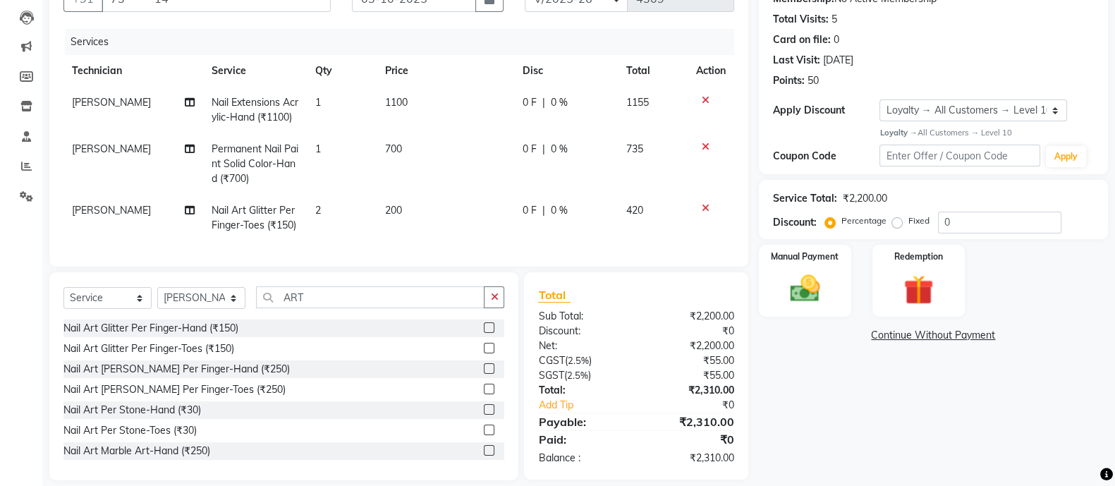
scroll to position [175, 0]
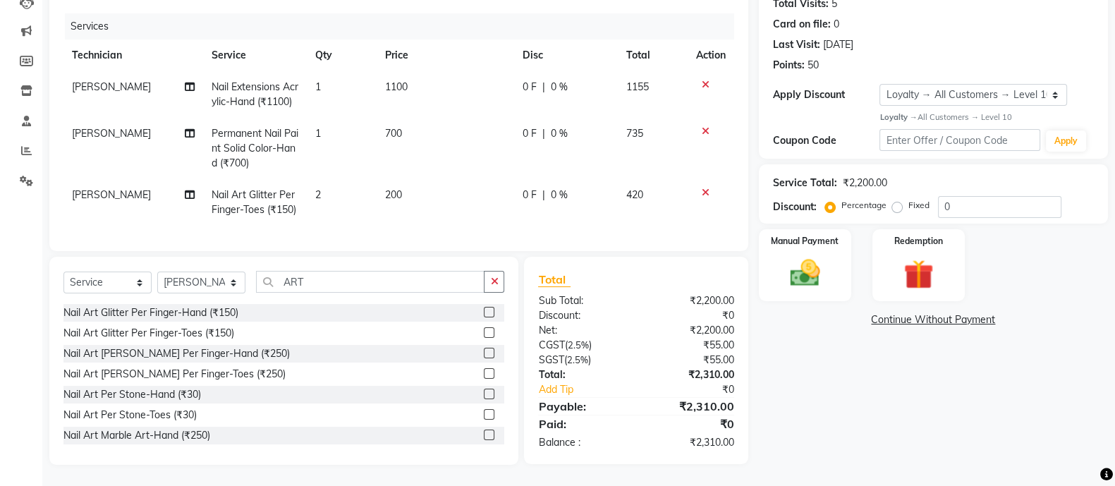
click at [815, 265] on img at bounding box center [805, 273] width 48 height 35
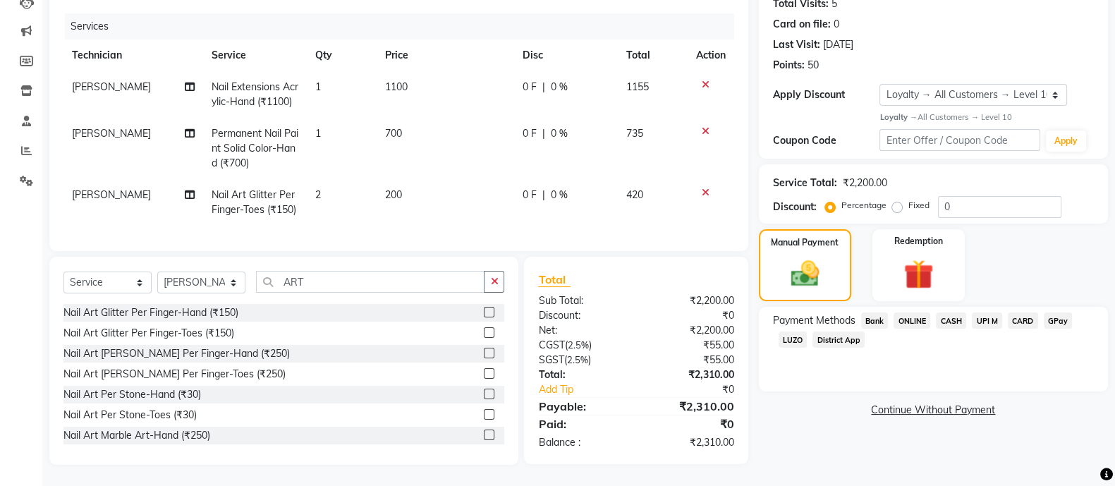
click at [919, 312] on span "ONLINE" at bounding box center [912, 320] width 37 height 16
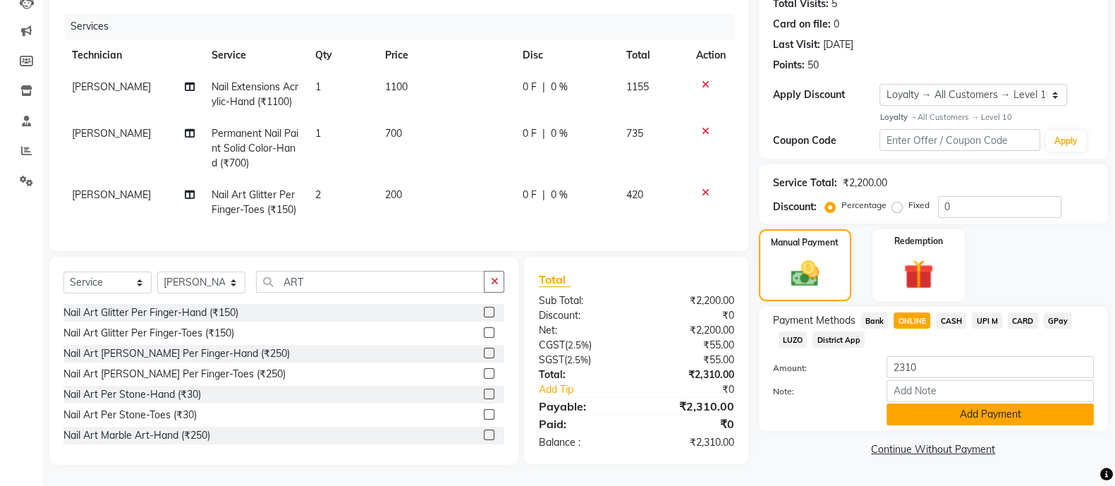
click at [942, 403] on button "Add Payment" at bounding box center [990, 414] width 207 height 22
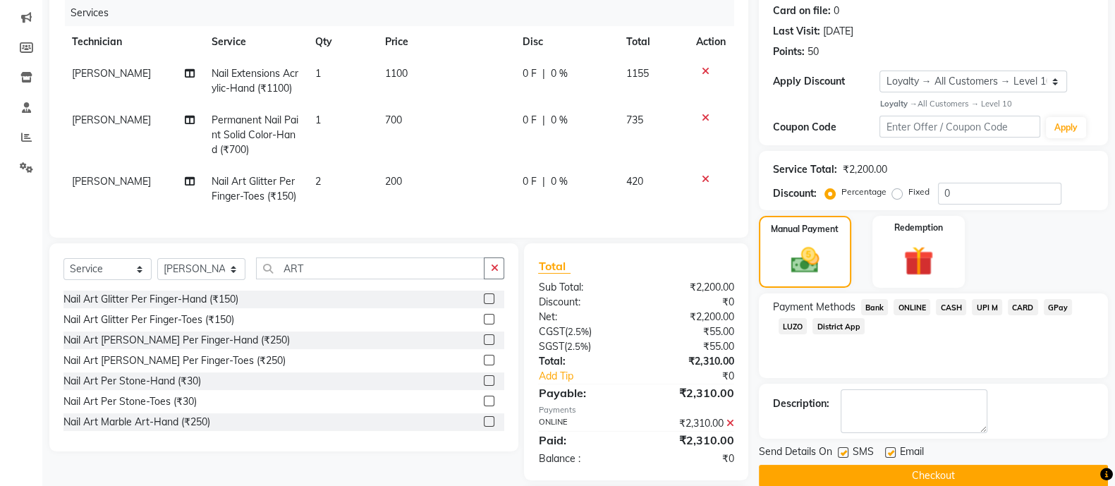
scroll to position [274, 0]
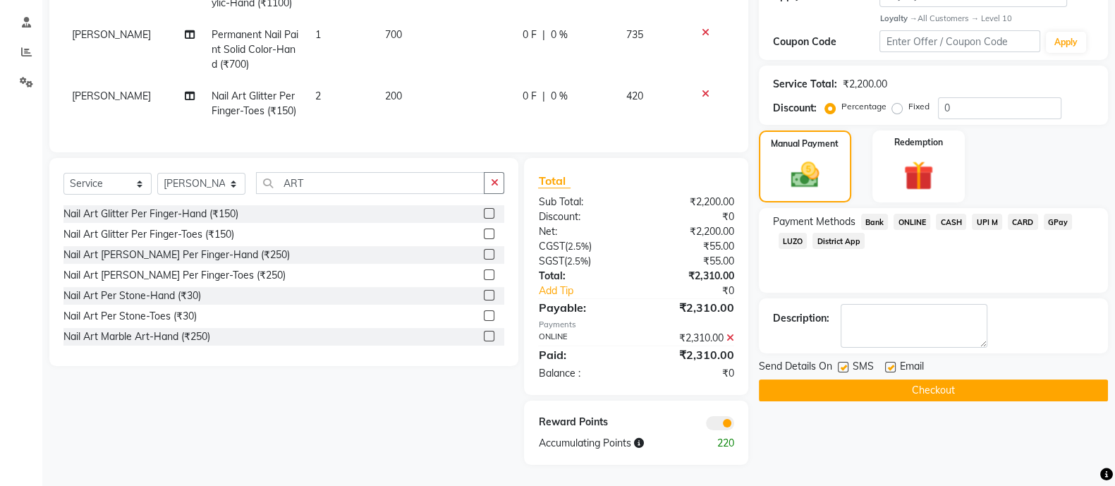
click at [942, 384] on button "Checkout" at bounding box center [933, 390] width 349 height 22
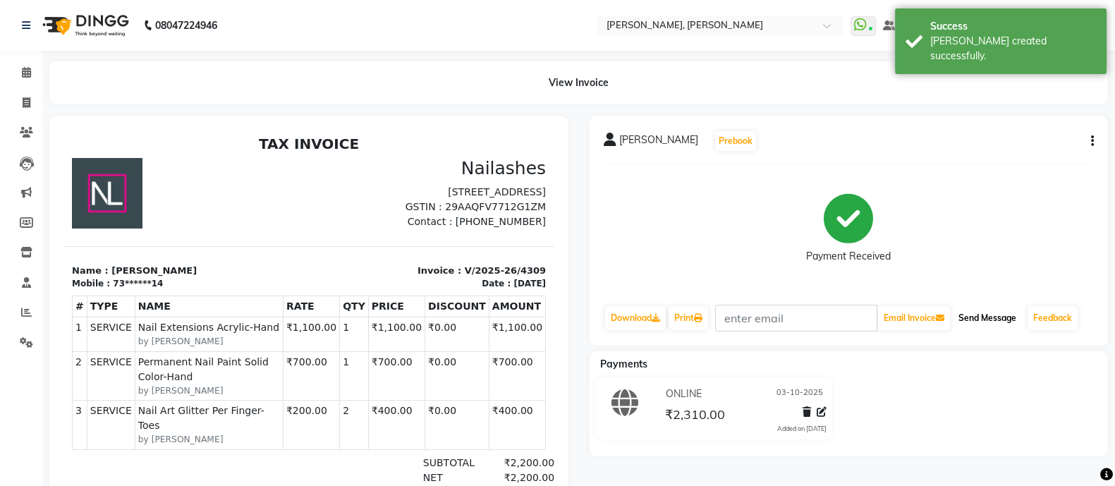
click at [990, 315] on button "Send Message" at bounding box center [987, 318] width 69 height 24
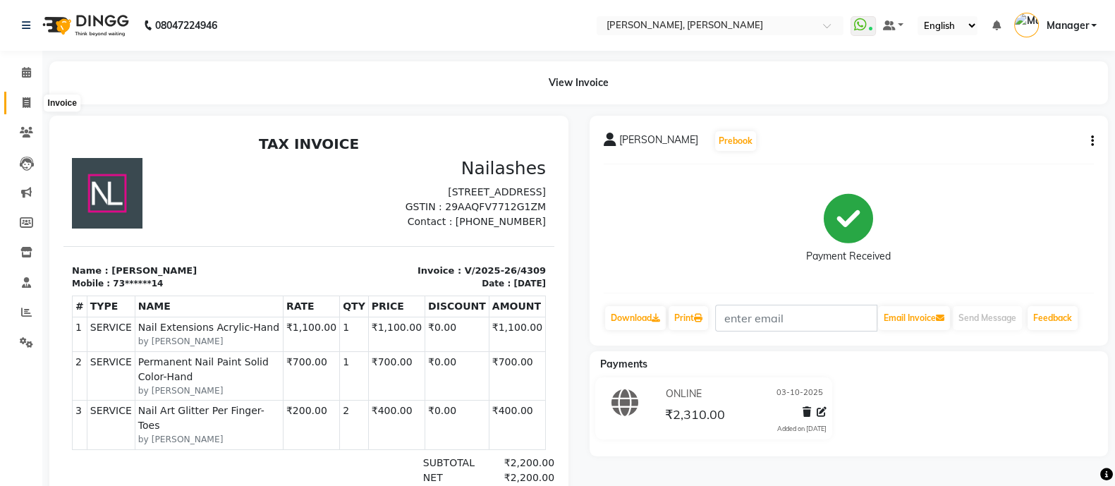
click at [14, 102] on span at bounding box center [26, 103] width 25 height 16
select select "service"
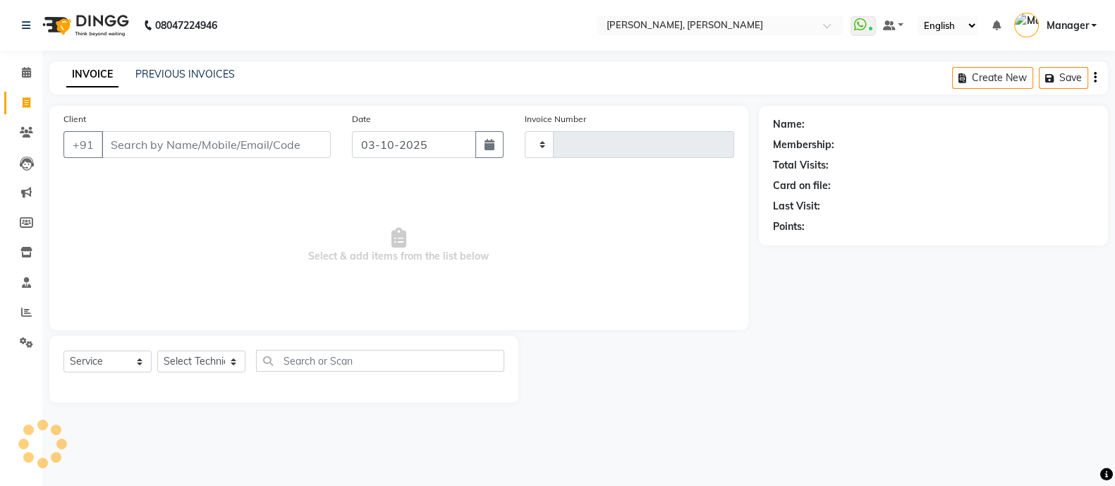
type input "4310"
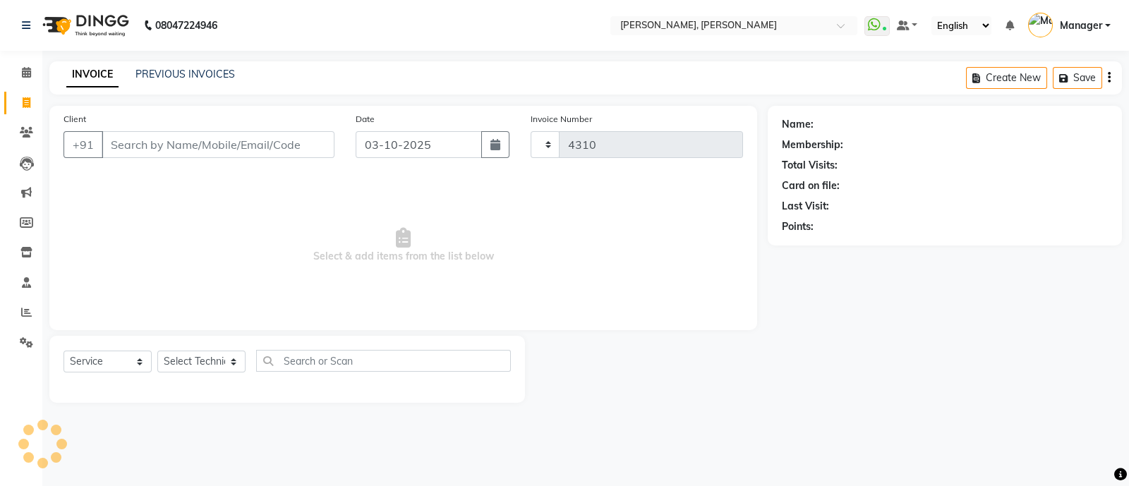
select select "3767"
click at [139, 142] on input "Client" at bounding box center [218, 144] width 233 height 27
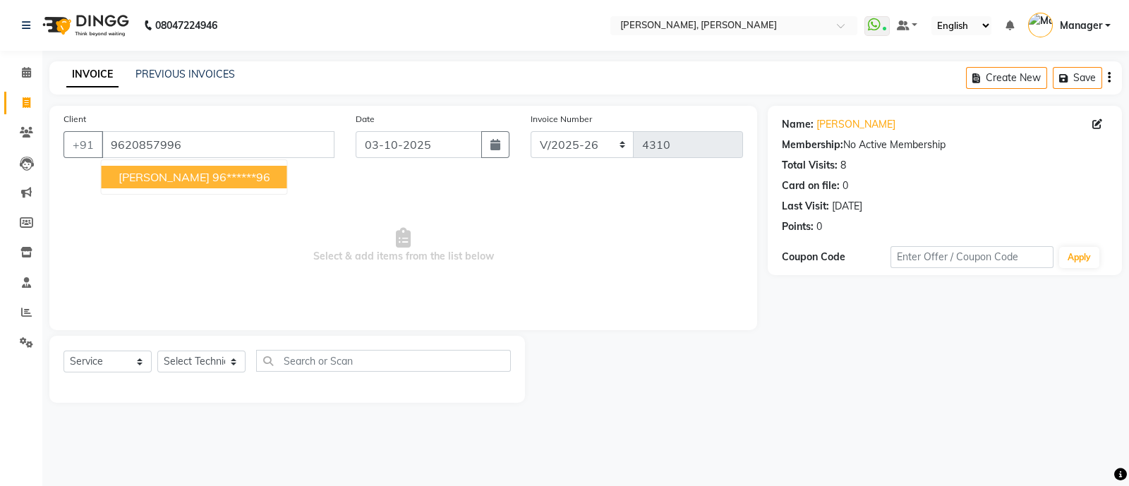
click at [212, 175] on ngb-highlight "96******96" at bounding box center [241, 177] width 58 height 14
type input "96******96"
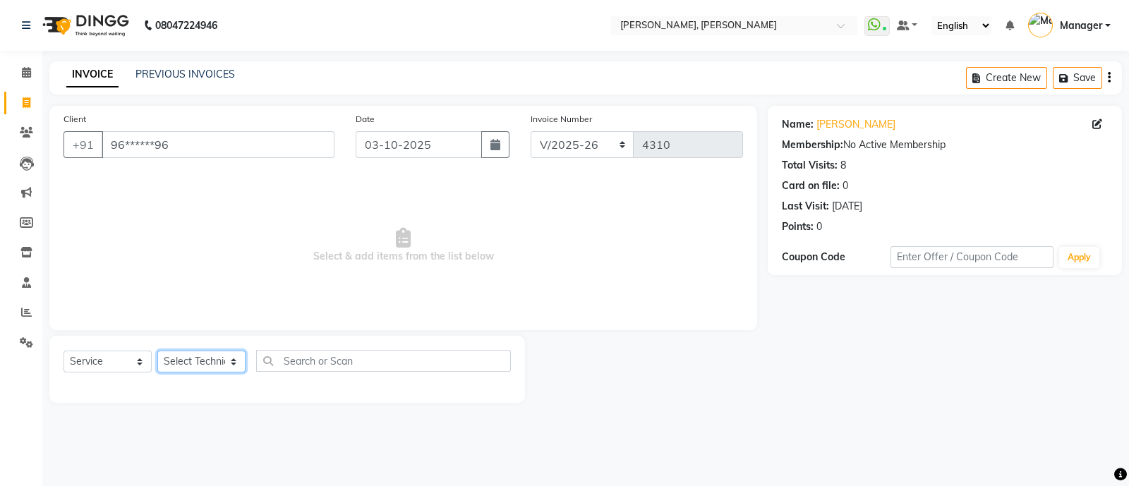
click at [180, 370] on select "Select Technician [PERSON_NAME] [PERSON_NAME] Asid Hanmi [PERSON_NAME] Manager …" at bounding box center [201, 362] width 88 height 22
select select "58535"
click at [157, 351] on select "Select Technician [PERSON_NAME] [PERSON_NAME] Asid Hanmi [PERSON_NAME] Manager …" at bounding box center [201, 362] width 88 height 22
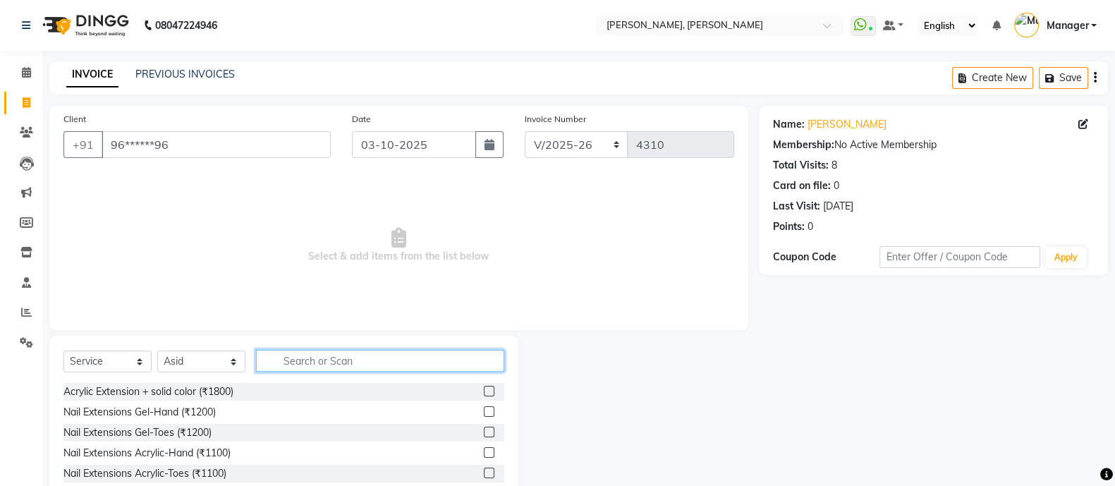
click at [296, 363] on input "text" at bounding box center [380, 361] width 248 height 22
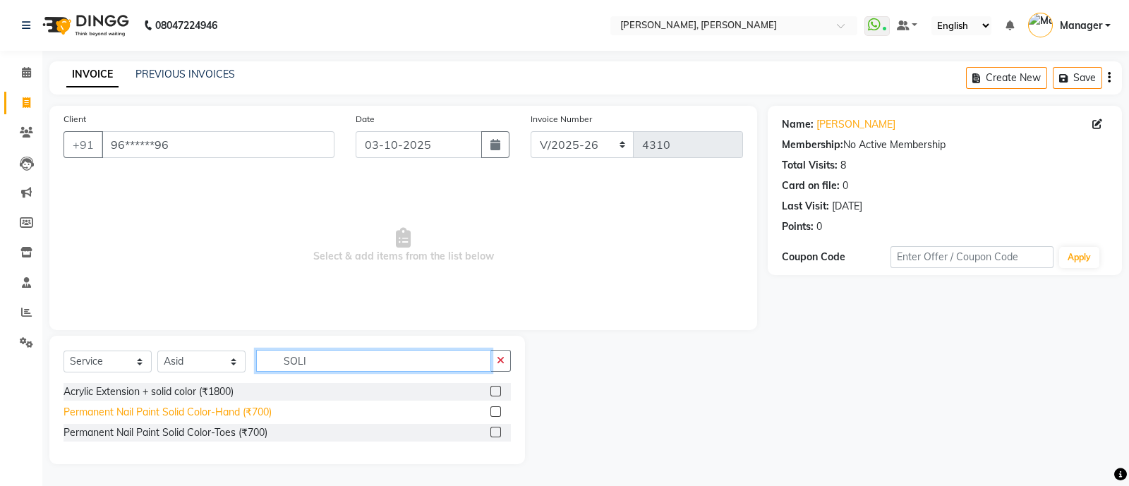
type input "SOLI"
click at [176, 413] on div "Permanent Nail Paint Solid Color-Hand (₹700)" at bounding box center [167, 412] width 208 height 15
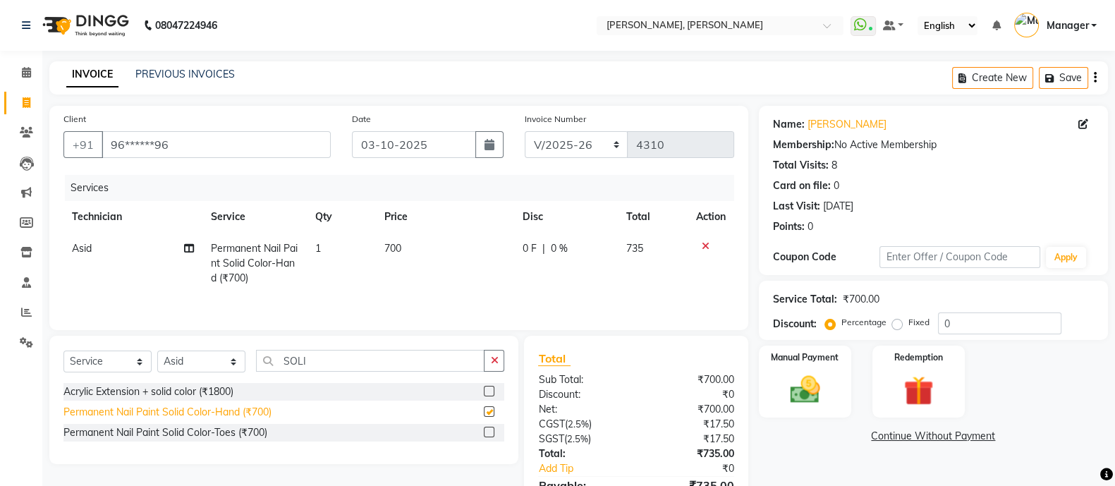
checkbox input "false"
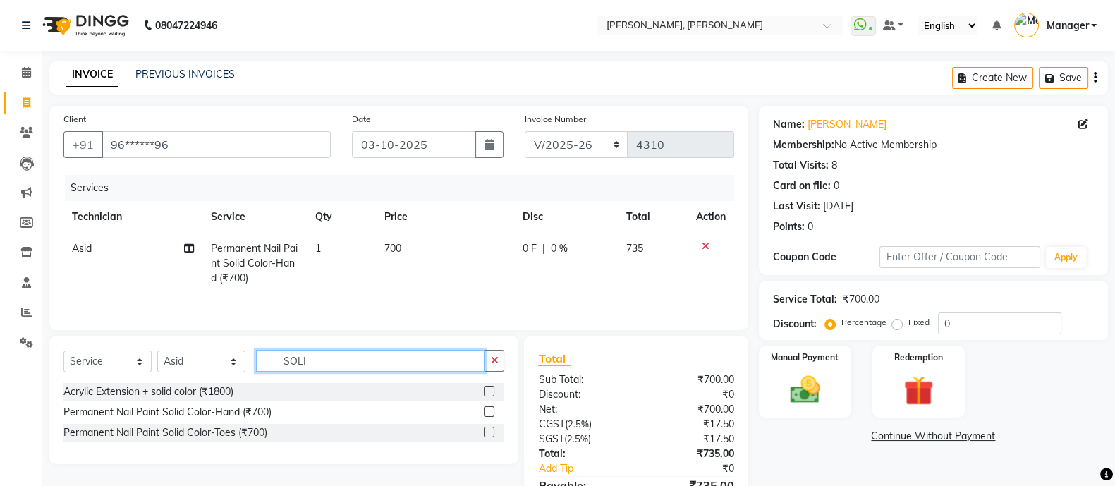
click at [320, 370] on input "SOLI" at bounding box center [370, 361] width 229 height 22
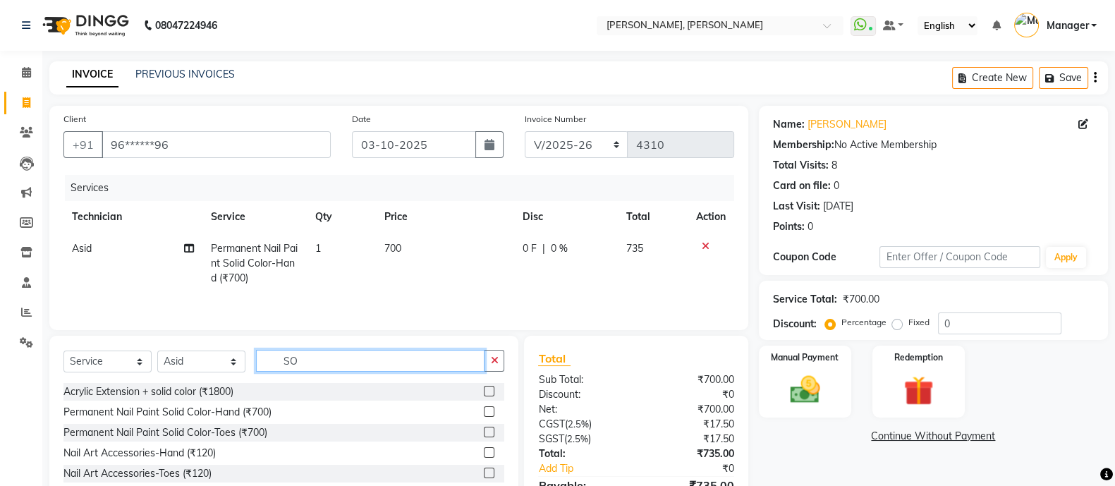
type input "S"
type input "CH"
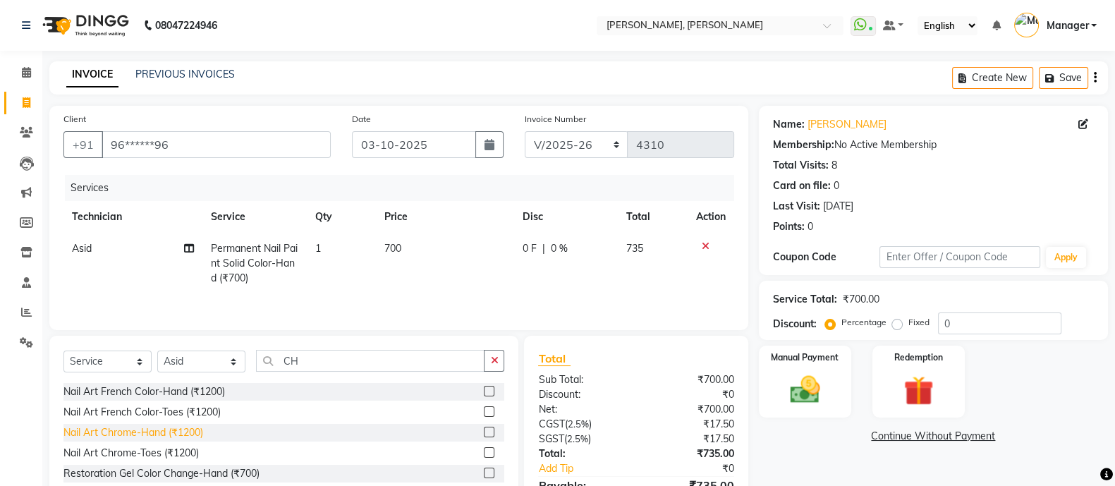
click at [130, 435] on div "Nail Art Chrome-Hand (₹1200)" at bounding box center [133, 432] width 140 height 15
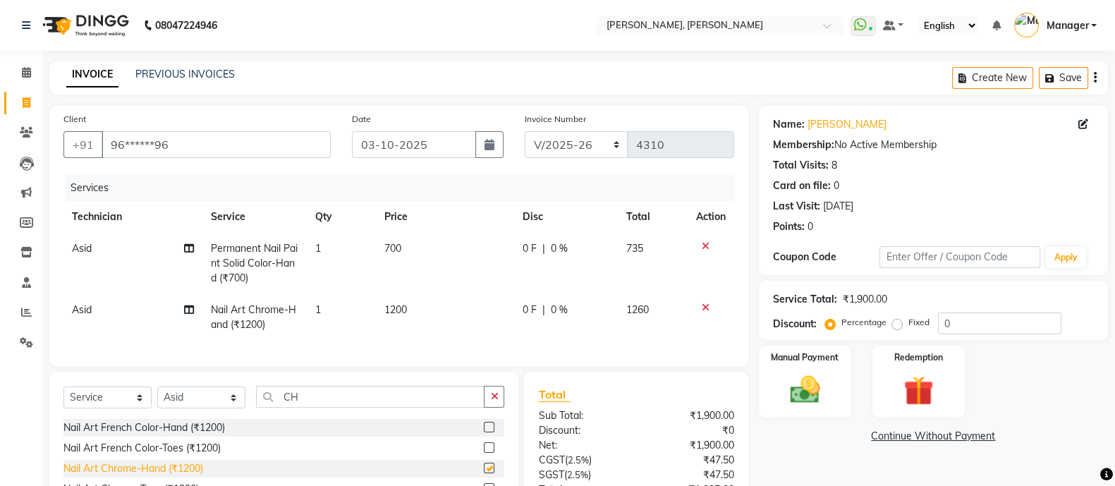
checkbox input "false"
click at [348, 408] on input "CH" at bounding box center [370, 397] width 229 height 22
type input "C"
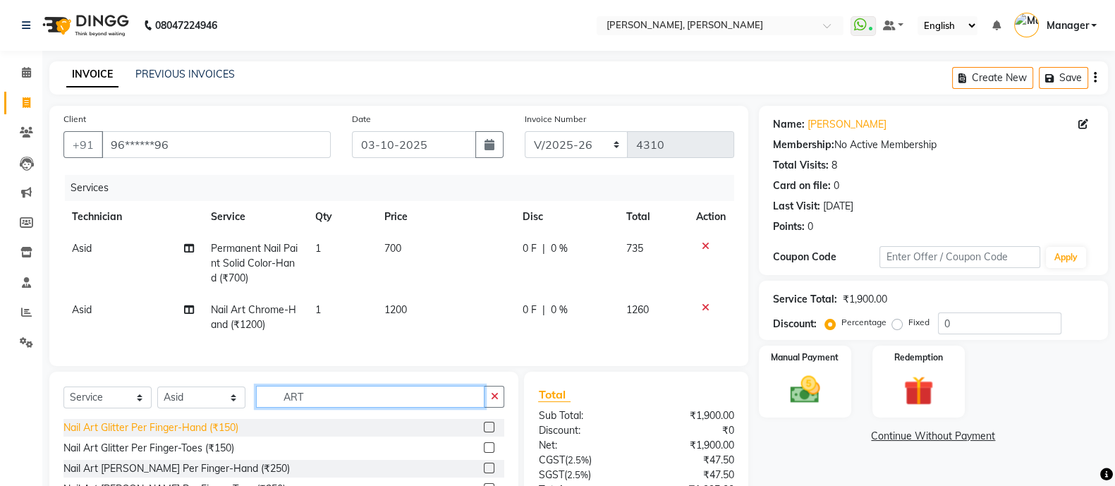
type input "ART"
click at [194, 435] on div "Nail Art Glitter Per Finger-Hand (₹150)" at bounding box center [150, 427] width 175 height 15
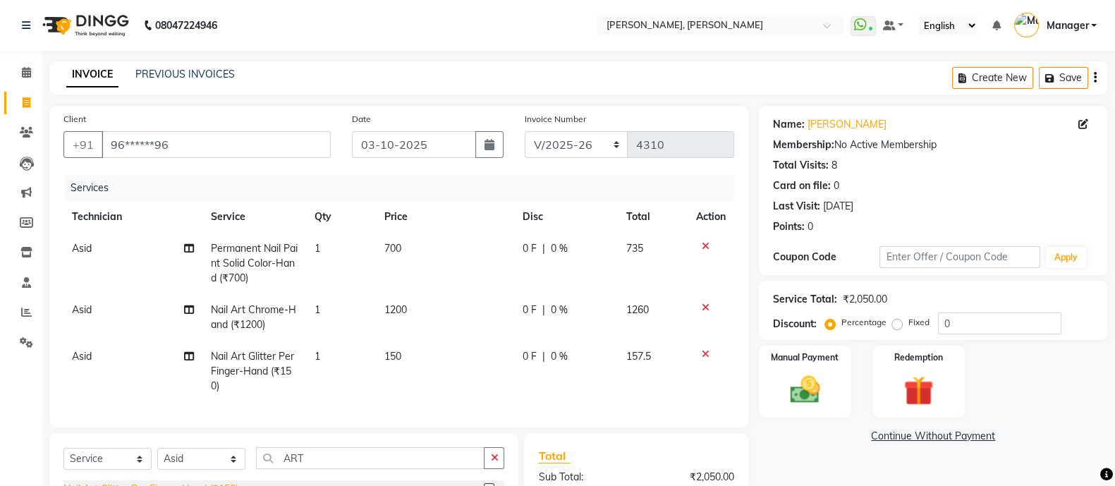
checkbox input "false"
click at [315, 354] on span "1" at bounding box center [318, 356] width 6 height 13
select select "58535"
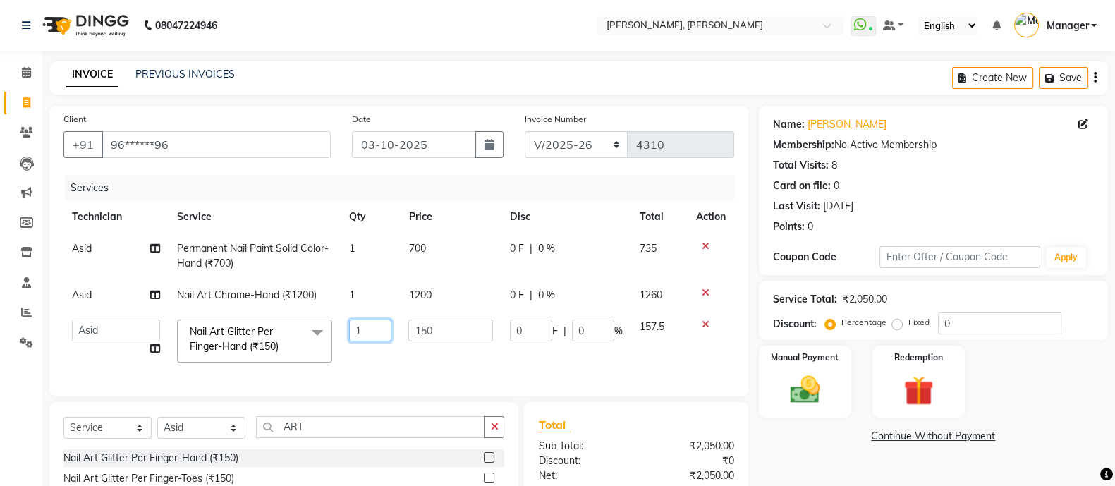
click at [370, 325] on input "1" at bounding box center [370, 331] width 43 height 22
type input "2"
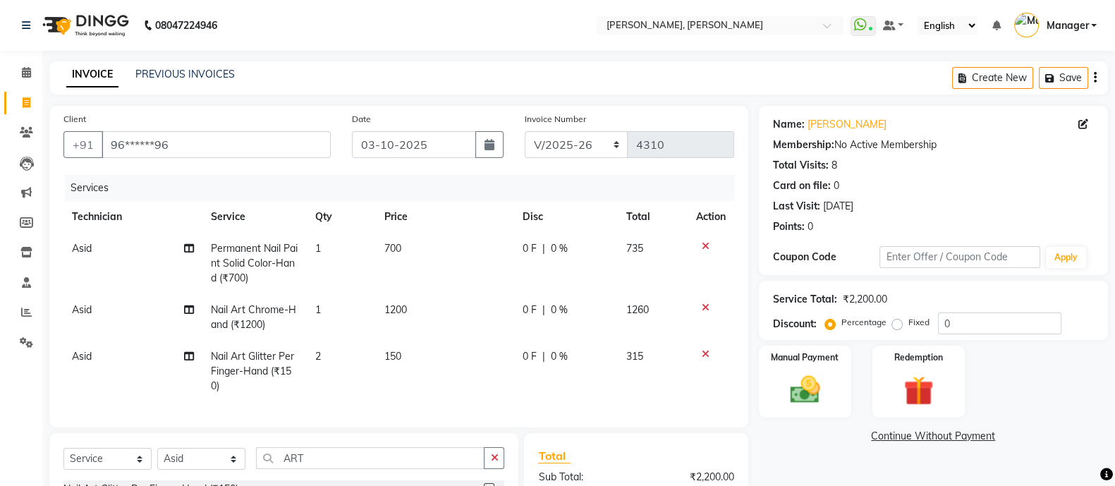
click at [413, 363] on td "150" at bounding box center [445, 371] width 138 height 61
select select "58535"
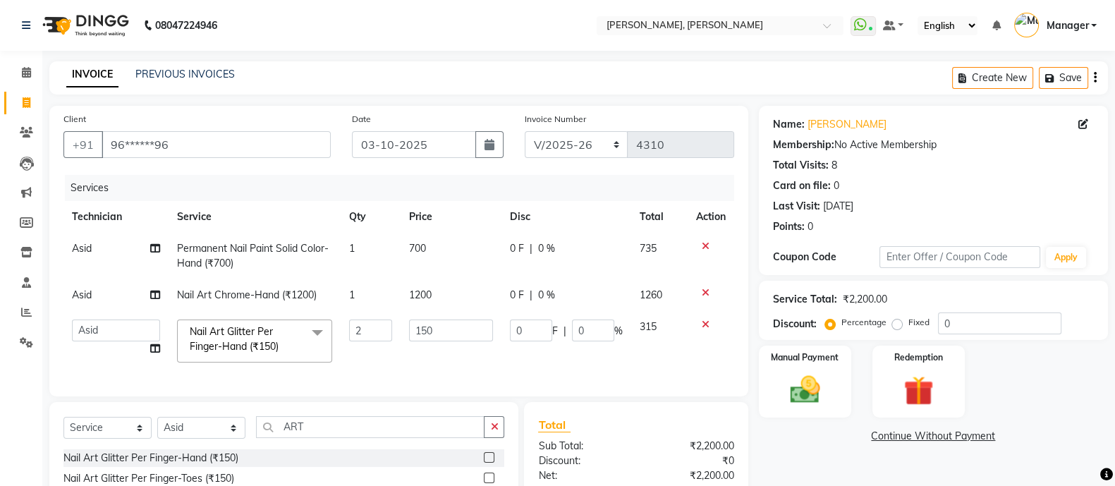
click at [413, 363] on td "150" at bounding box center [451, 341] width 101 height 60
click at [525, 360] on td "0 F | 0 %" at bounding box center [566, 341] width 130 height 60
click at [826, 461] on div "Name: [PERSON_NAME] Membership: No Active Membership Total Visits: 8 Card on fi…" at bounding box center [939, 358] width 360 height 504
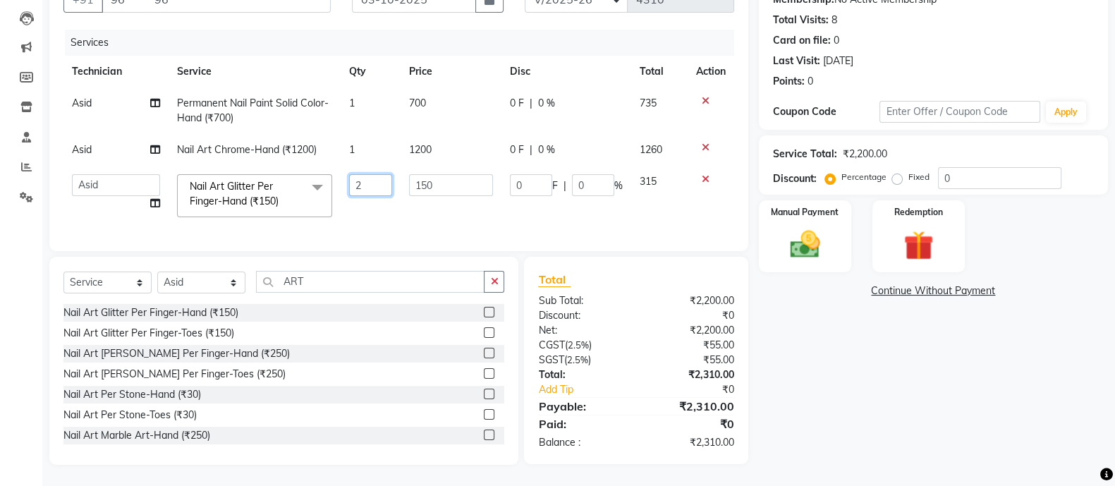
click at [377, 174] on input "2" at bounding box center [370, 185] width 43 height 22
type input "4"
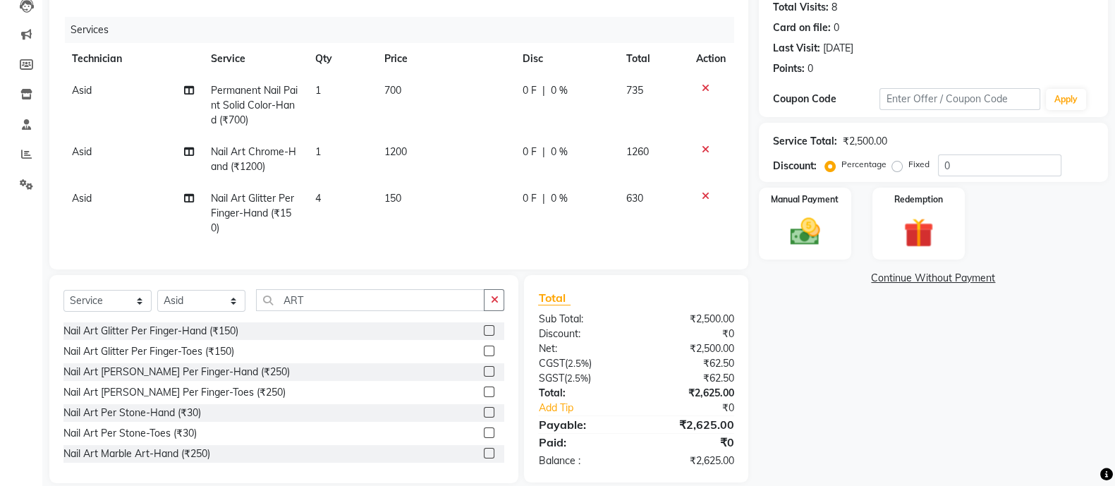
click at [952, 421] on div "Name: [PERSON_NAME] Membership: No Active Membership Total Visits: 8 Card on fi…" at bounding box center [939, 215] width 360 height 535
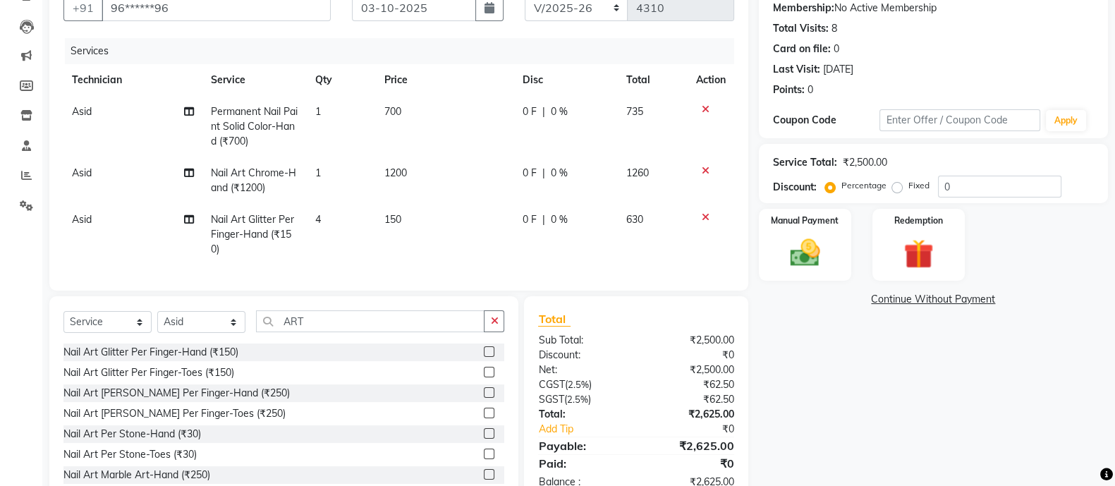
scroll to position [190, 0]
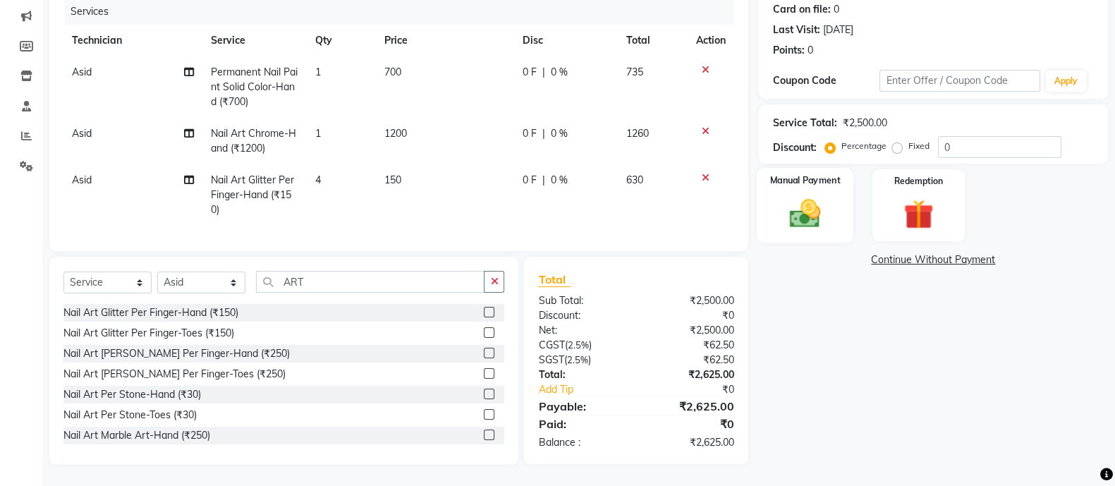
click at [815, 208] on img at bounding box center [805, 212] width 50 height 35
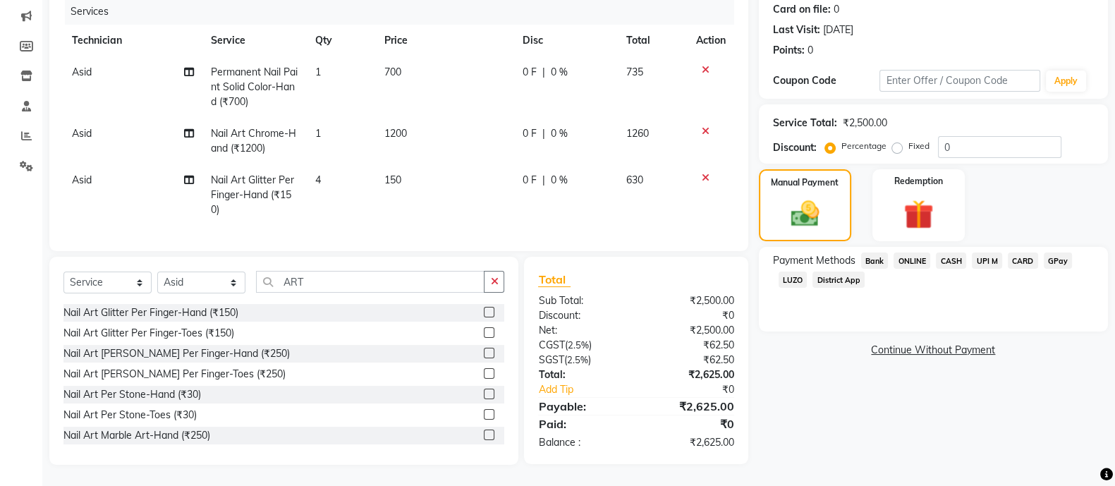
click at [915, 253] on span "ONLINE" at bounding box center [912, 261] width 37 height 16
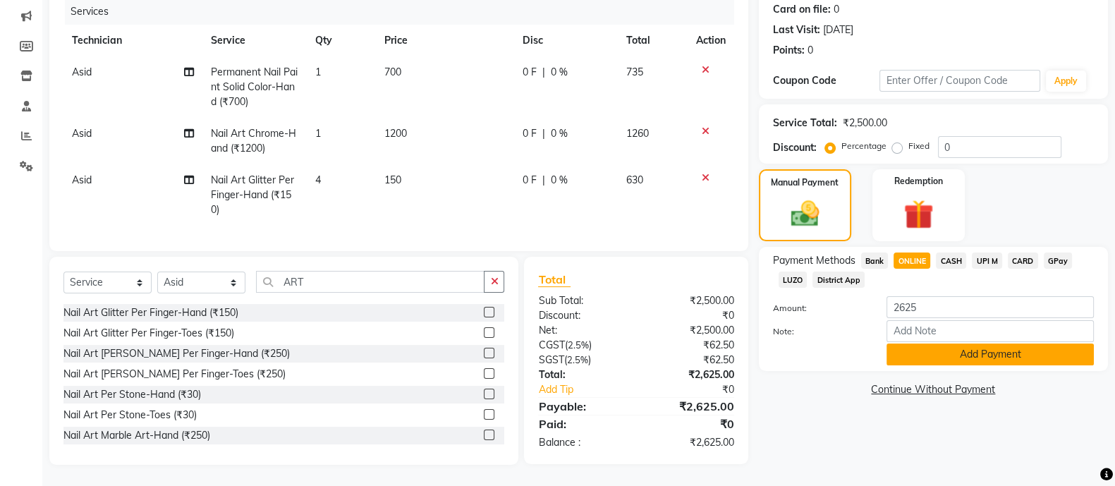
click at [973, 343] on button "Add Payment" at bounding box center [990, 354] width 207 height 22
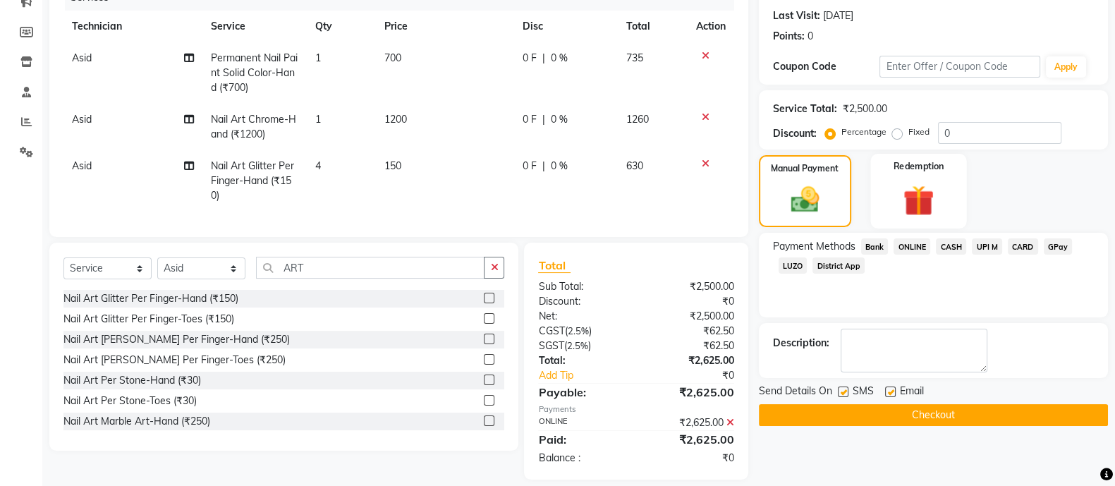
click at [913, 224] on div "Redemption" at bounding box center [918, 191] width 97 height 75
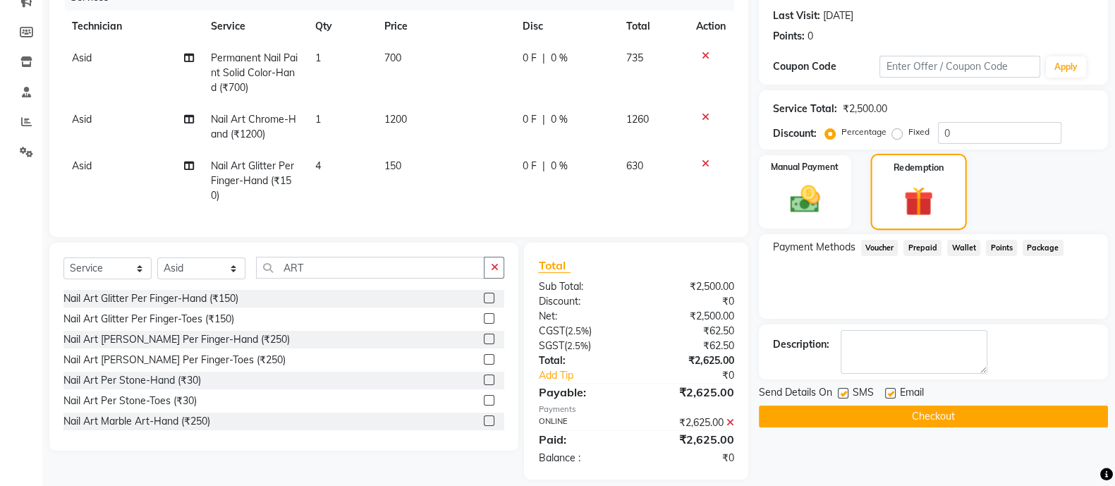
click at [804, 215] on img at bounding box center [805, 199] width 48 height 35
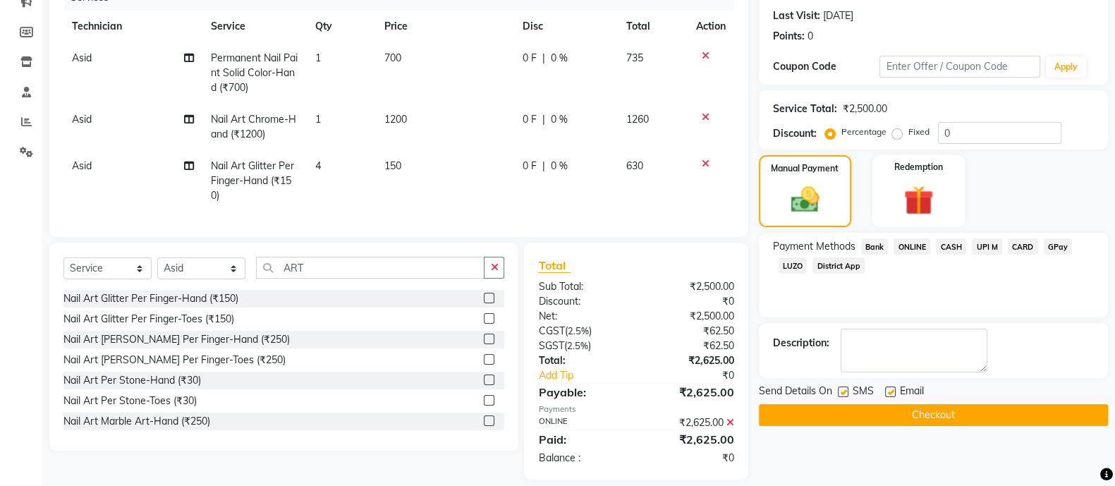
click at [908, 250] on span "ONLINE" at bounding box center [912, 246] width 37 height 16
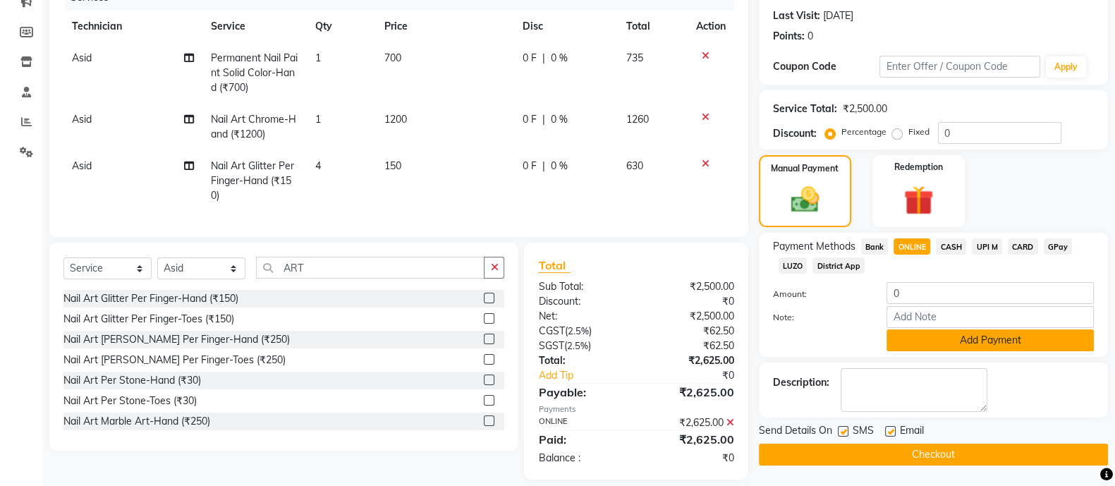
click at [1010, 342] on button "Add Payment" at bounding box center [990, 340] width 207 height 22
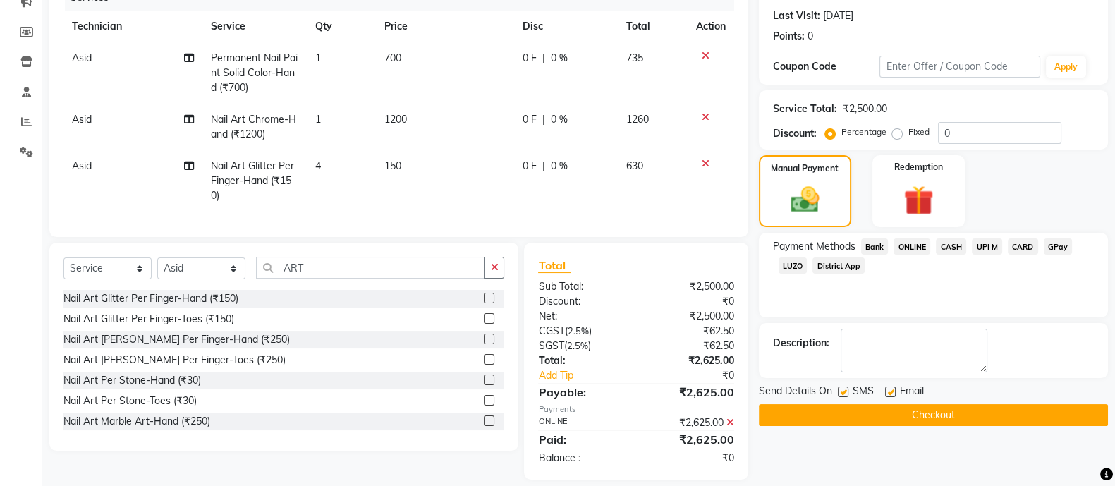
click at [961, 419] on button "Checkout" at bounding box center [933, 415] width 349 height 22
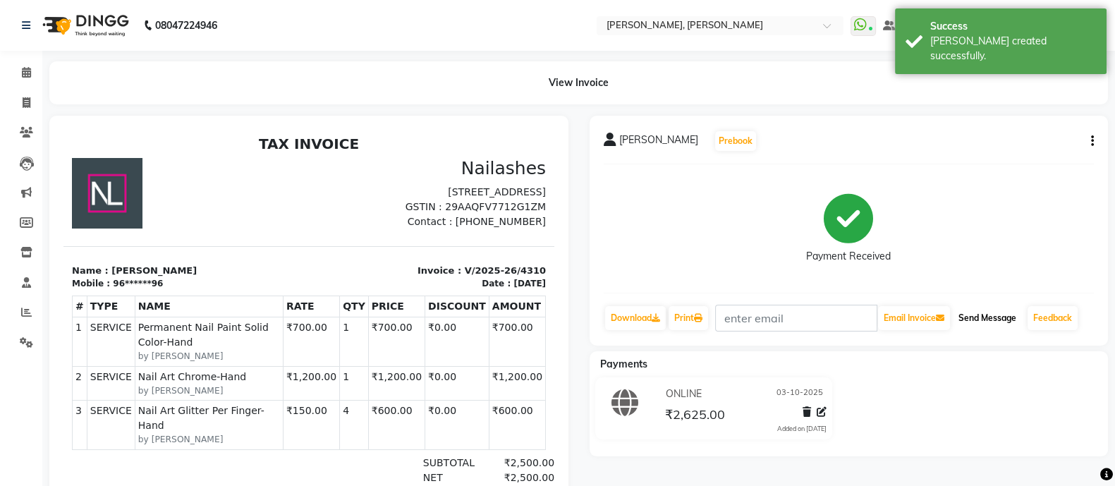
click at [993, 315] on button "Send Message" at bounding box center [987, 318] width 69 height 24
